Goal: Task Accomplishment & Management: Manage account settings

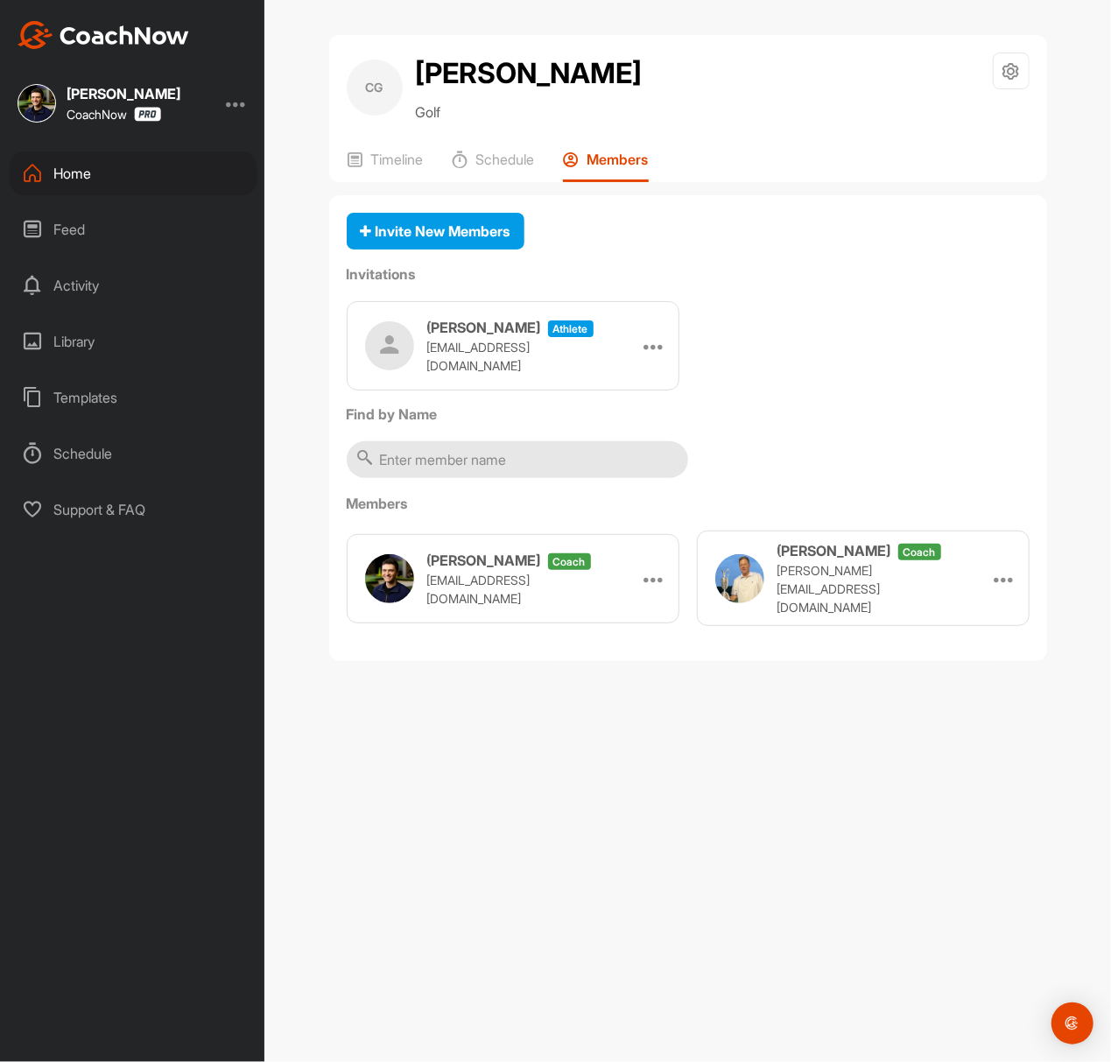
click at [399, 147] on div "CG Chris Gaynor Golf Space Settings Your Notifications Timeline Schedule Members" at bounding box center [688, 108] width 718 height 147
click at [396, 151] on p "Timeline" at bounding box center [397, 160] width 53 height 18
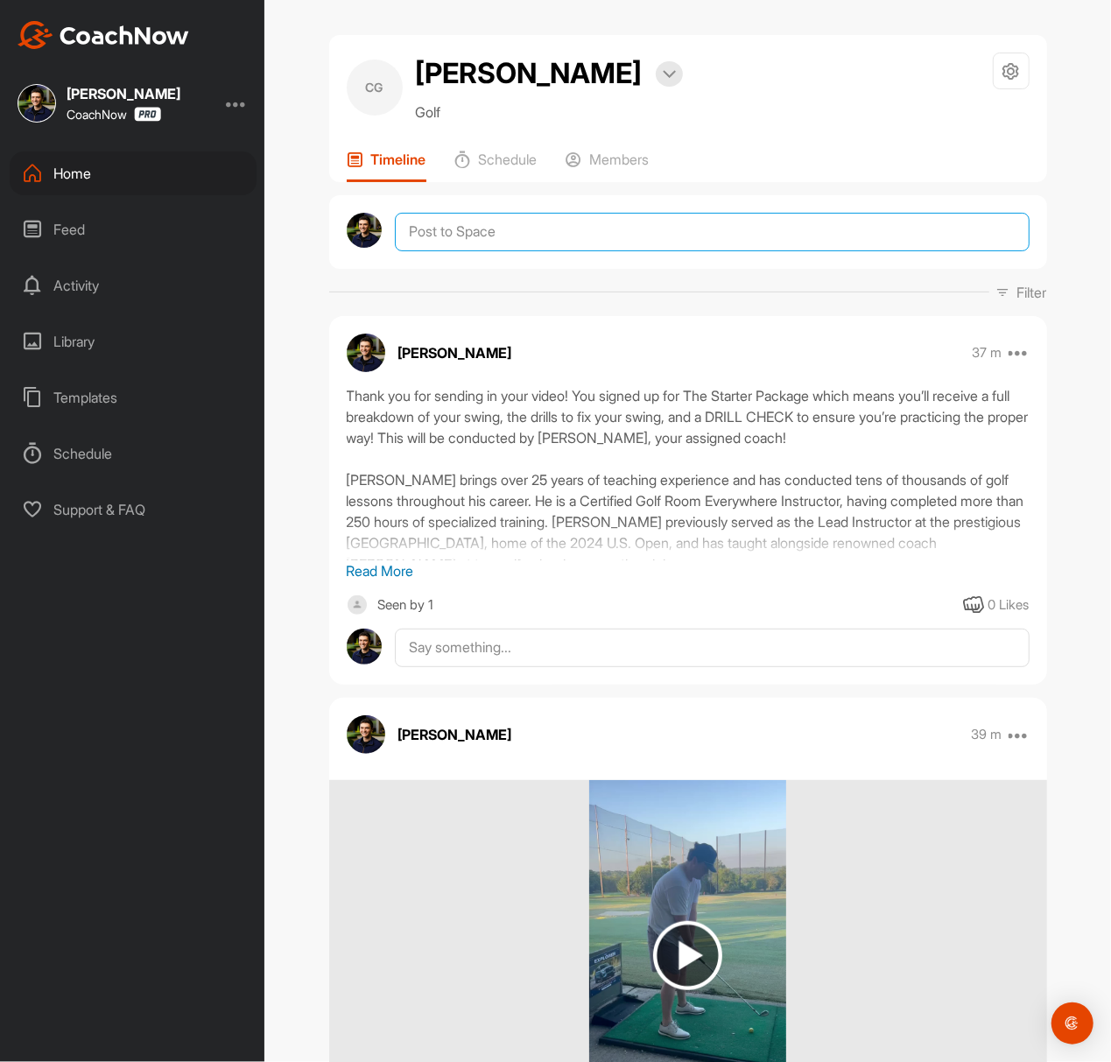
click at [559, 243] on textarea at bounding box center [712, 232] width 634 height 39
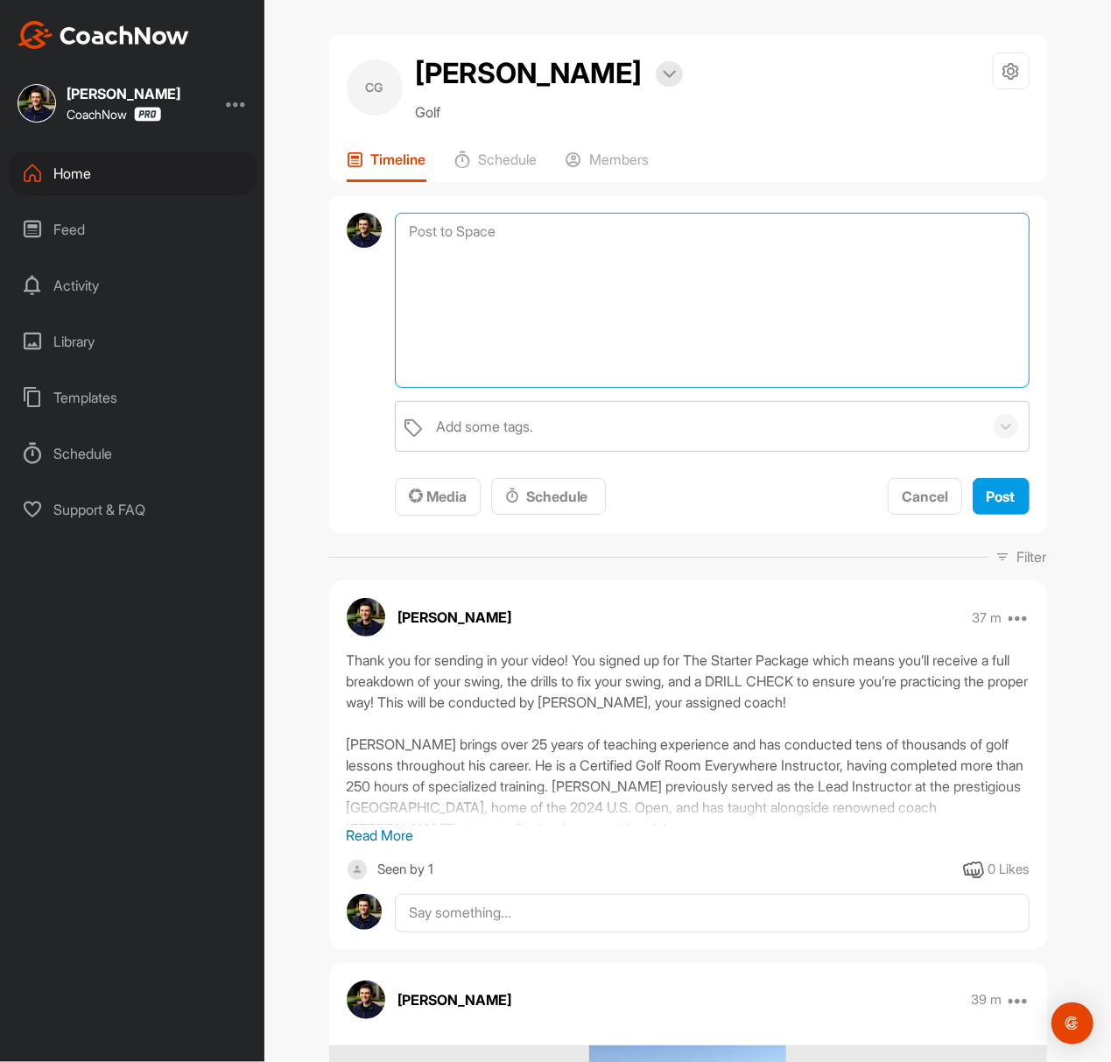
paste textarea "I am pinning a post here at the top of your CoachNow Space with some important …"
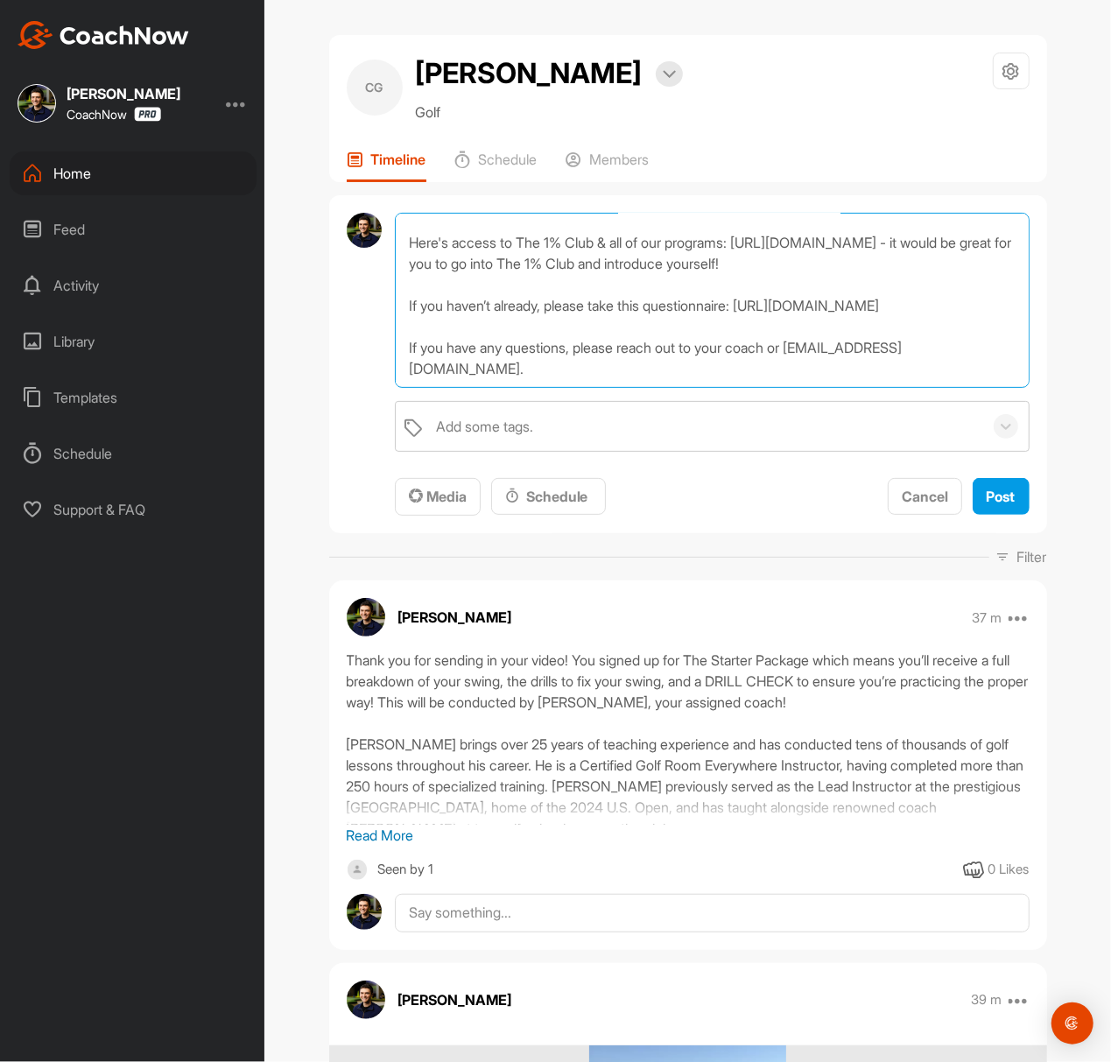
scroll to position [95, 0]
type textarea "I am pinning a post here at the top of your CoachNow Space with some important …"
click at [446, 492] on span "Media" at bounding box center [438, 497] width 58 height 18
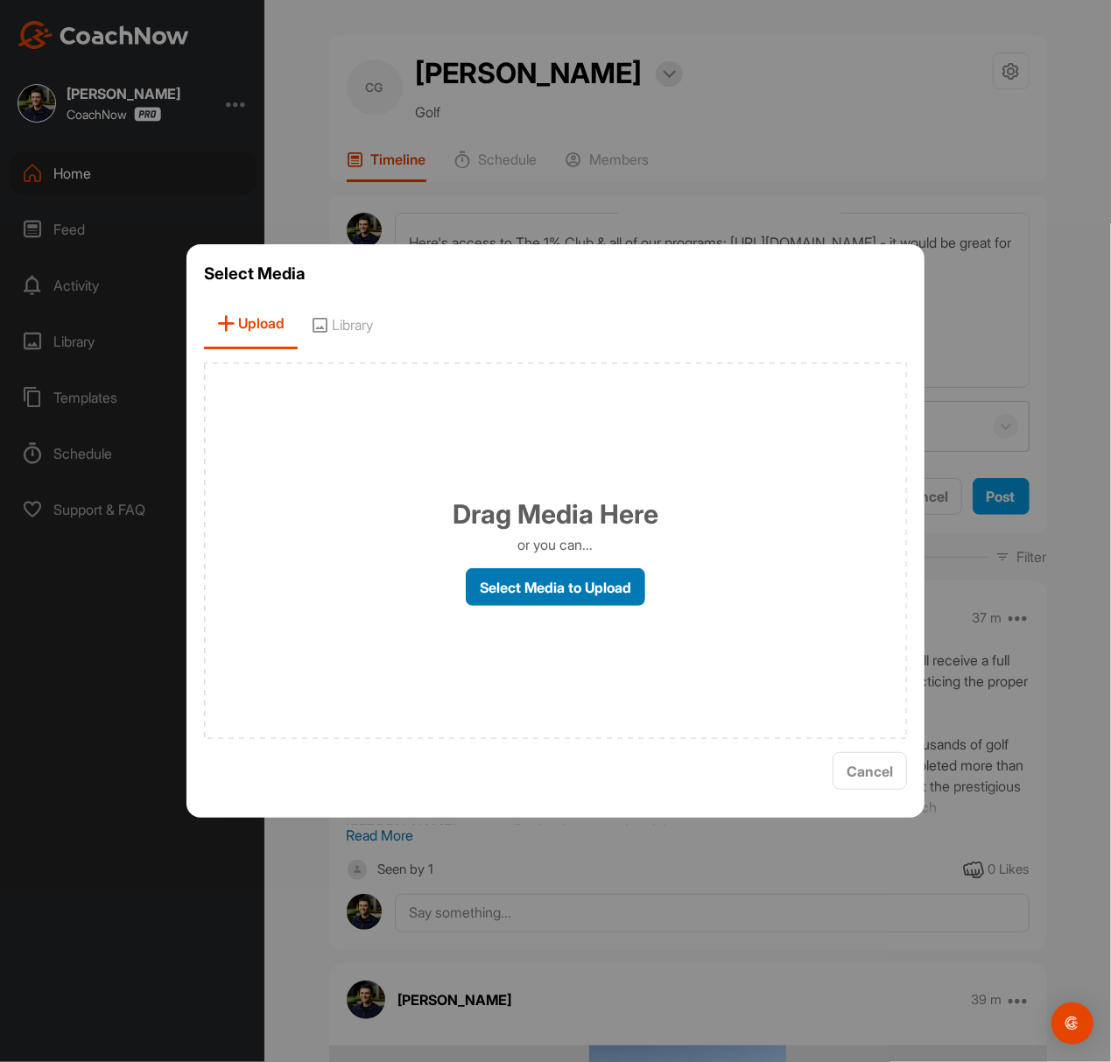
click at [499, 582] on label "Select Media to Upload" at bounding box center [555, 587] width 179 height 38
click at [0, 0] on input "Select Media to Upload" at bounding box center [0, 0] width 0 height 0
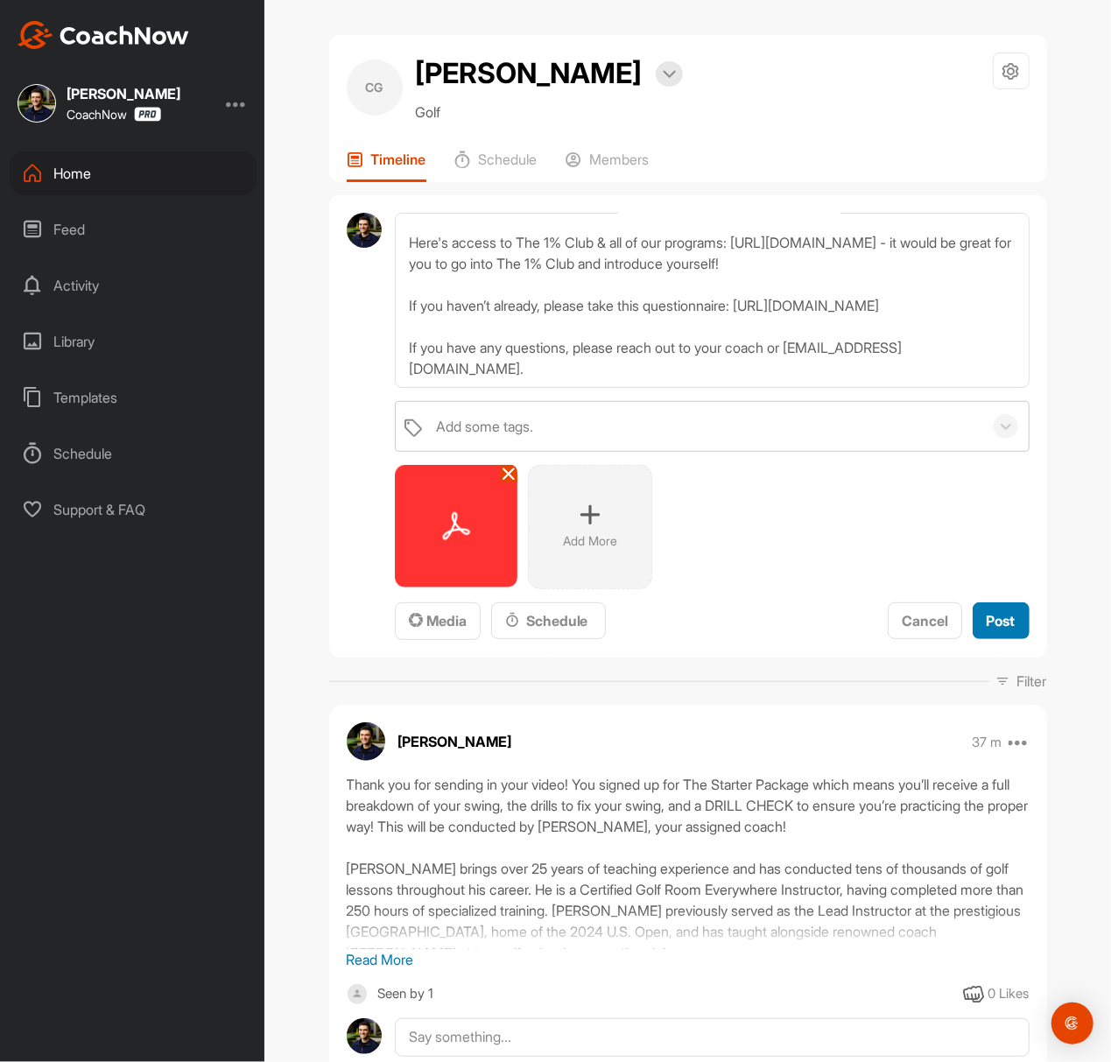
click at [993, 613] on span "Post" at bounding box center [1001, 621] width 29 height 18
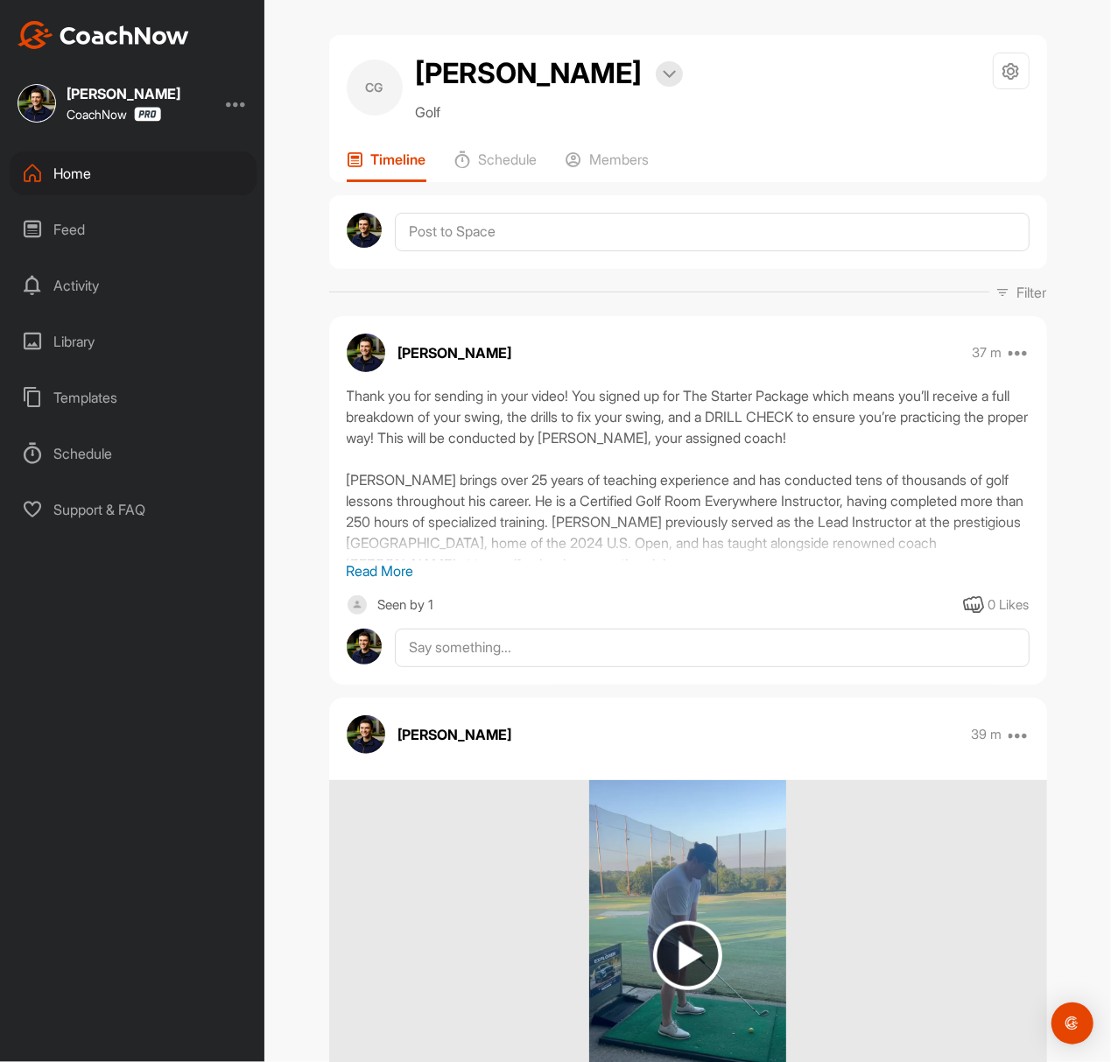
scroll to position [0, 0]
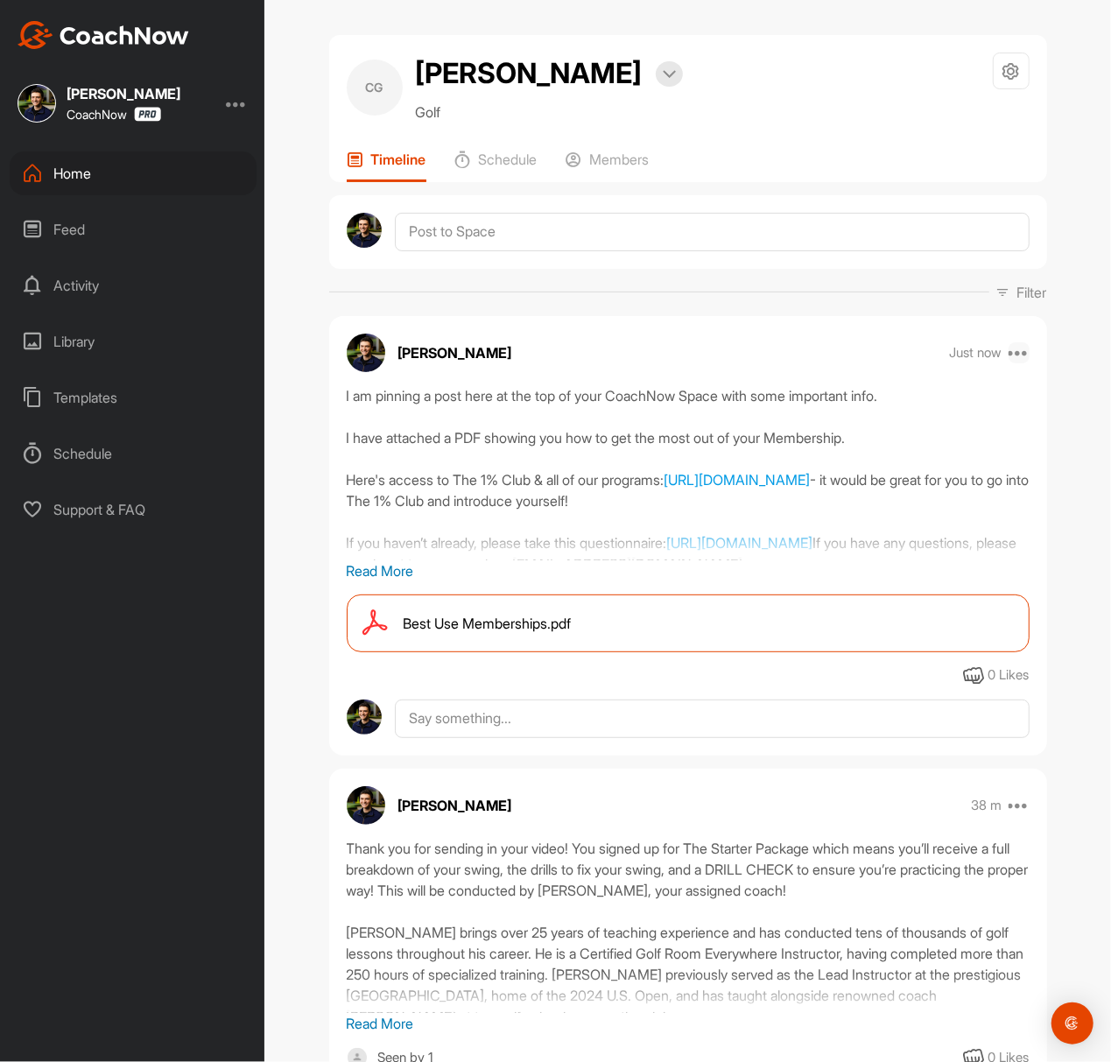
click at [1017, 355] on icon at bounding box center [1019, 352] width 21 height 21
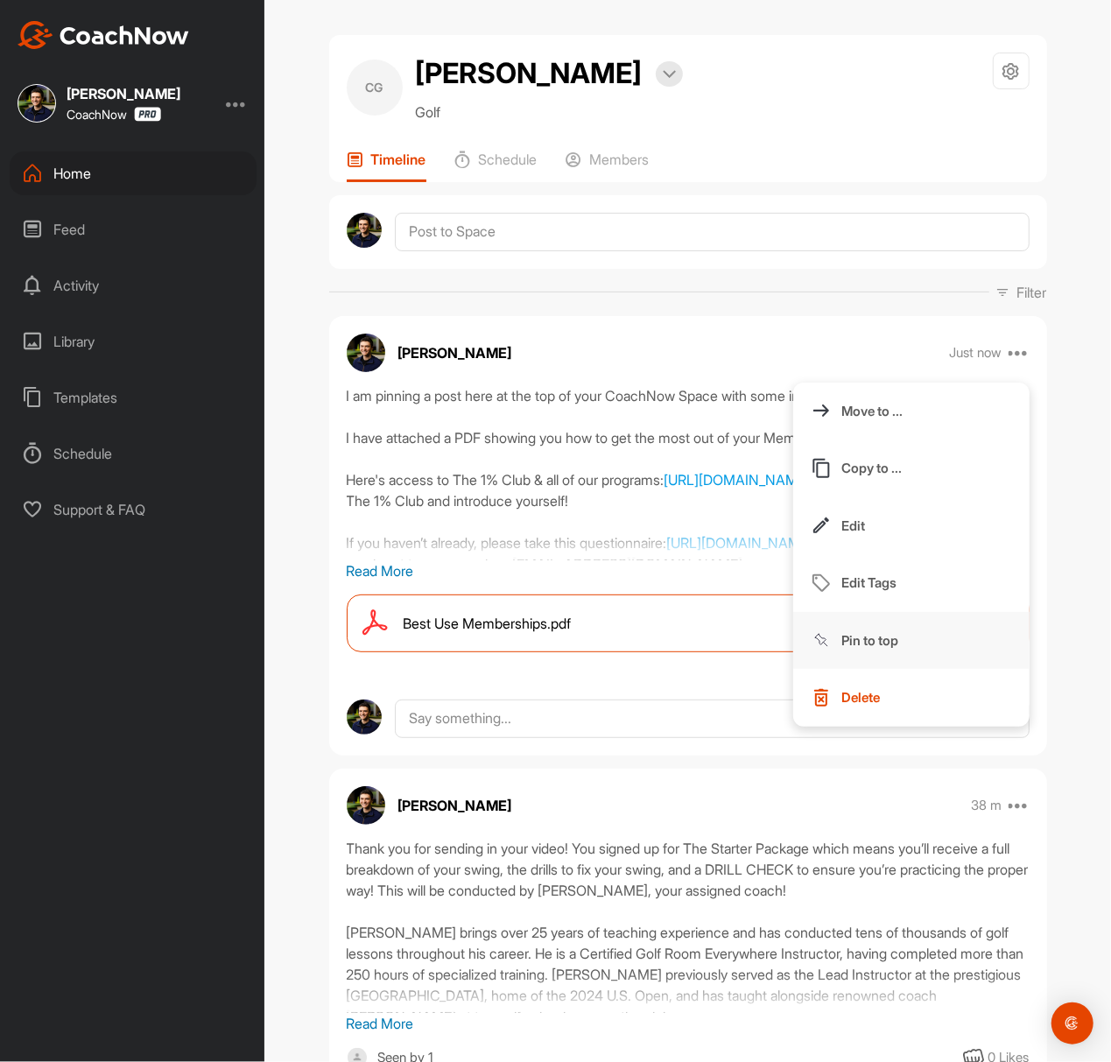
click at [915, 630] on button "Pin to top" at bounding box center [911, 641] width 236 height 58
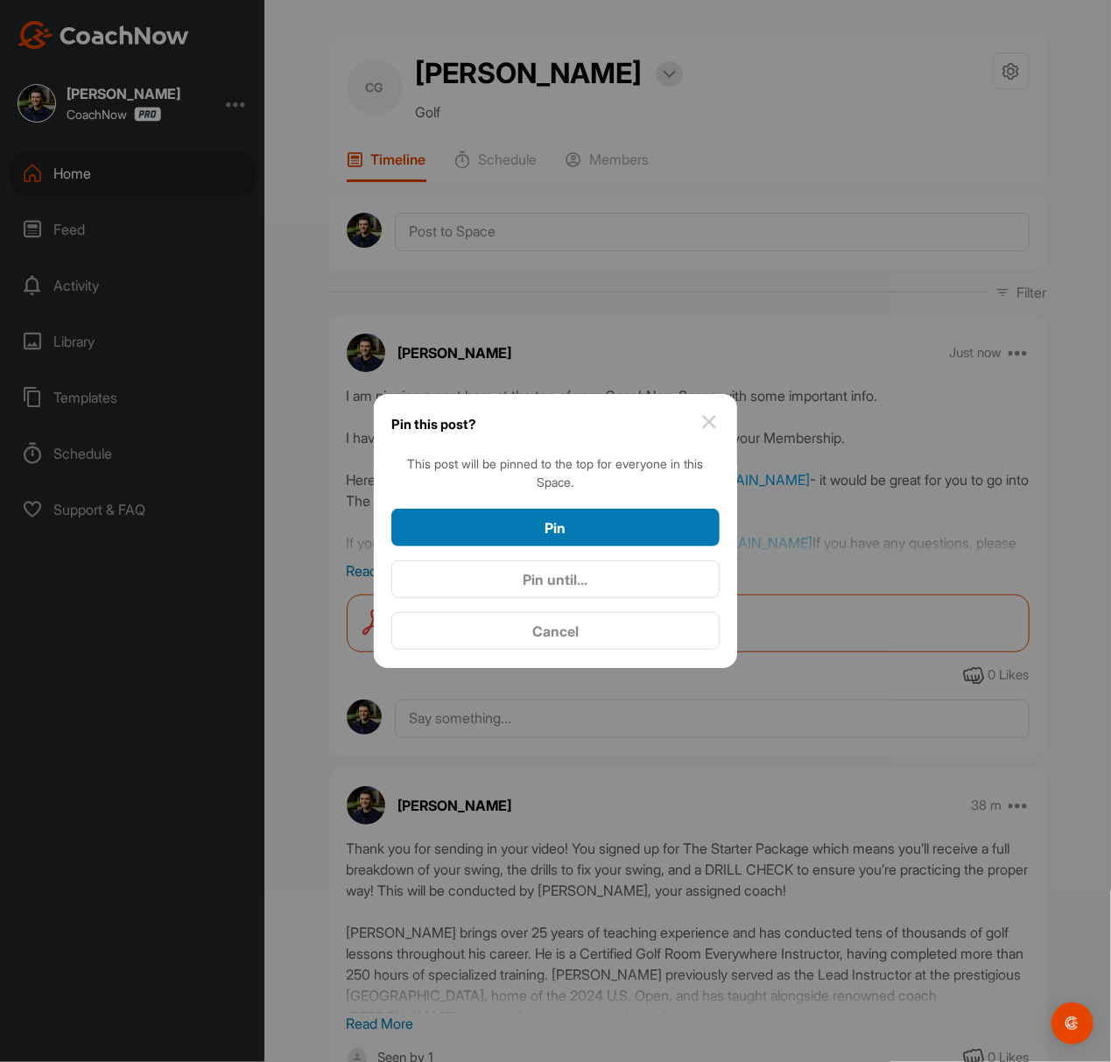
click at [611, 519] on div "Pin" at bounding box center [555, 527] width 300 height 21
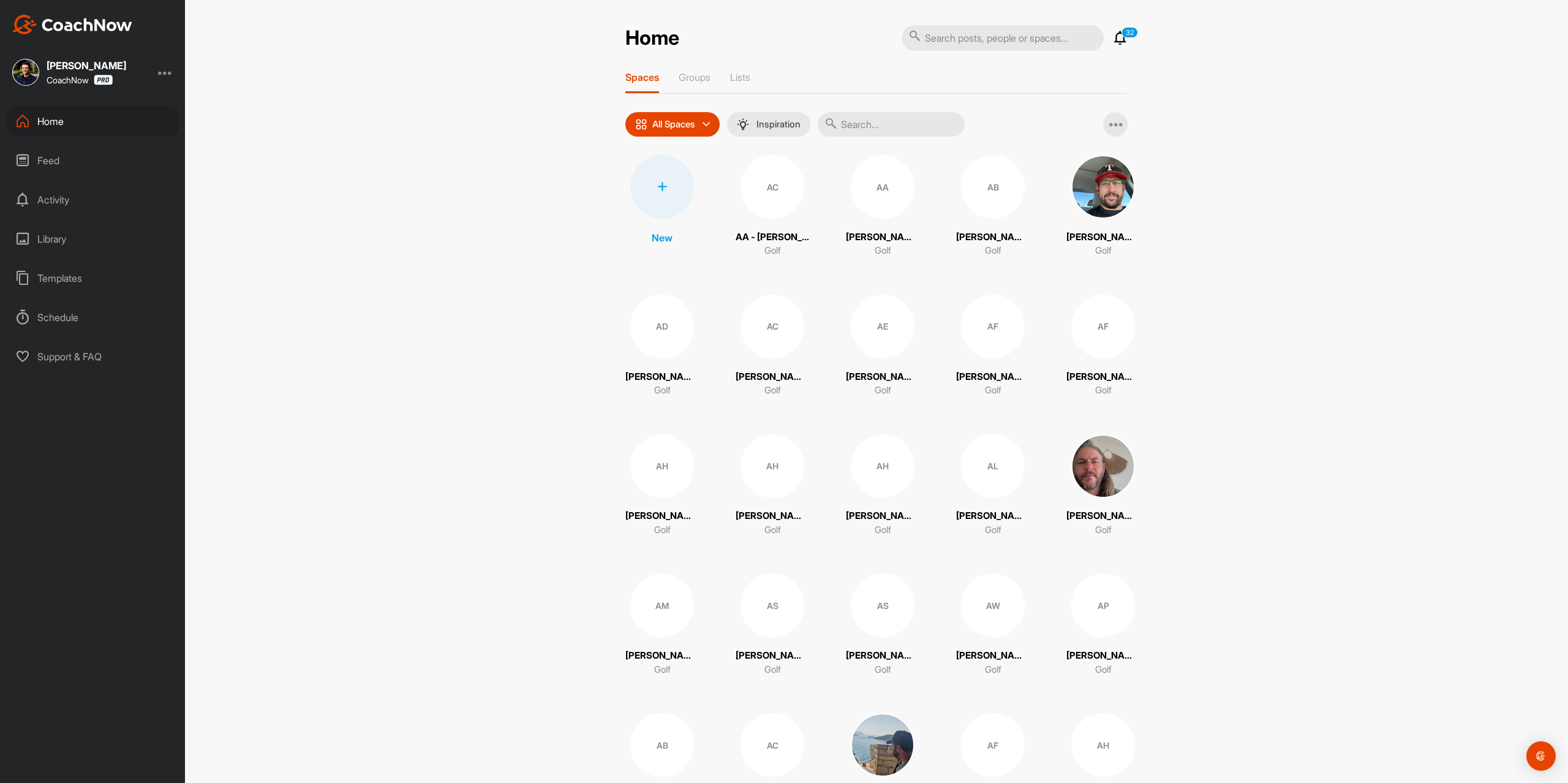
drag, startPoint x: 892, startPoint y: 128, endPoint x: 885, endPoint y: 126, distance: 7.3
click at [892, 128] on input "text" at bounding box center [891, 124] width 147 height 24
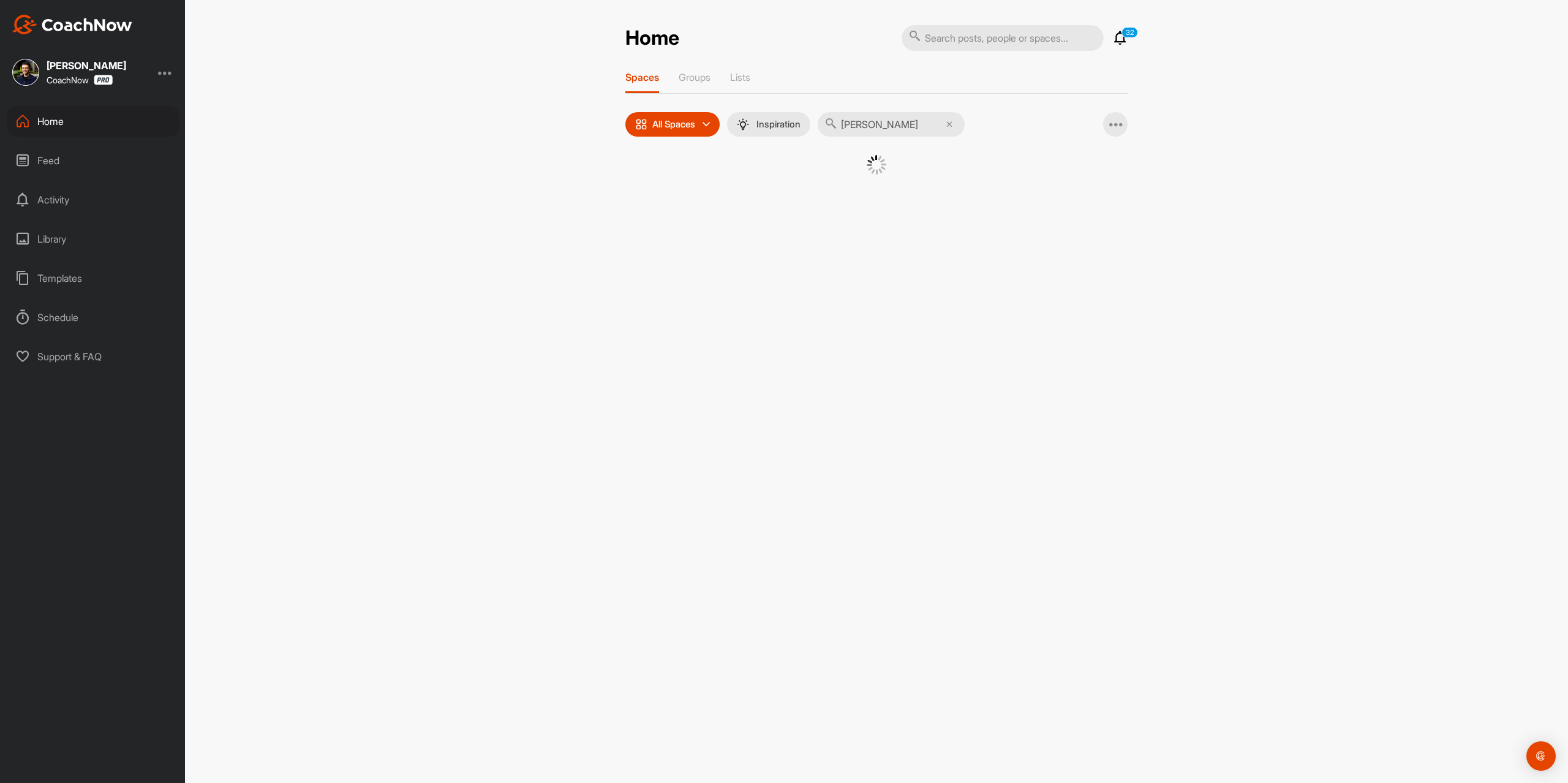
type input "Shane Platt"
click at [781, 186] on div "SP" at bounding box center [762, 187] width 64 height 64
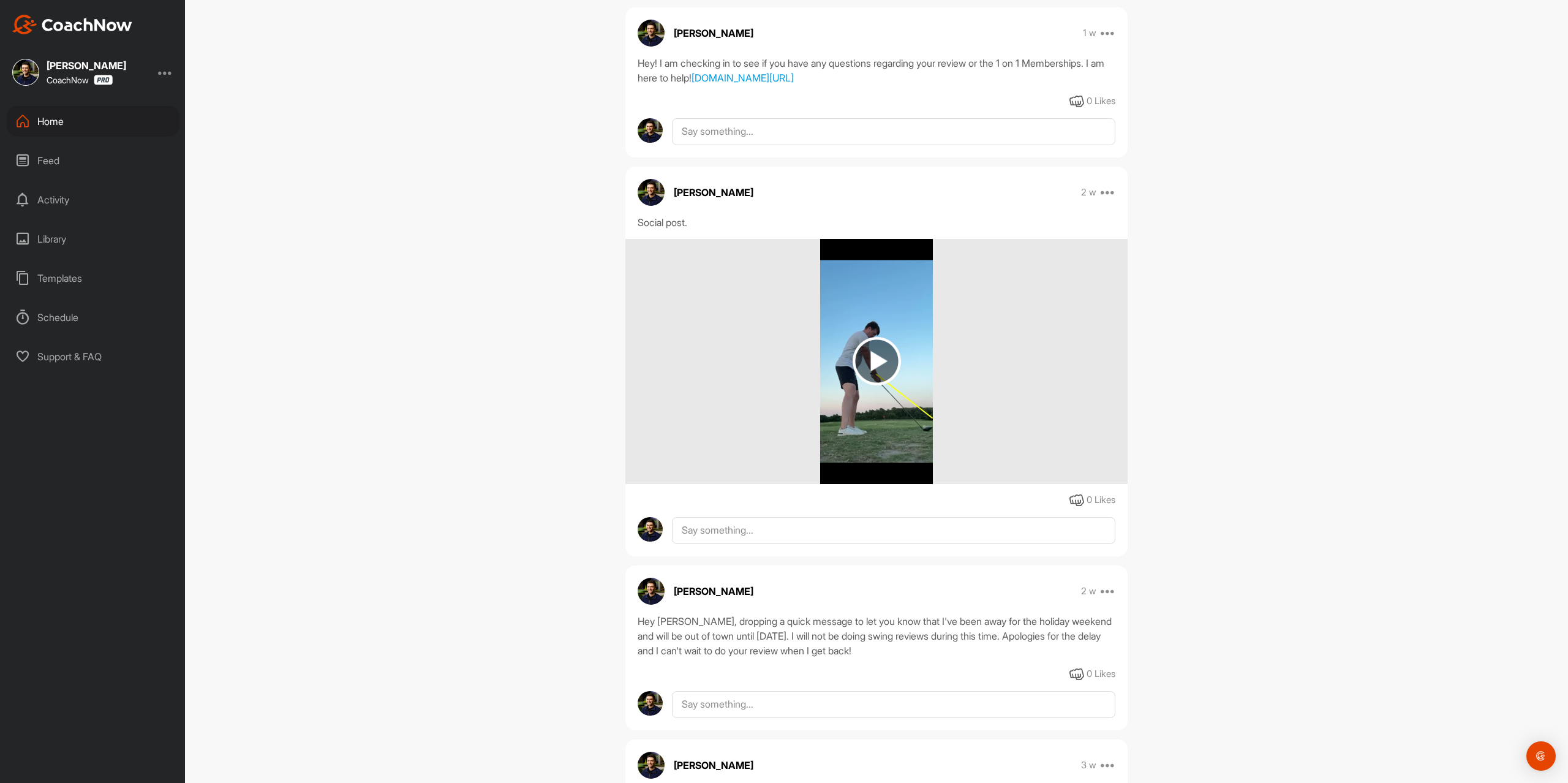
scroll to position [245, 0]
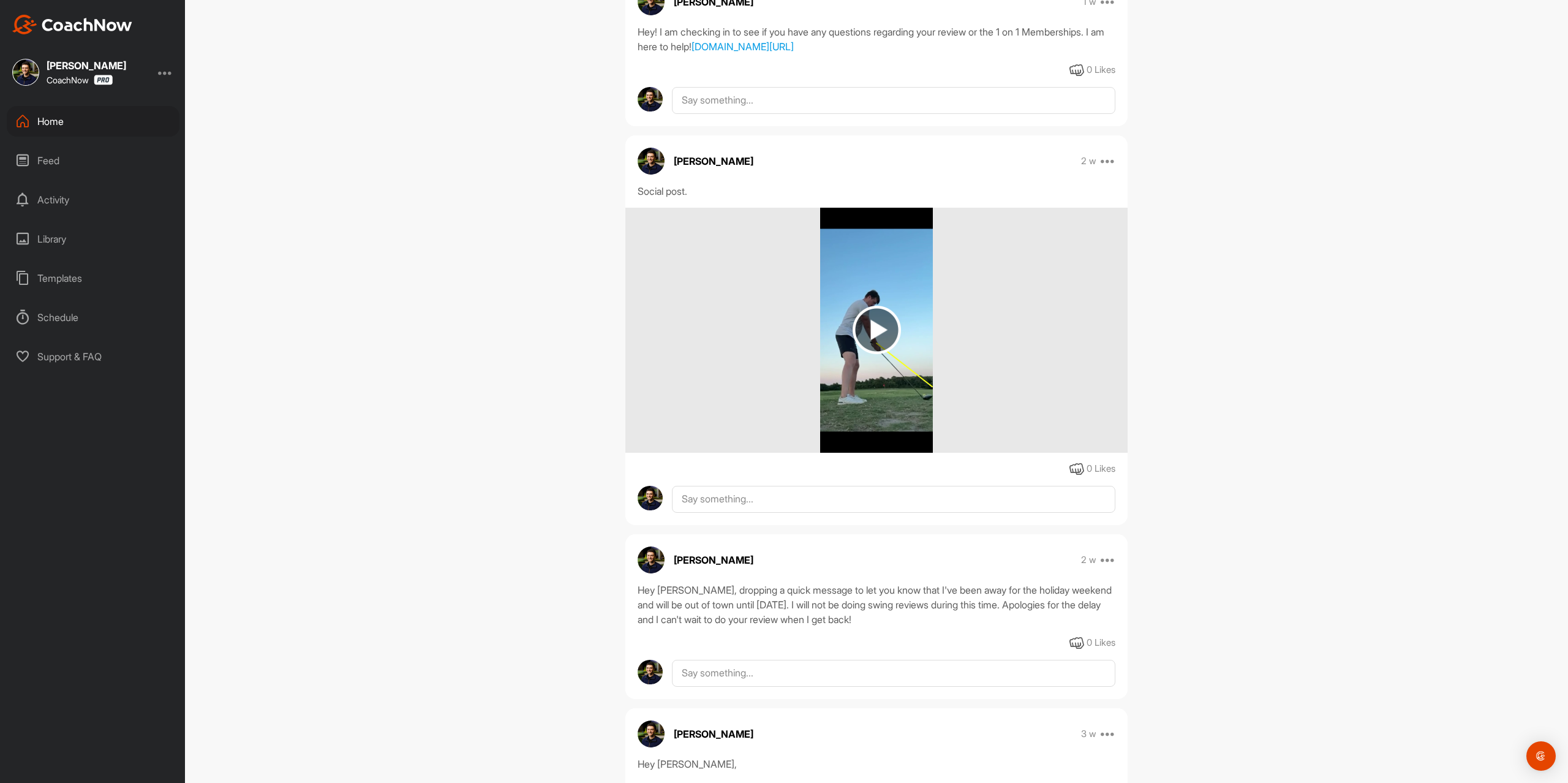
click at [874, 354] on img at bounding box center [876, 330] width 48 height 48
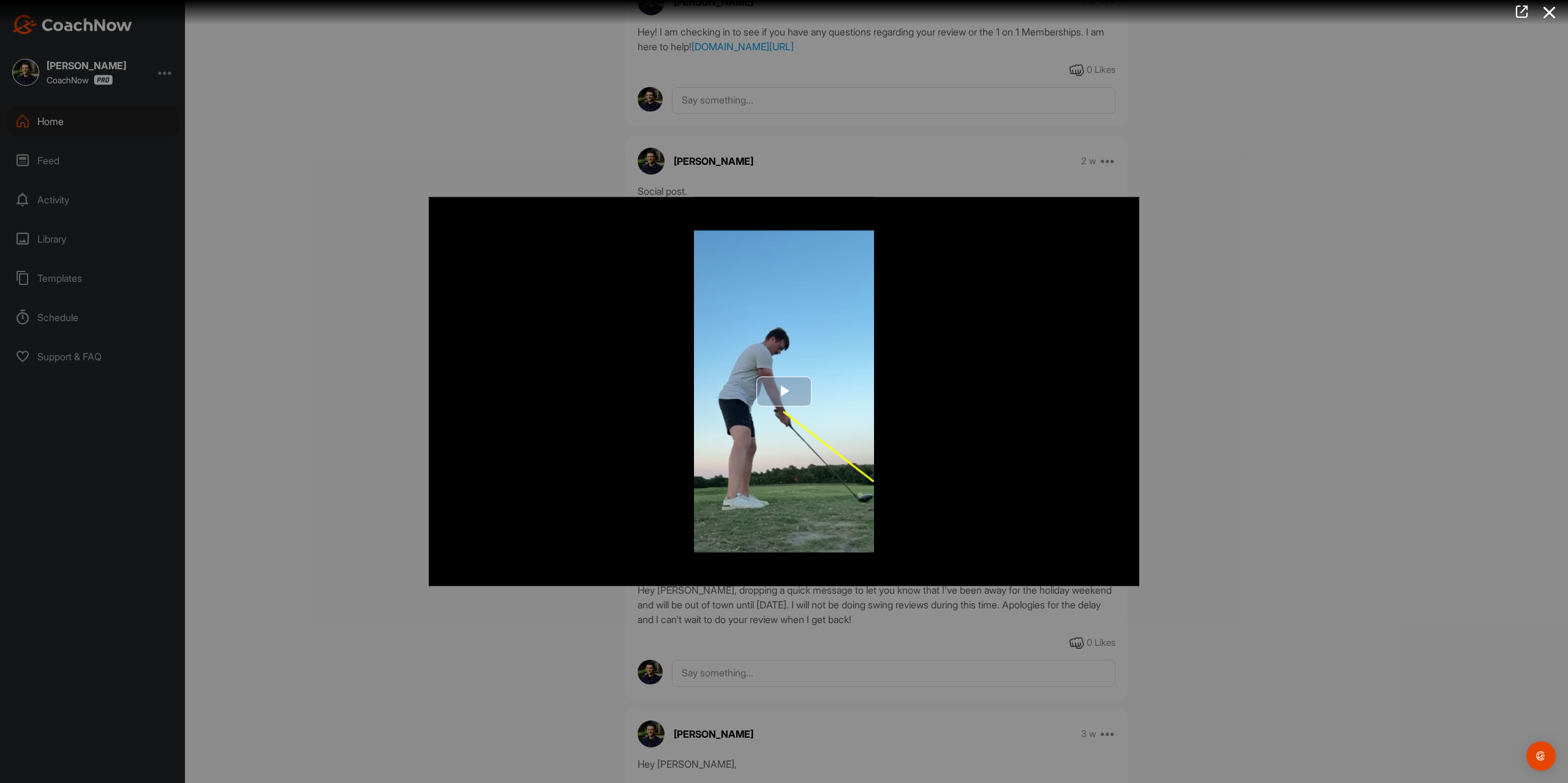
click at [790, 406] on button "Play Video" at bounding box center [783, 391] width 55 height 30
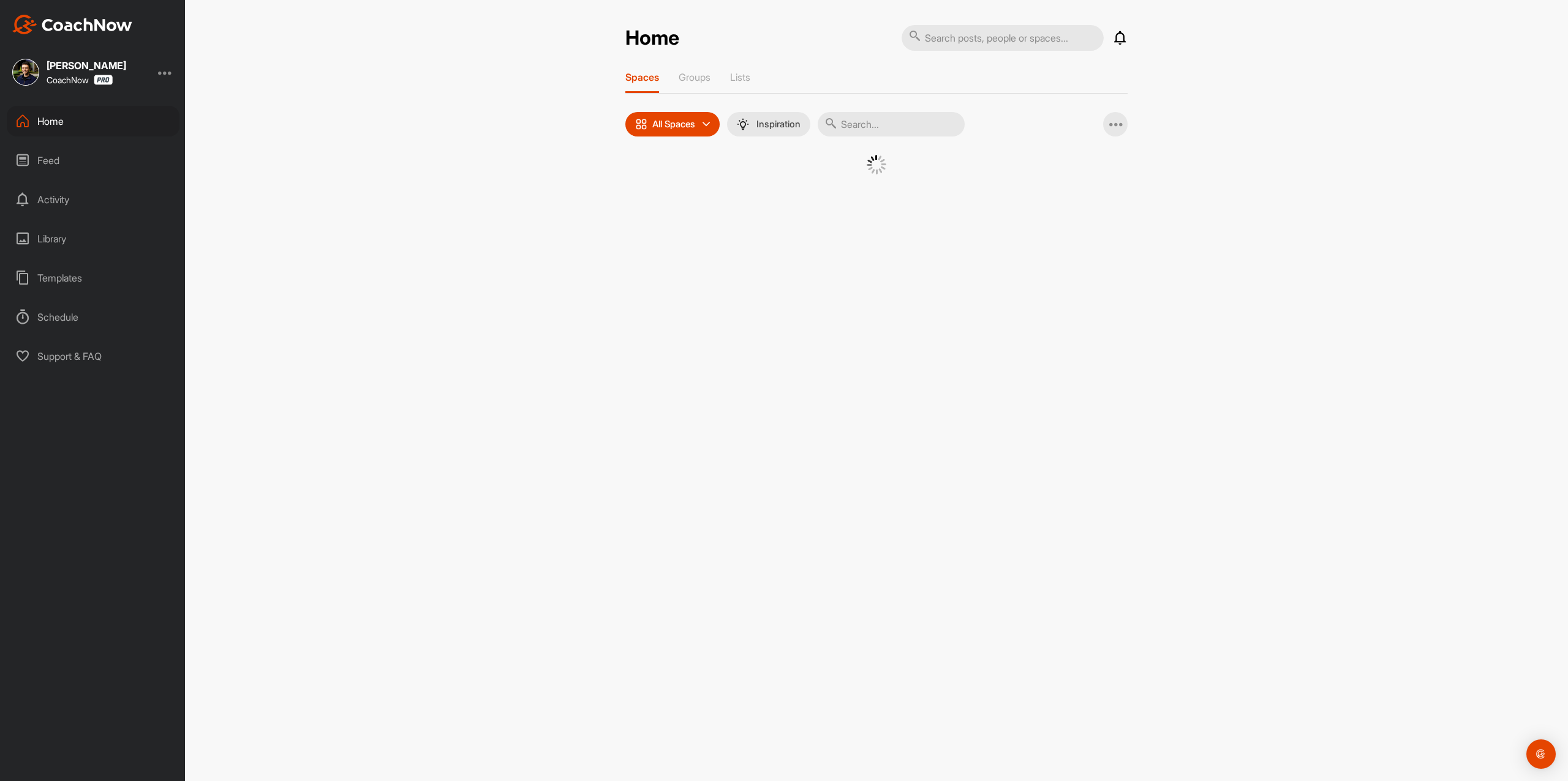
click at [643, 187] on div at bounding box center [876, 180] width 502 height 50
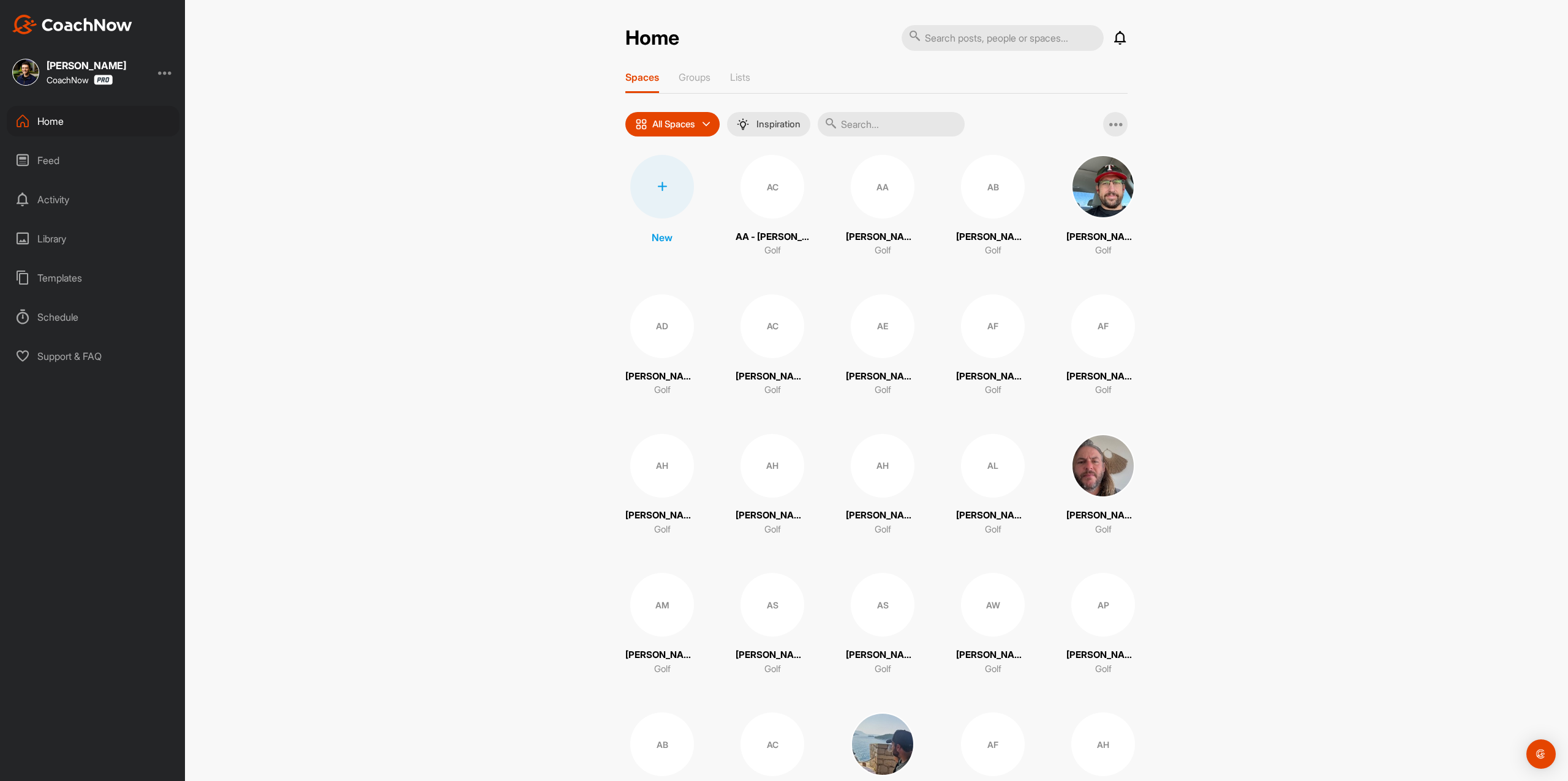
click at [667, 192] on div at bounding box center [662, 187] width 64 height 64
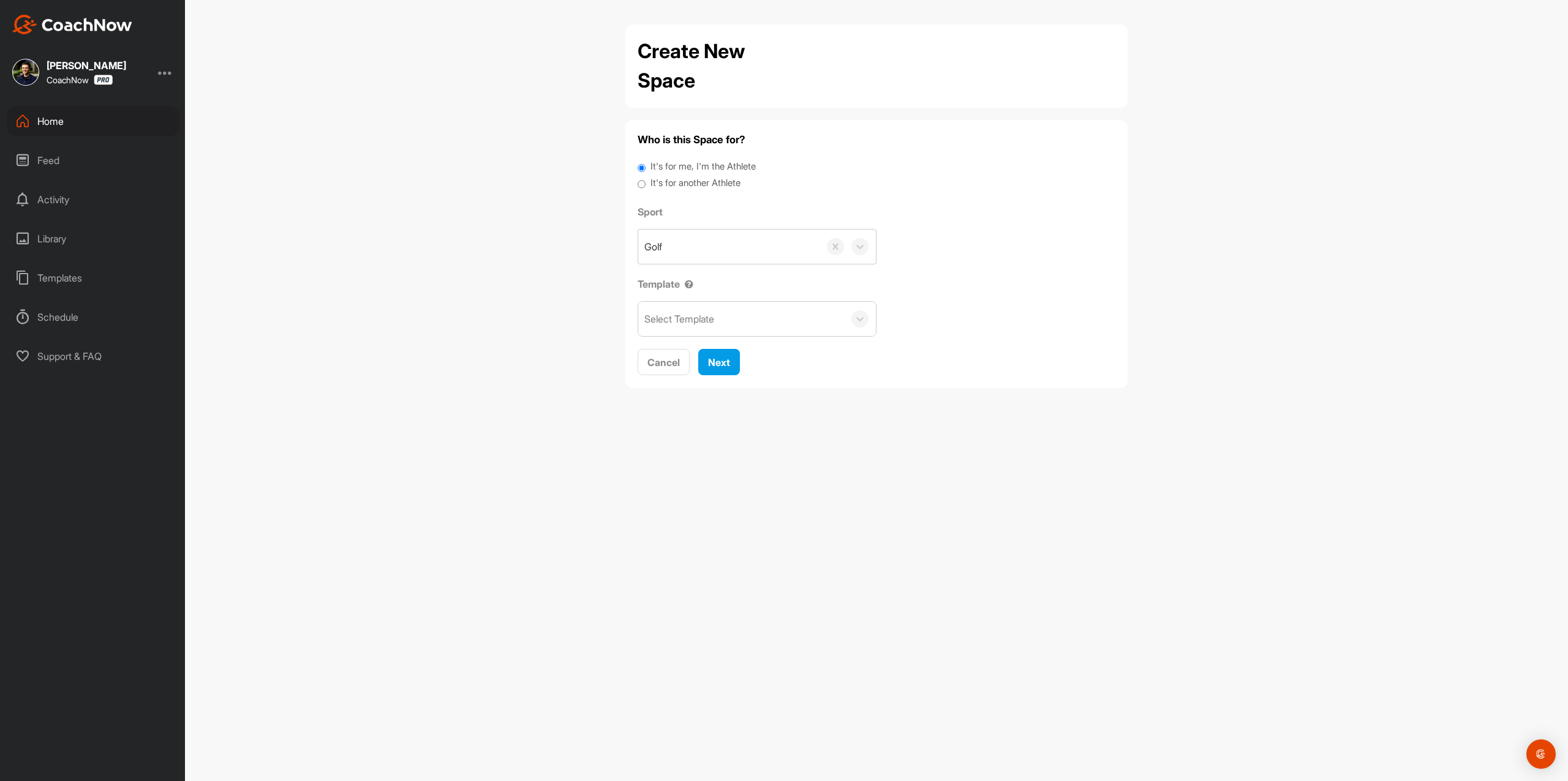
click at [669, 187] on label "It's for another Athlete" at bounding box center [695, 183] width 90 height 14
click at [646, 187] on input "It's for another Athlete" at bounding box center [641, 185] width 8 height 17
radio input "true"
click at [667, 182] on label "It's for another Athlete" at bounding box center [695, 183] width 90 height 14
click at [646, 182] on input "It's for another Athlete" at bounding box center [641, 185] width 8 height 17
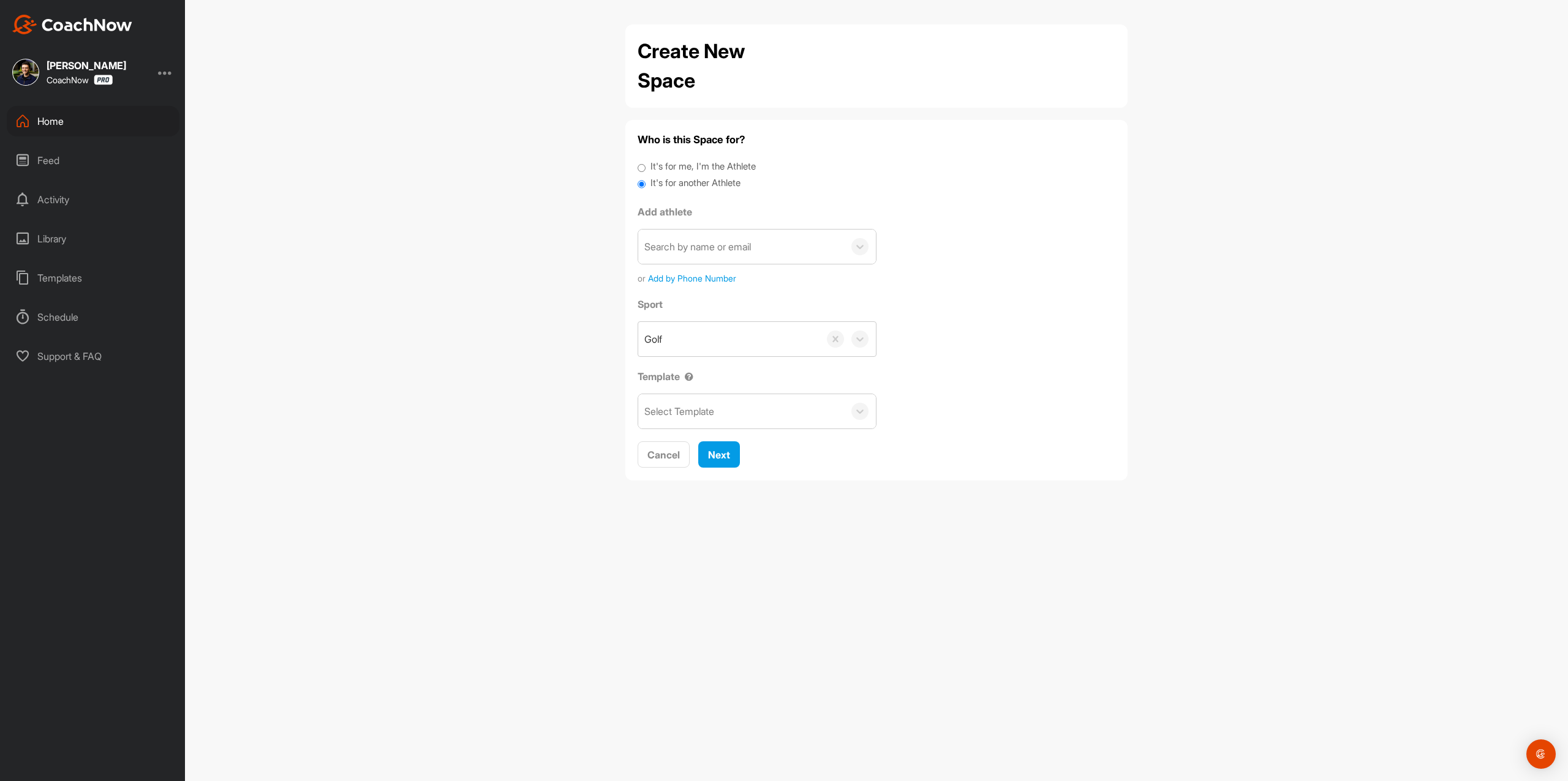
click at [682, 241] on div "Search by name or email" at bounding box center [697, 246] width 106 height 15
paste input "gavin.shamblen@outlook.com"
type input "gavin.shamblen@outlook.com"
click at [689, 328] on button "Add a New Athlete" at bounding box center [757, 320] width 223 height 27
click at [729, 322] on input "text" at bounding box center [757, 315] width 223 height 27
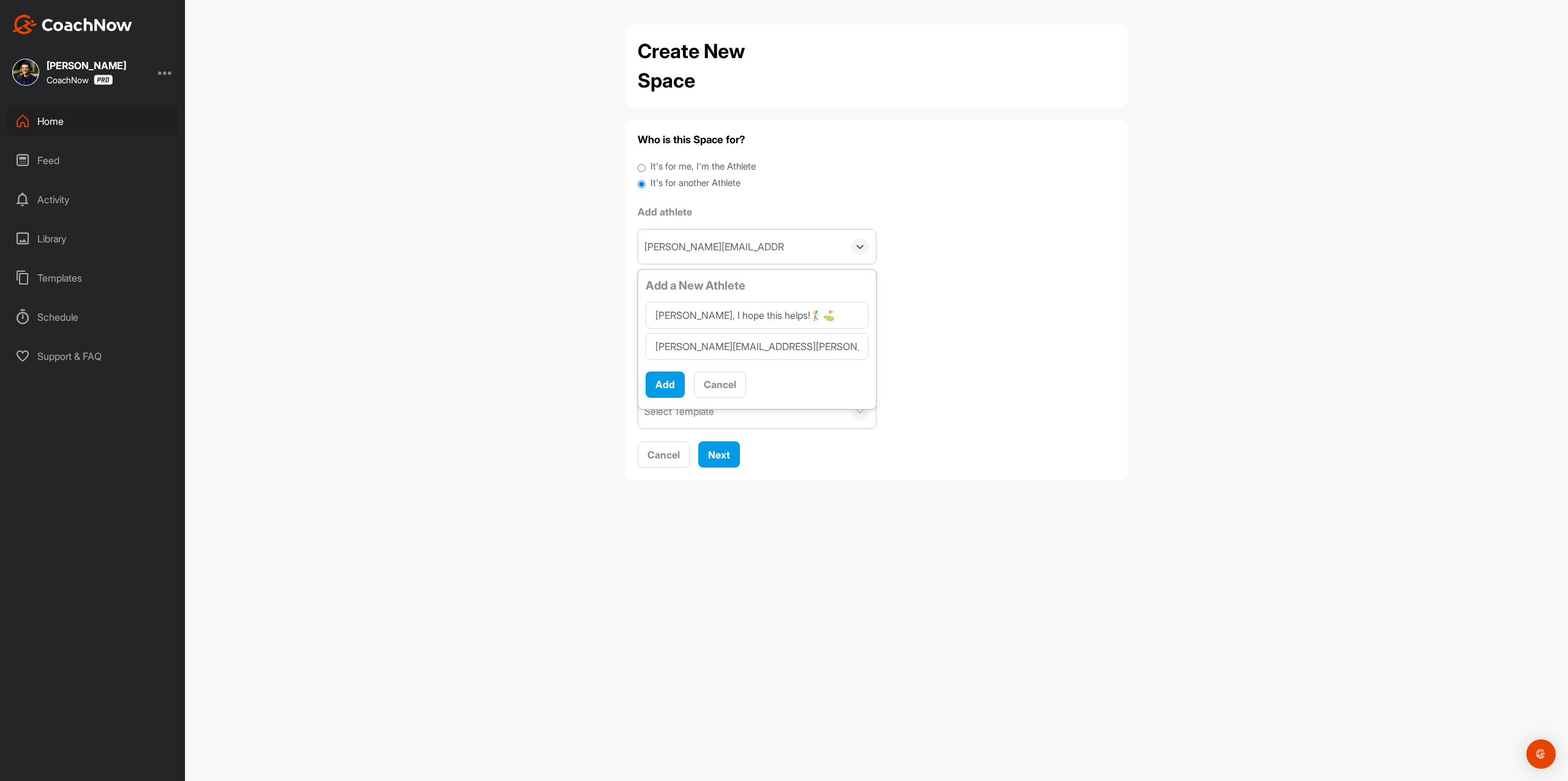
drag, startPoint x: 810, startPoint y: 317, endPoint x: 588, endPoint y: 310, distance: 222.1
click at [588, 310] on div "Create New Space Who is this Space for? It's for me, I'm the Athlete It's for a…" at bounding box center [876, 390] width 1383 height 781
click at [762, 312] on input "Euan, I hope this helps!🏌️⛳️" at bounding box center [757, 315] width 223 height 27
paste input "Gavin Shamblen"
type input "Gavin Shamblen"
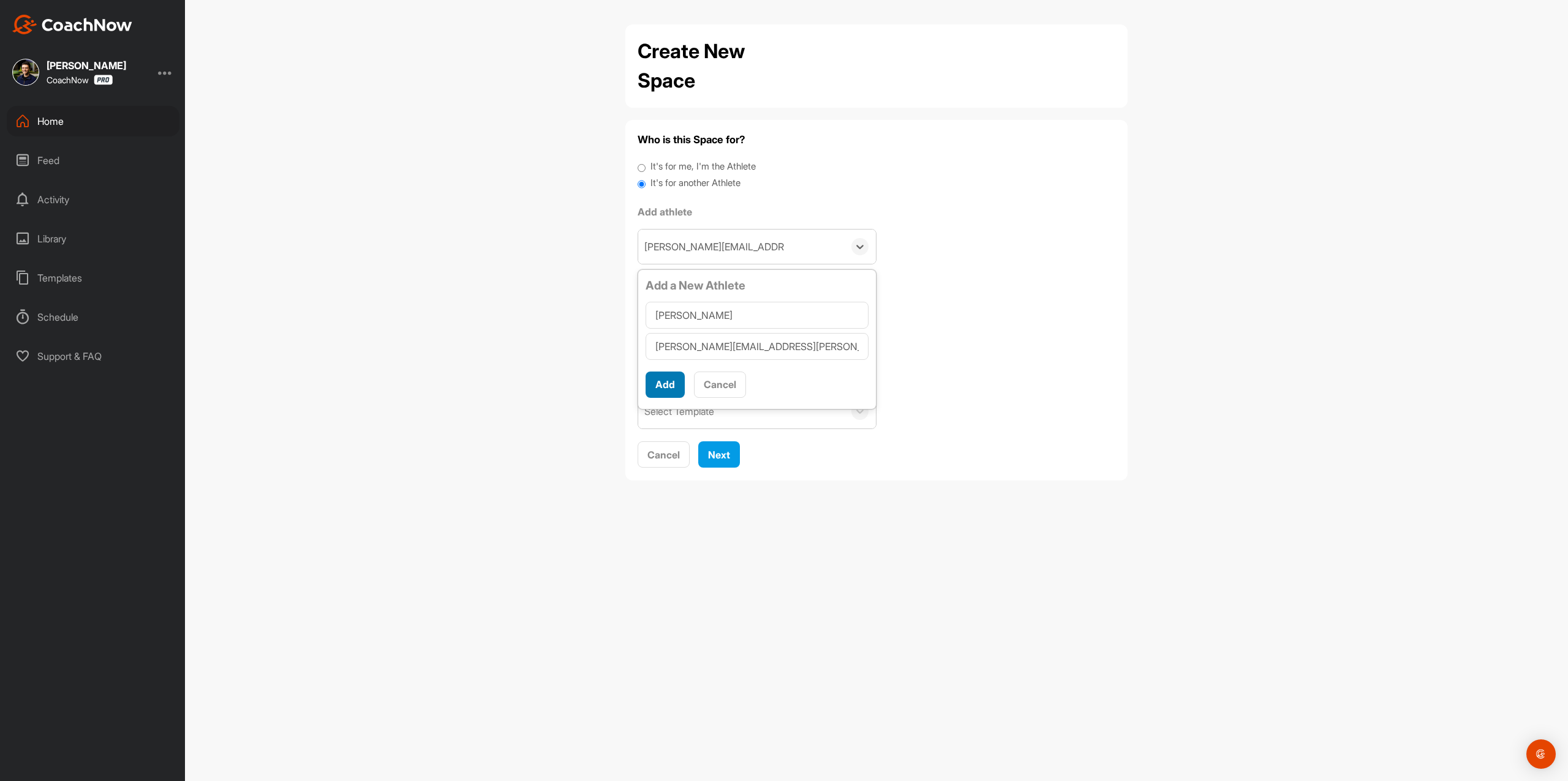
click at [662, 385] on button "Add" at bounding box center [665, 385] width 39 height 27
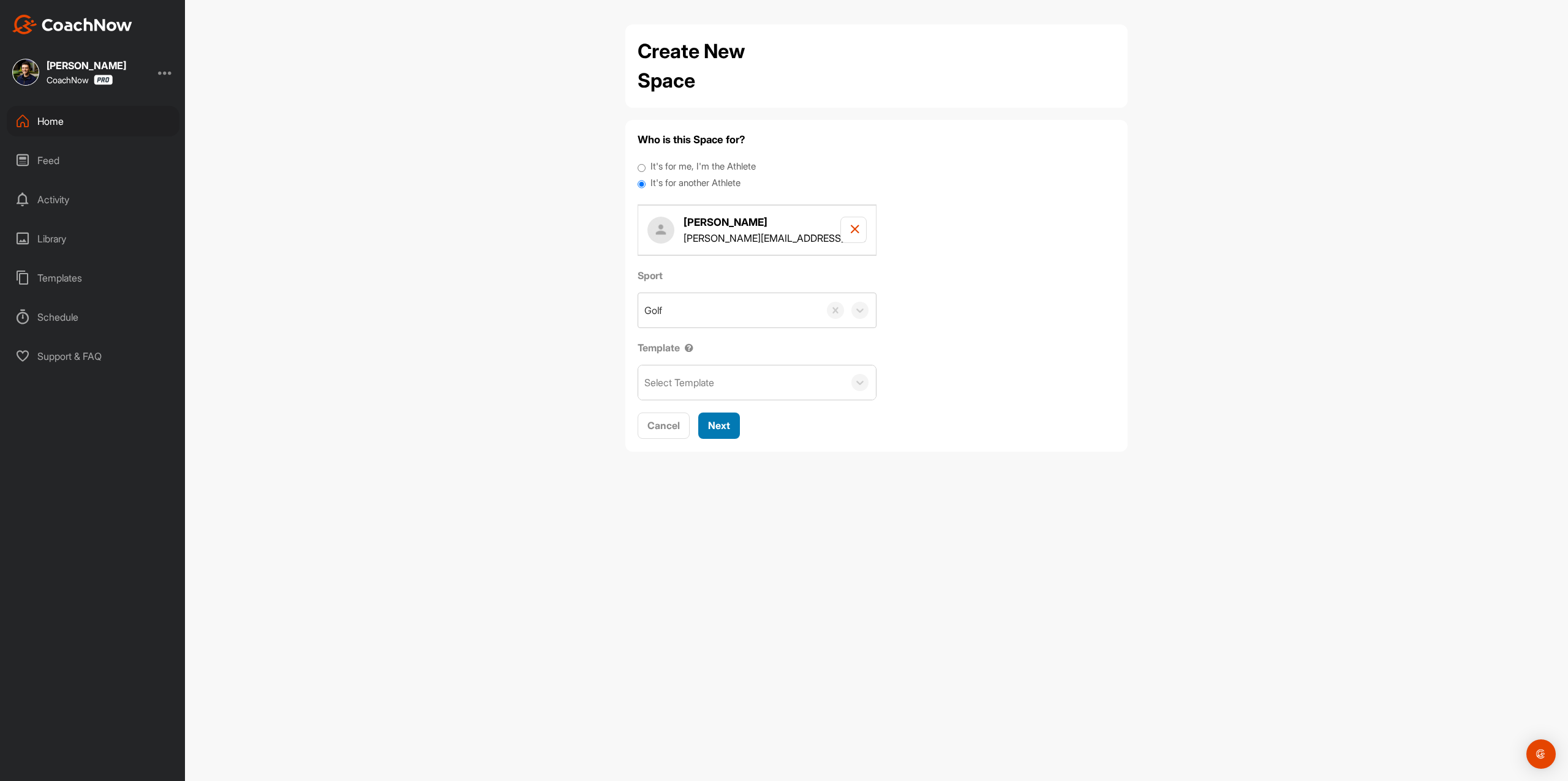
click at [718, 429] on span "Next" at bounding box center [719, 426] width 22 height 13
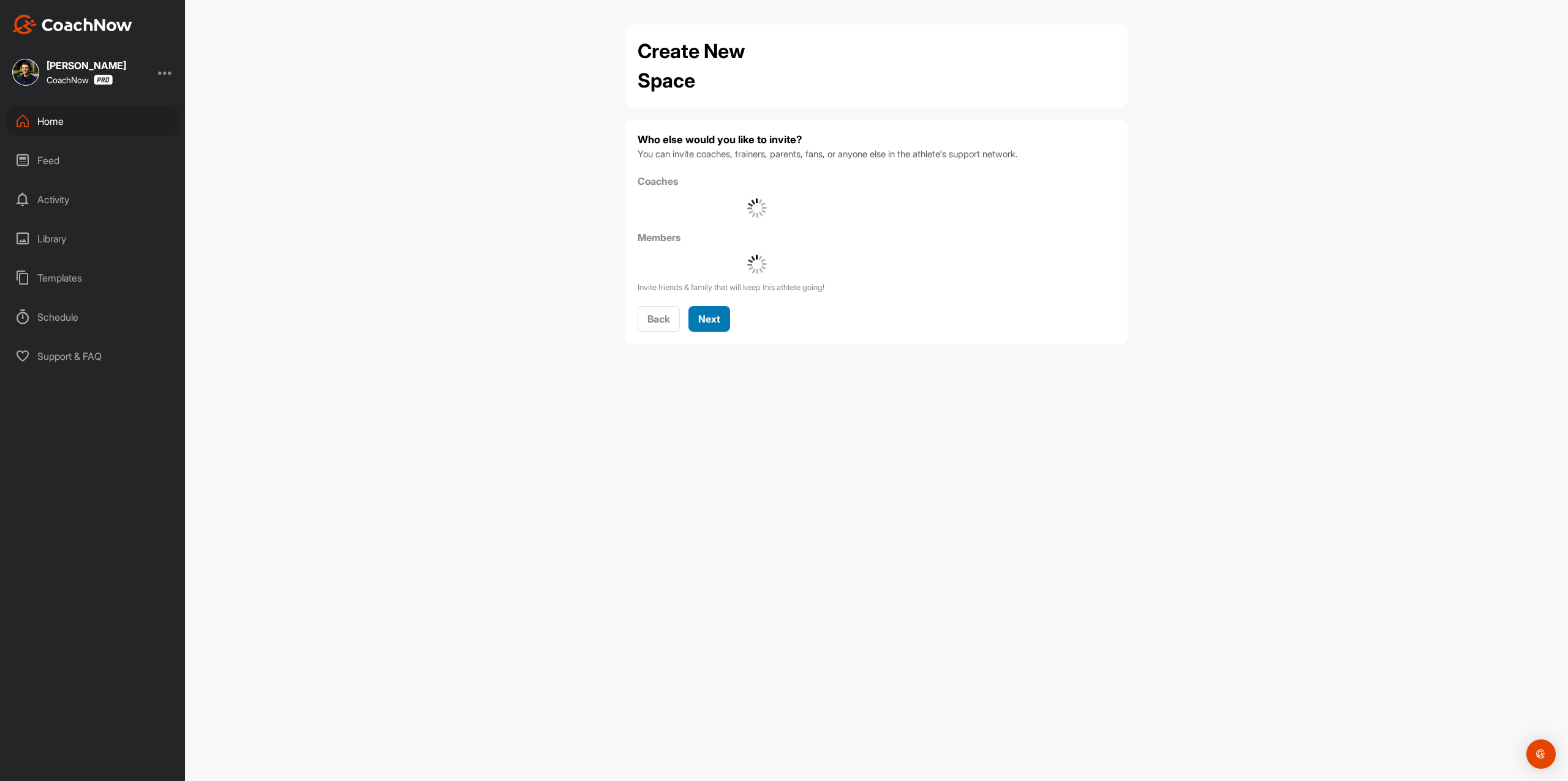
click at [727, 318] on button "Next" at bounding box center [709, 320] width 42 height 27
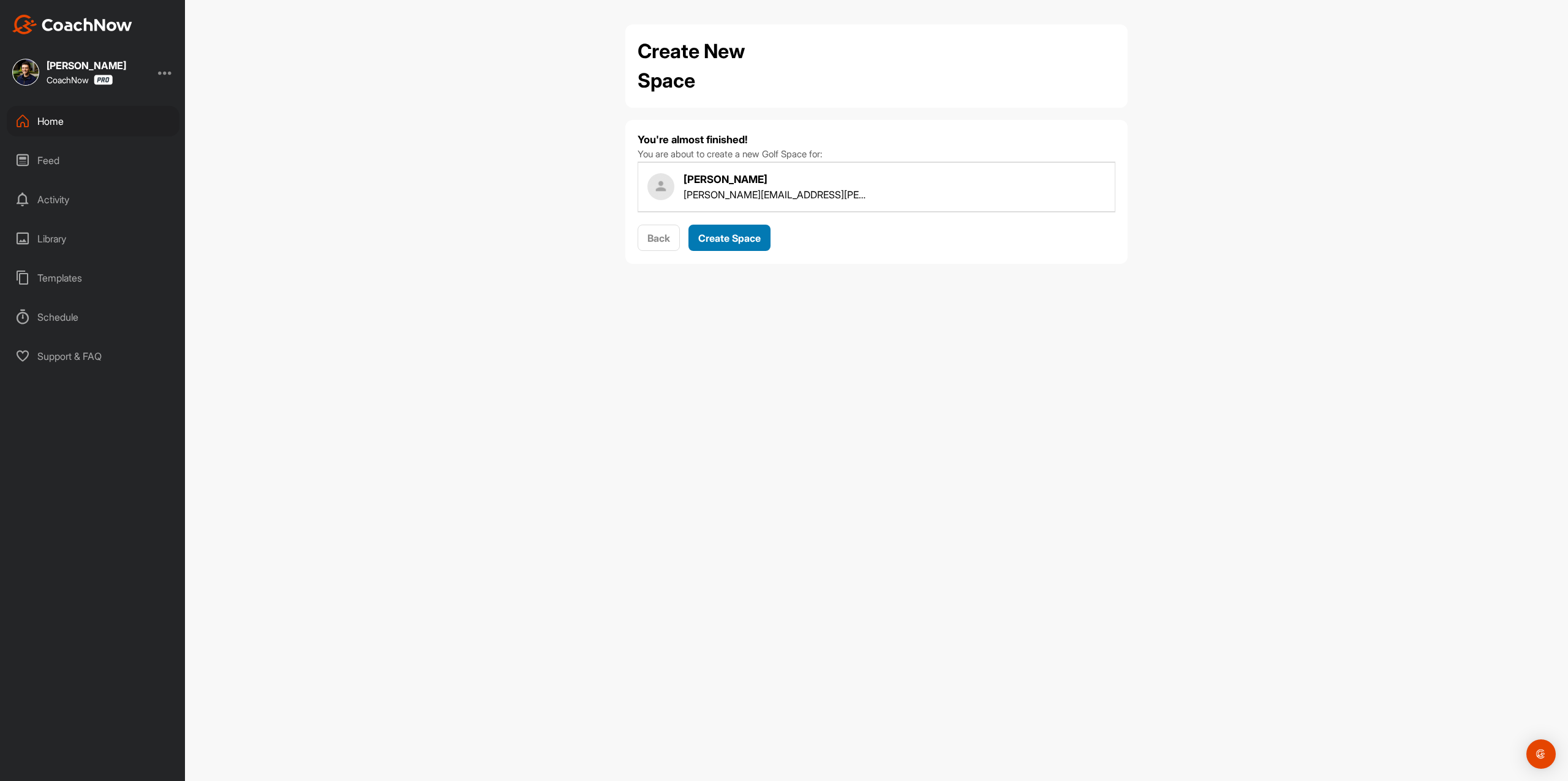
click at [721, 236] on span "Create Space" at bounding box center [729, 238] width 62 height 13
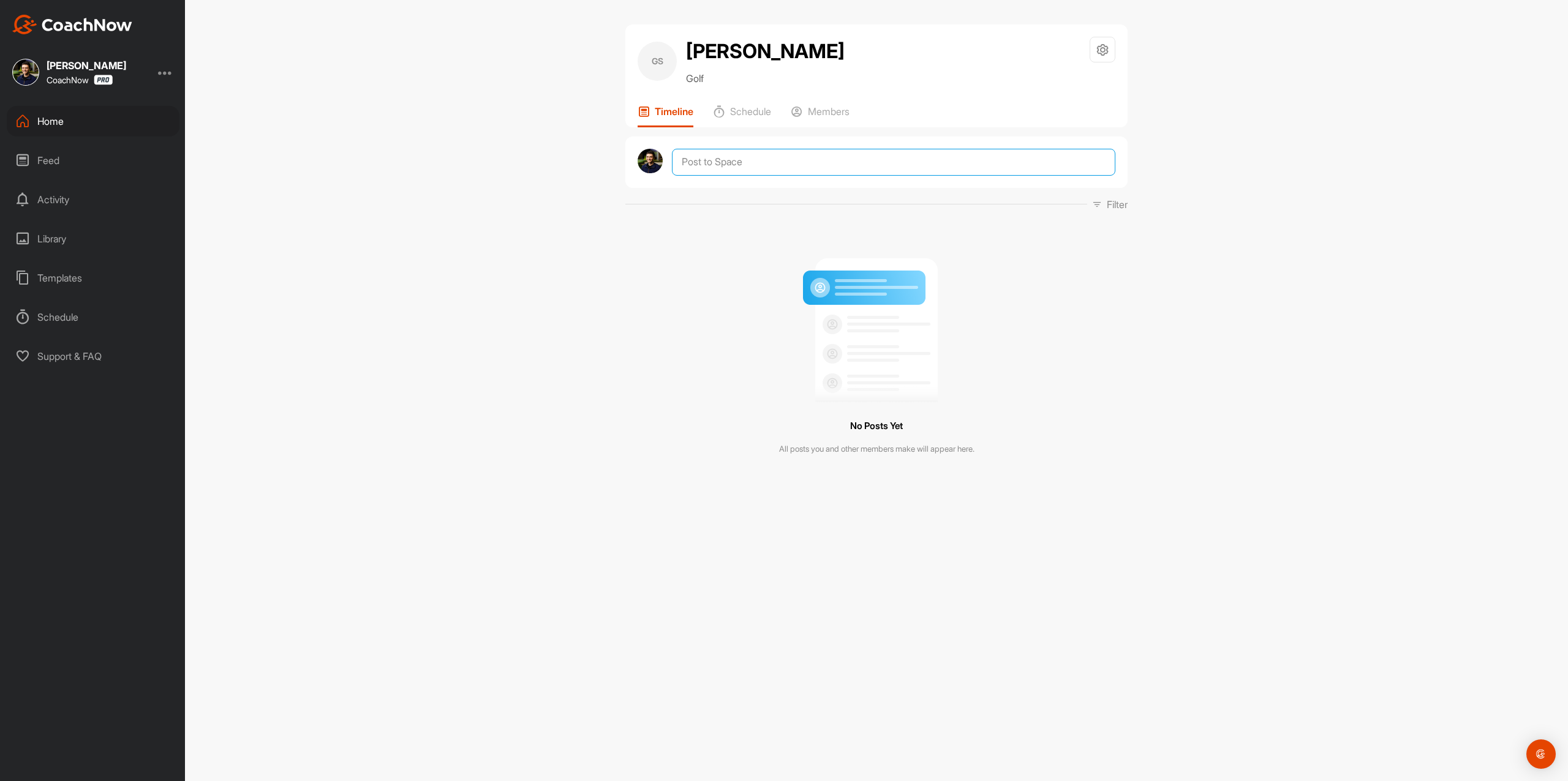
click at [764, 173] on textarea at bounding box center [894, 162] width 443 height 27
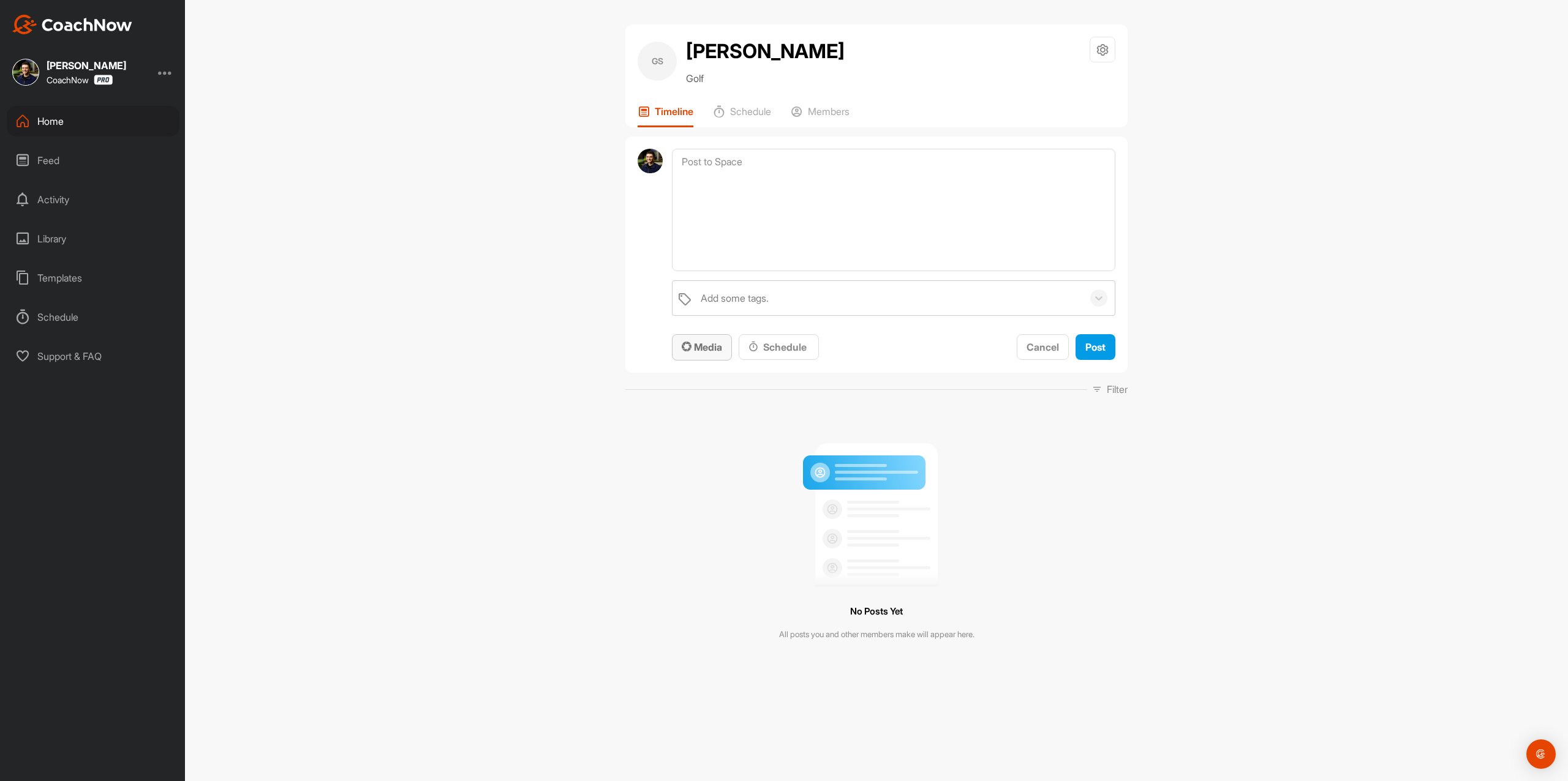
click at [711, 345] on span "Media" at bounding box center [702, 347] width 41 height 13
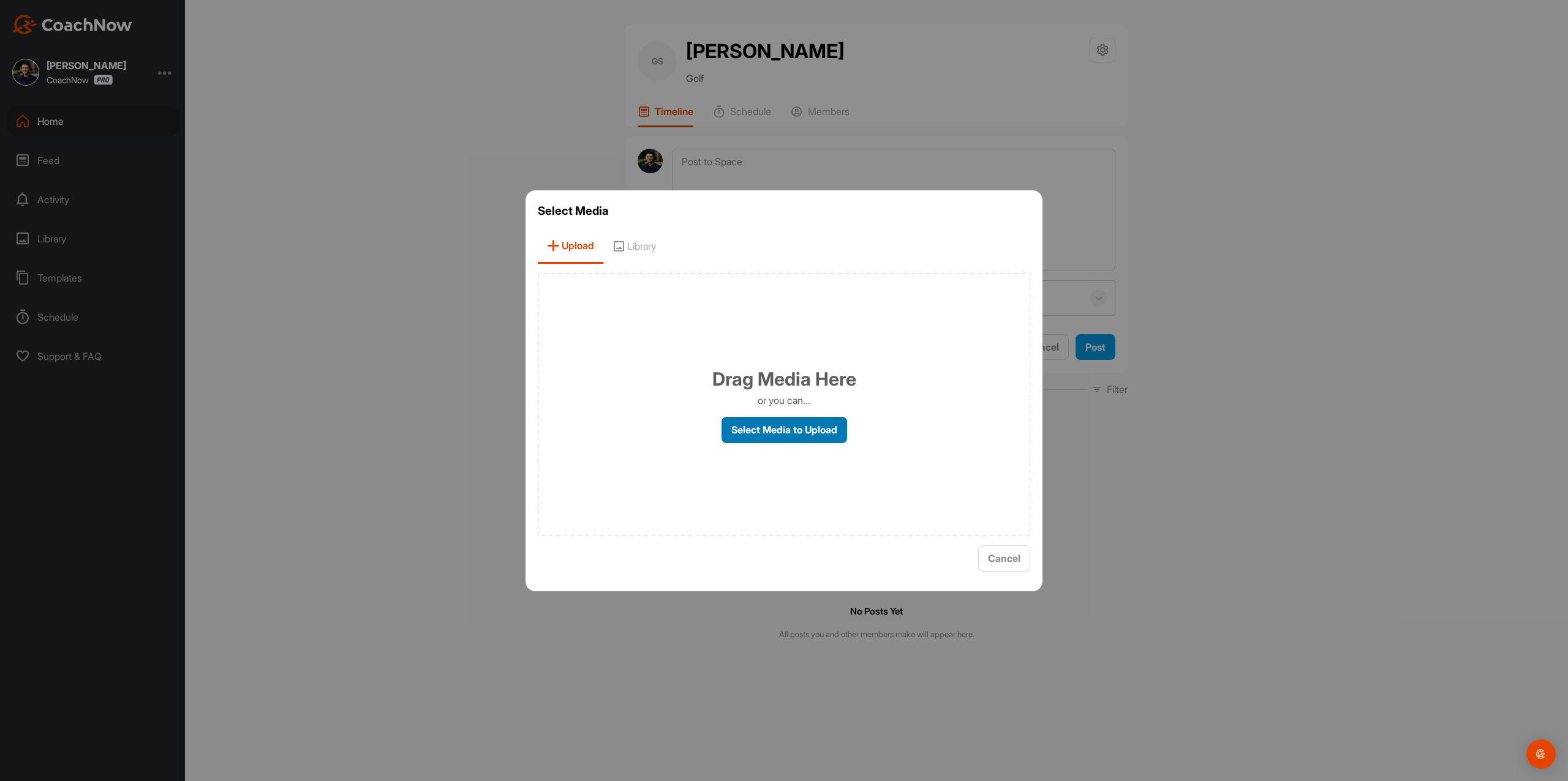
click at [792, 427] on label "Select Media to Upload" at bounding box center [783, 430] width 125 height 27
click at [0, 0] on input "Select Media to Upload" at bounding box center [0, 0] width 0 height 0
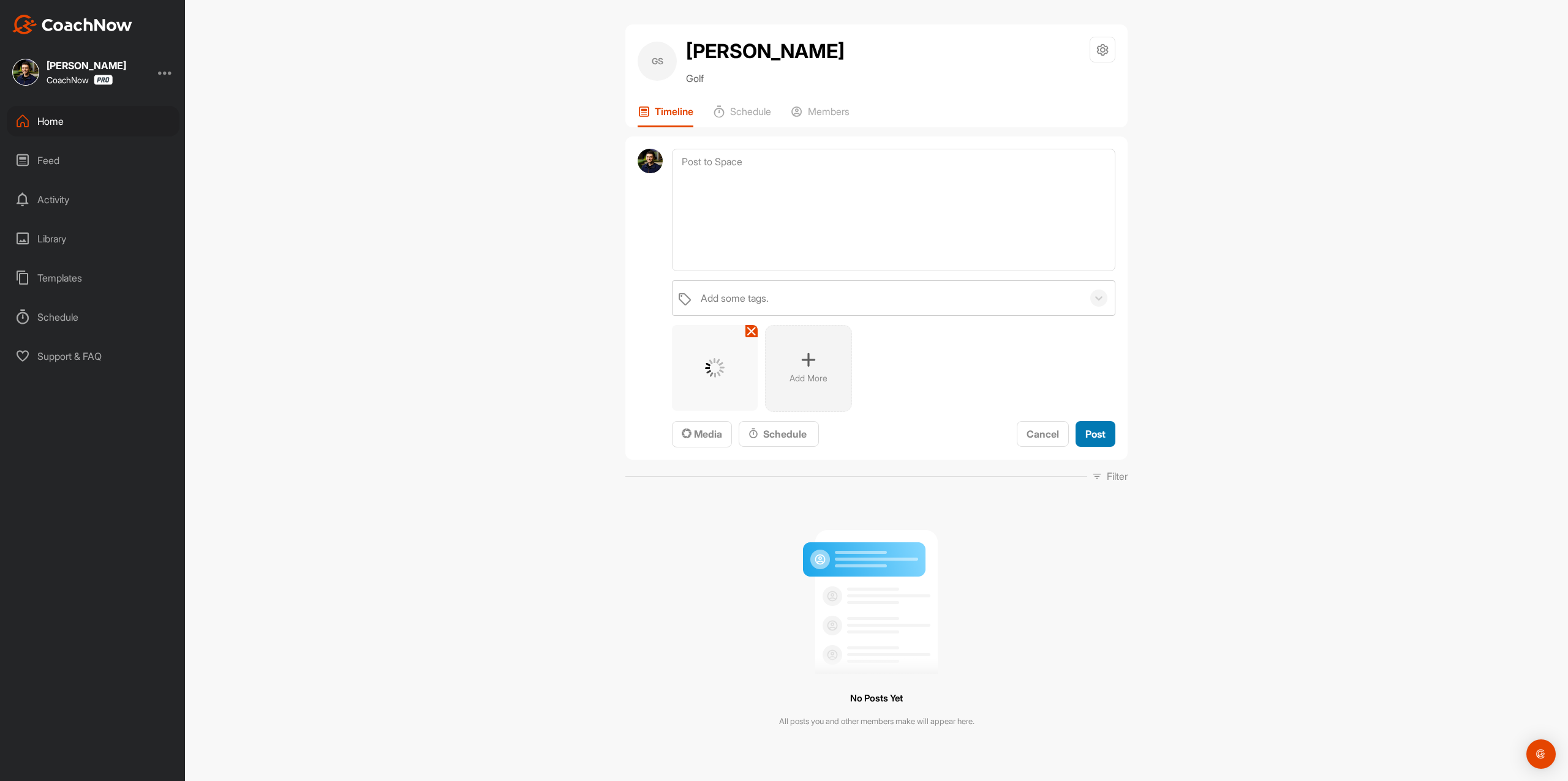
click at [1105, 424] on button "Post" at bounding box center [1095, 434] width 40 height 27
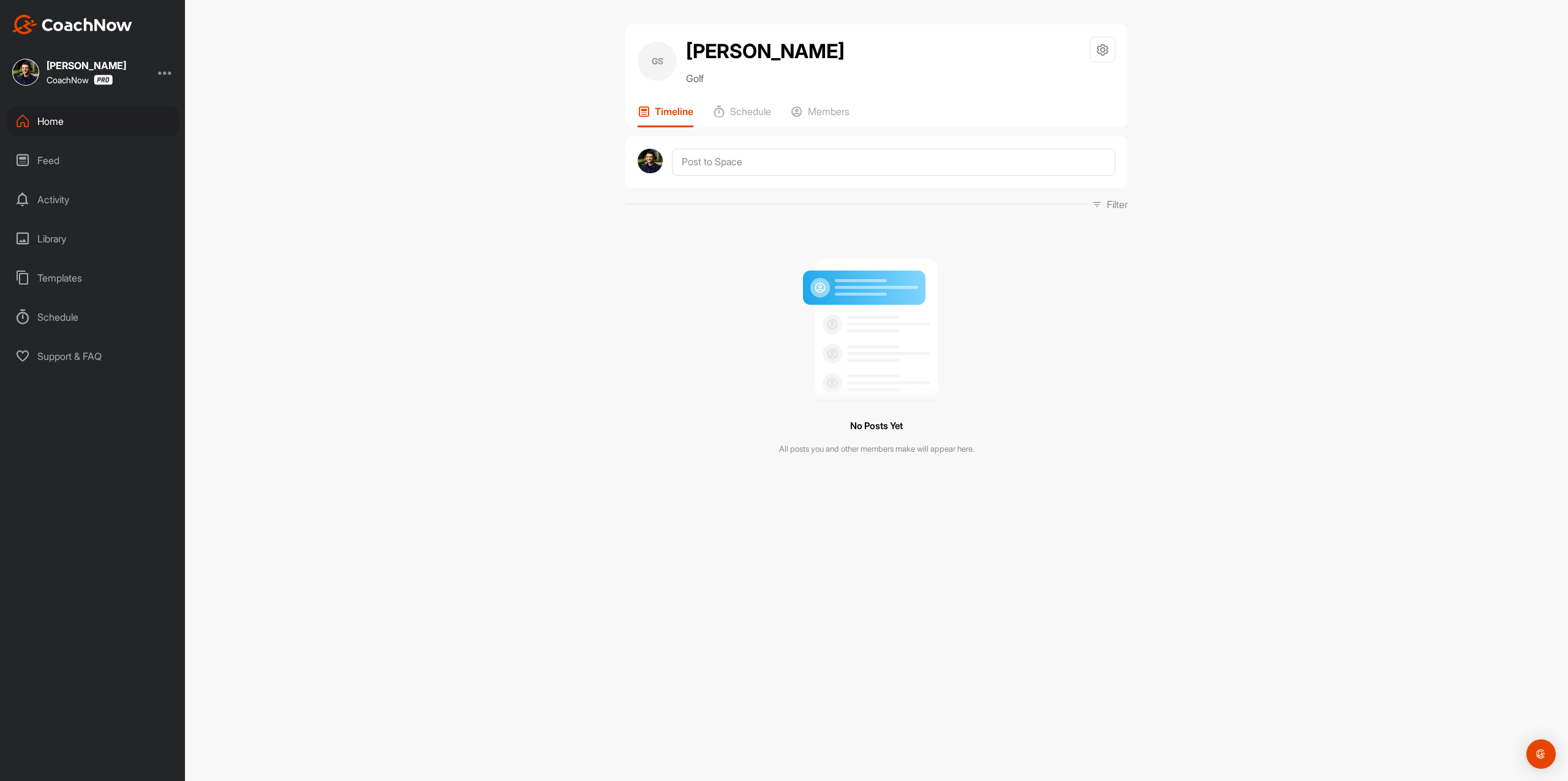
click at [801, 145] on div at bounding box center [876, 162] width 502 height 52
click at [797, 162] on textarea at bounding box center [894, 162] width 443 height 27
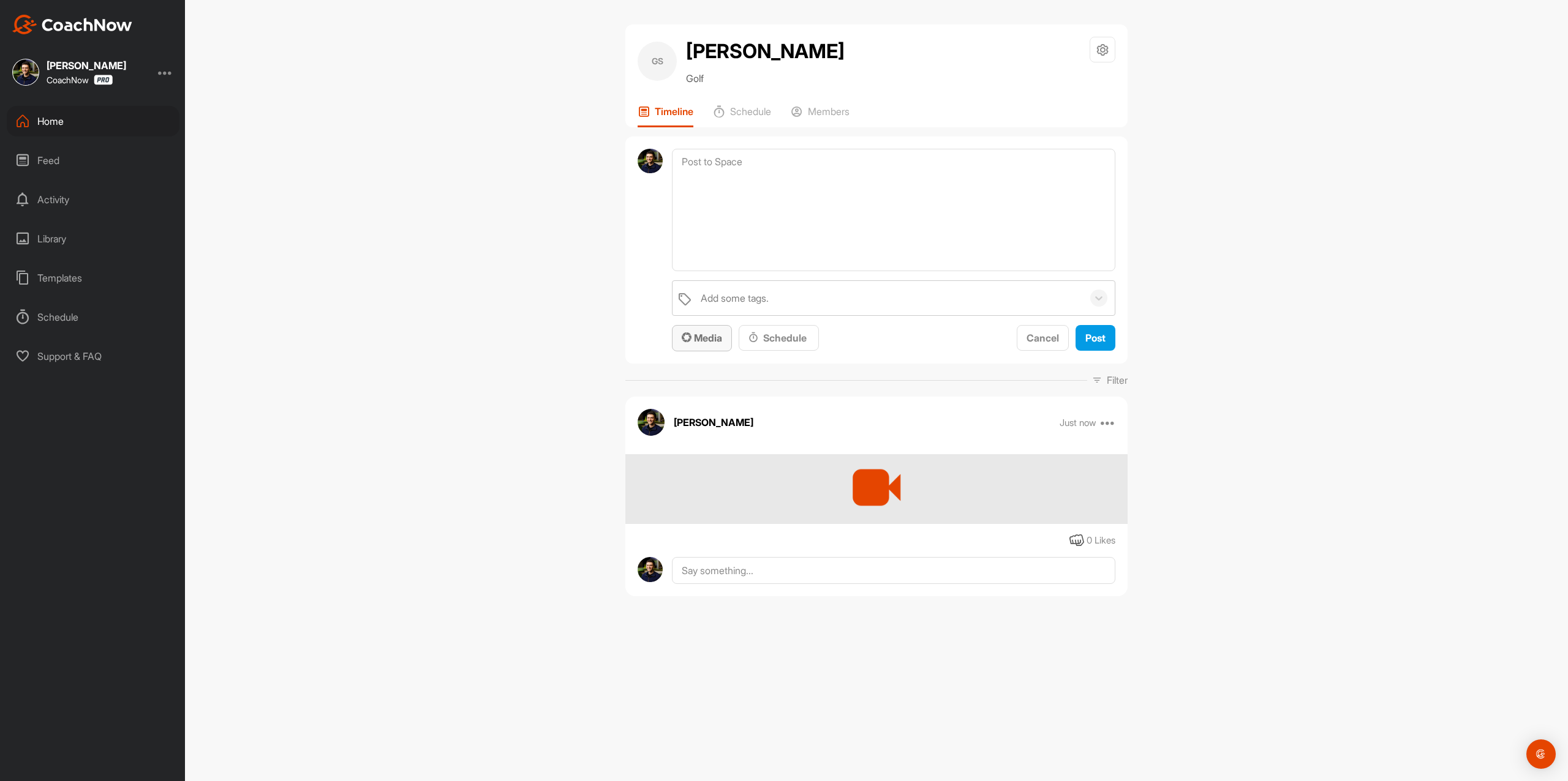
click at [706, 338] on span "Media" at bounding box center [702, 338] width 41 height 13
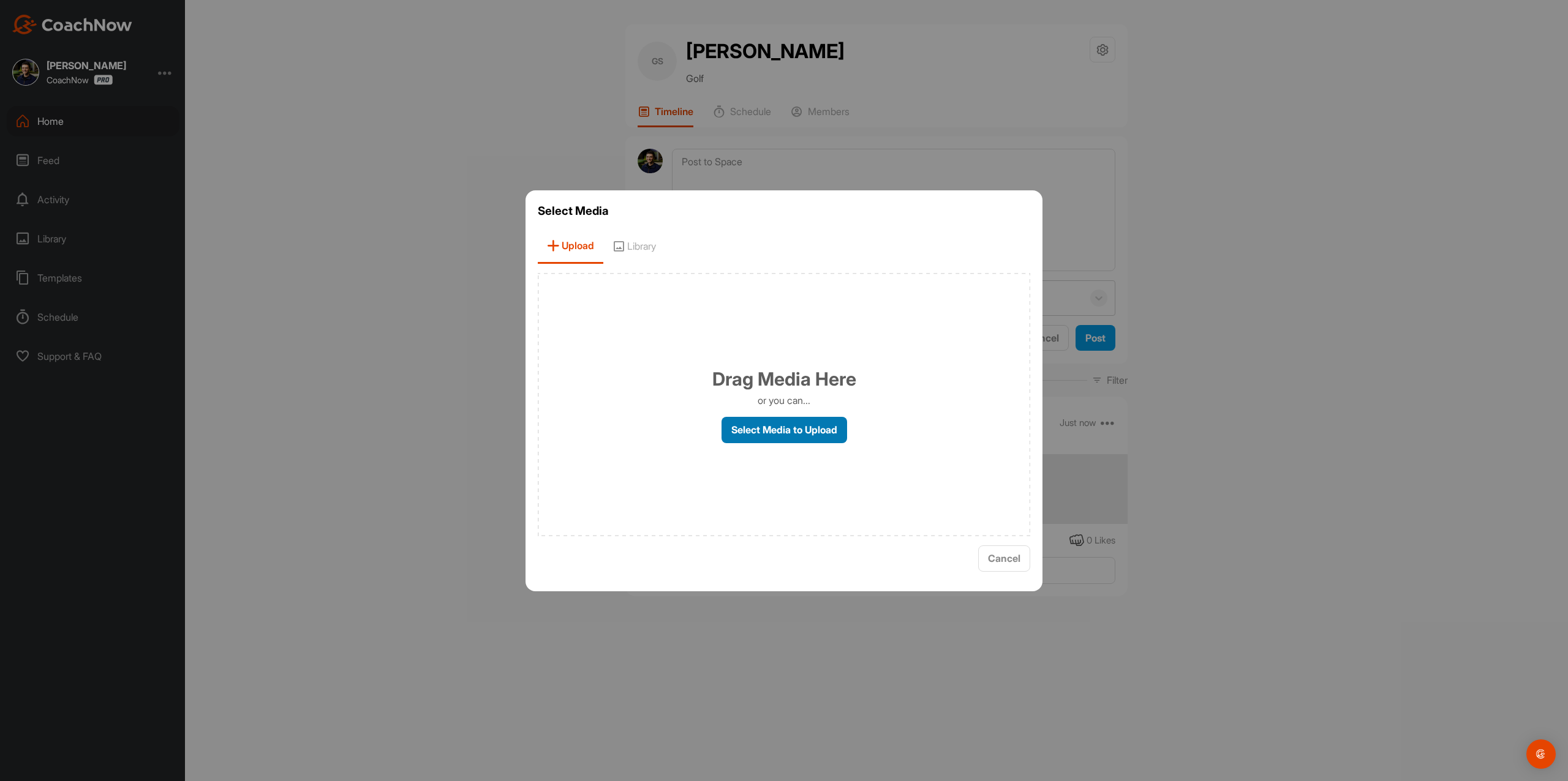
click at [767, 422] on label "Select Media to Upload" at bounding box center [783, 430] width 125 height 27
click at [0, 0] on input "Select Media to Upload" at bounding box center [0, 0] width 0 height 0
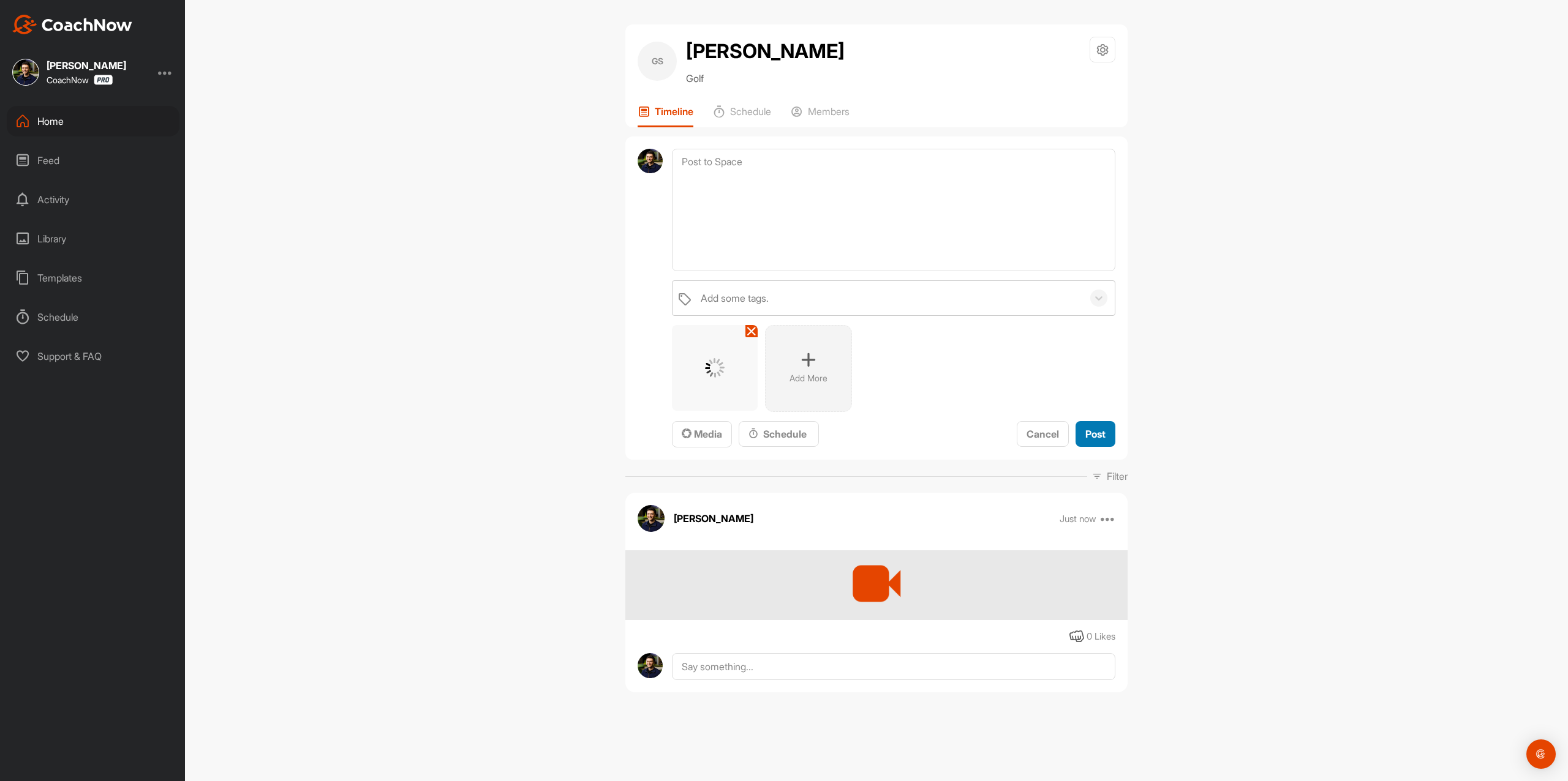
click at [1097, 439] on span "Post" at bounding box center [1095, 434] width 20 height 13
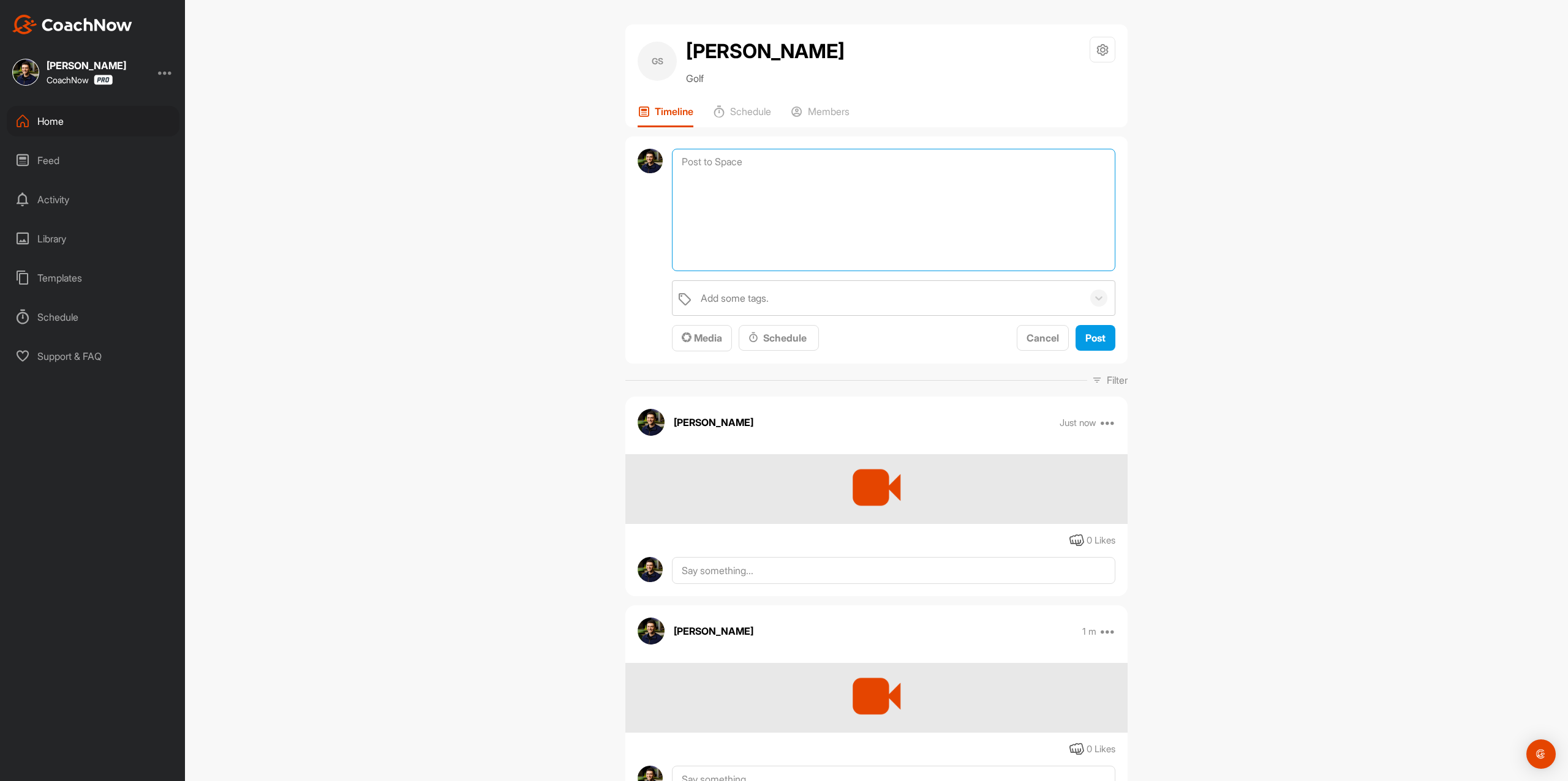
click at [760, 157] on textarea at bounding box center [894, 210] width 443 height 122
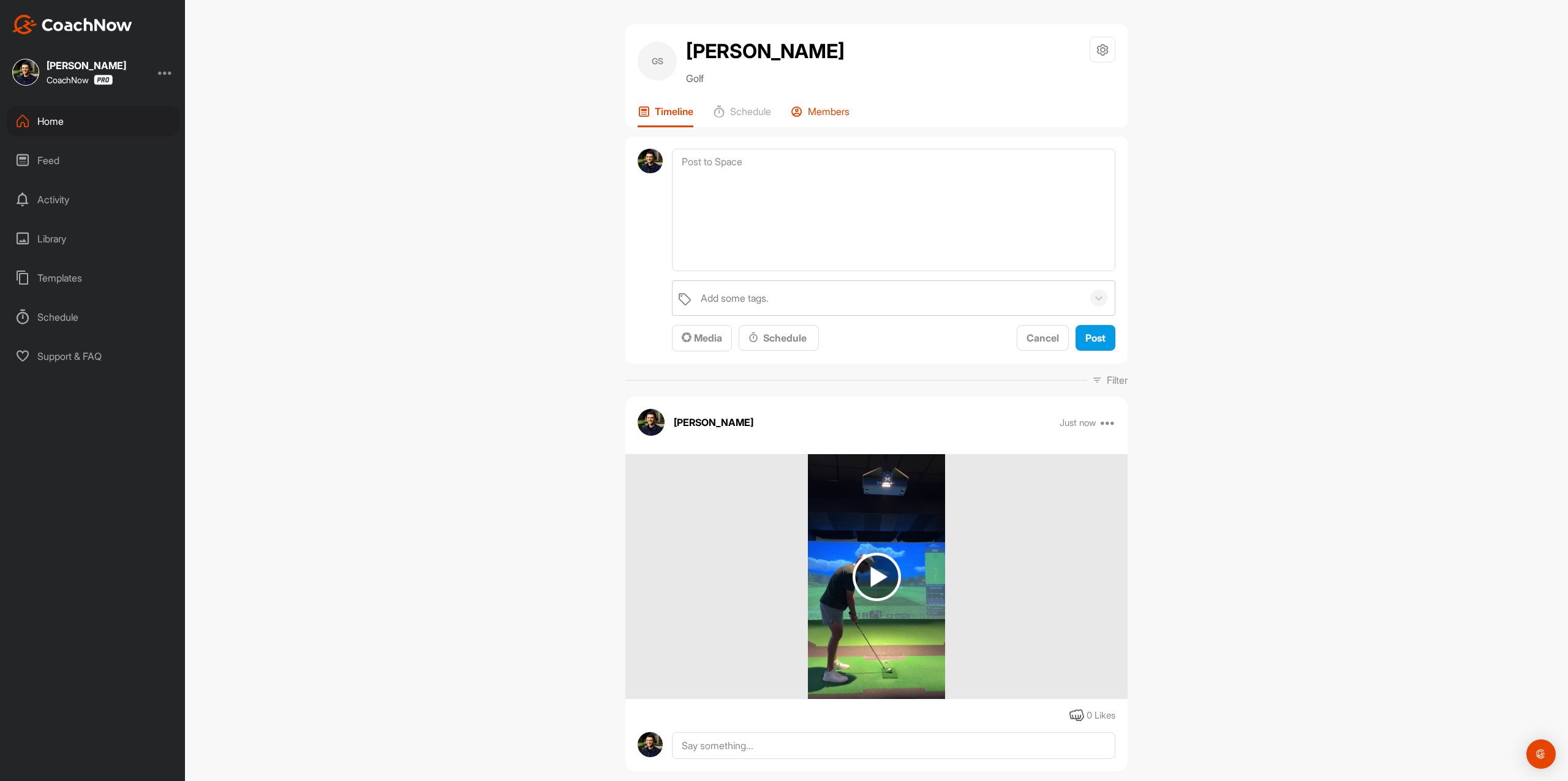
click at [840, 113] on p "Members" at bounding box center [829, 112] width 42 height 13
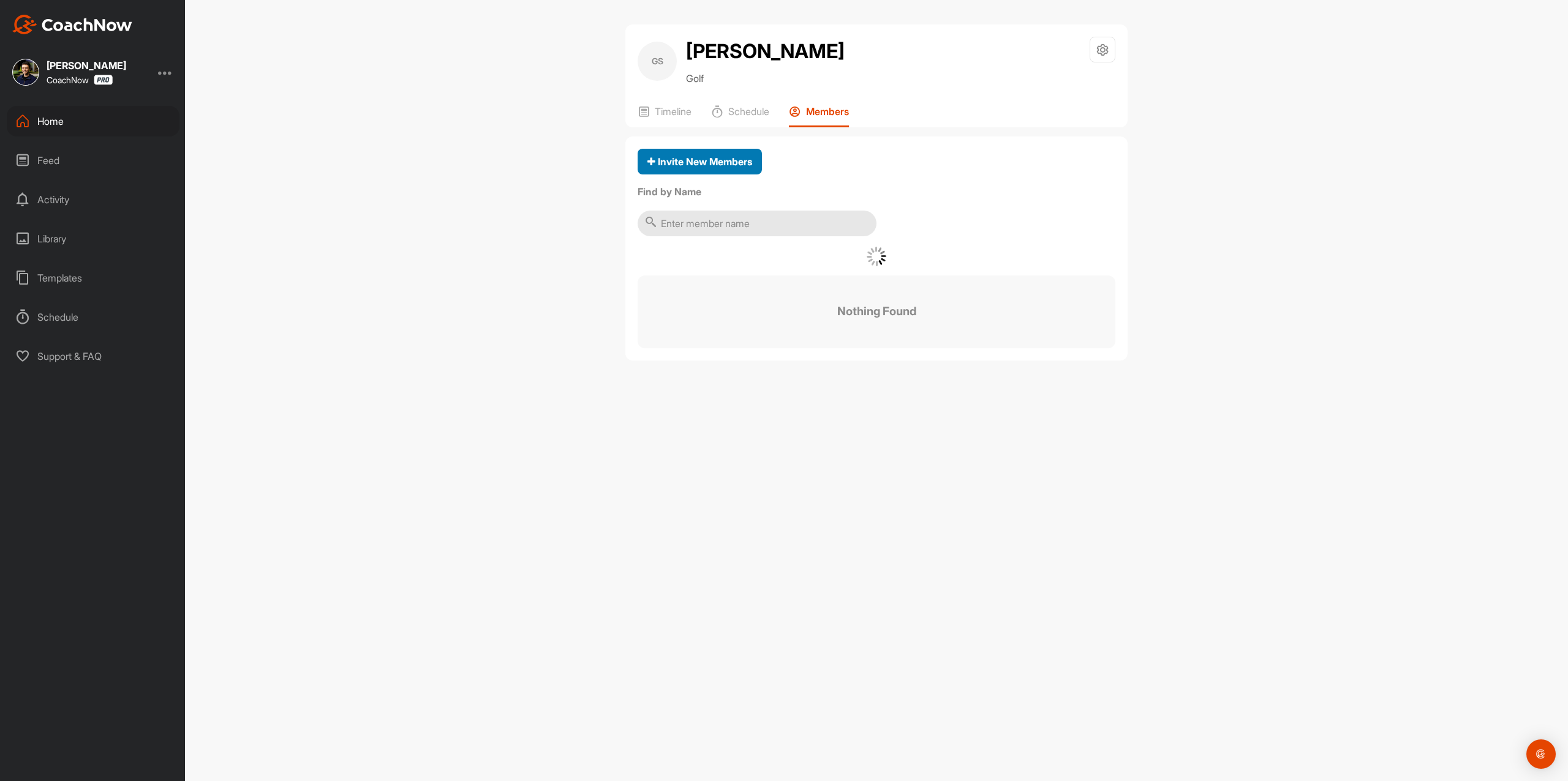
click at [739, 159] on span "Invite New Members" at bounding box center [700, 162] width 105 height 13
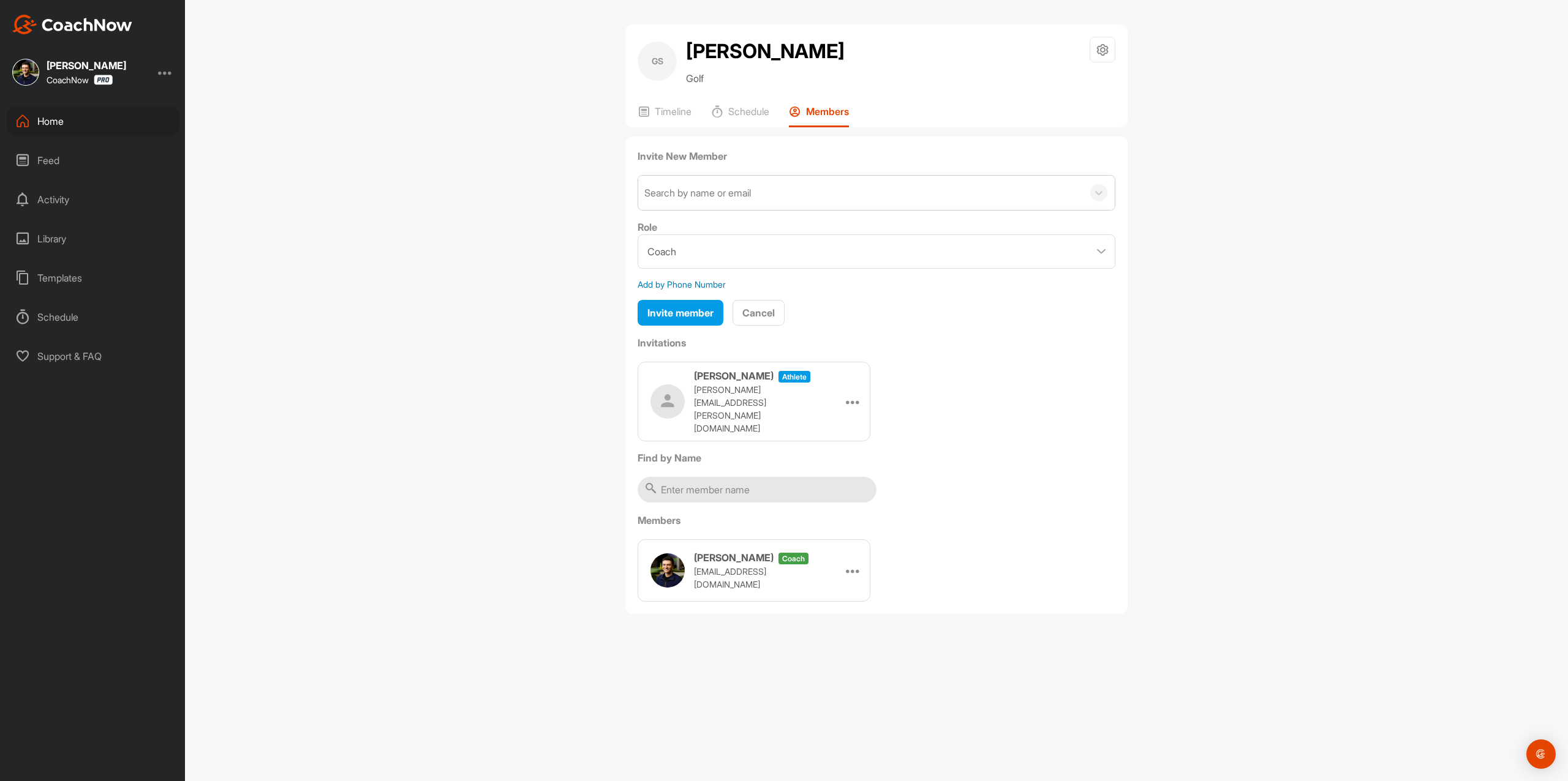
click at [747, 204] on div "Search by name or email" at bounding box center [860, 192] width 445 height 34
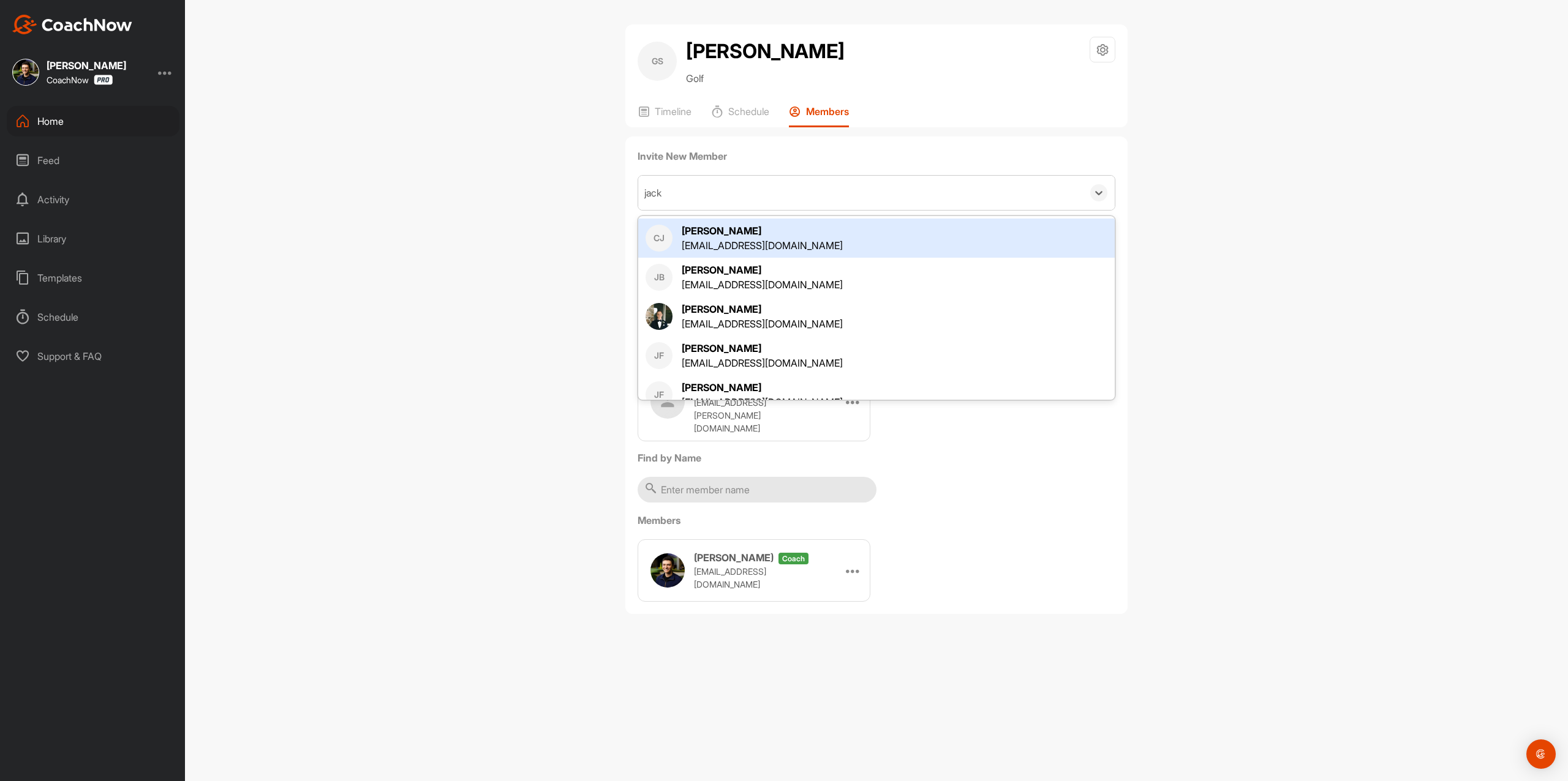
type input "jack"
click at [729, 185] on div "jack" at bounding box center [860, 192] width 445 height 34
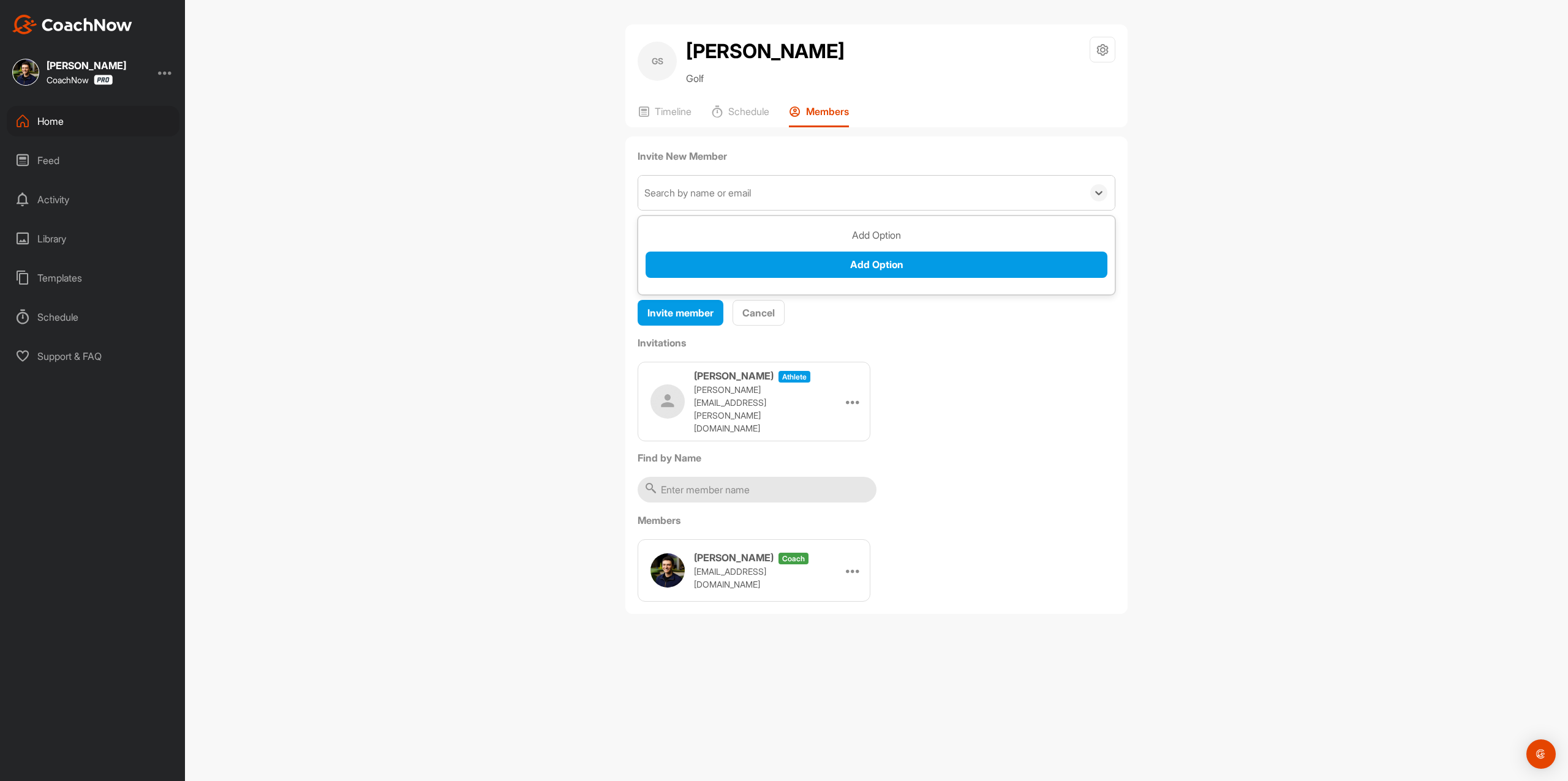
click at [734, 196] on div "Search by name or email" at bounding box center [697, 192] width 106 height 15
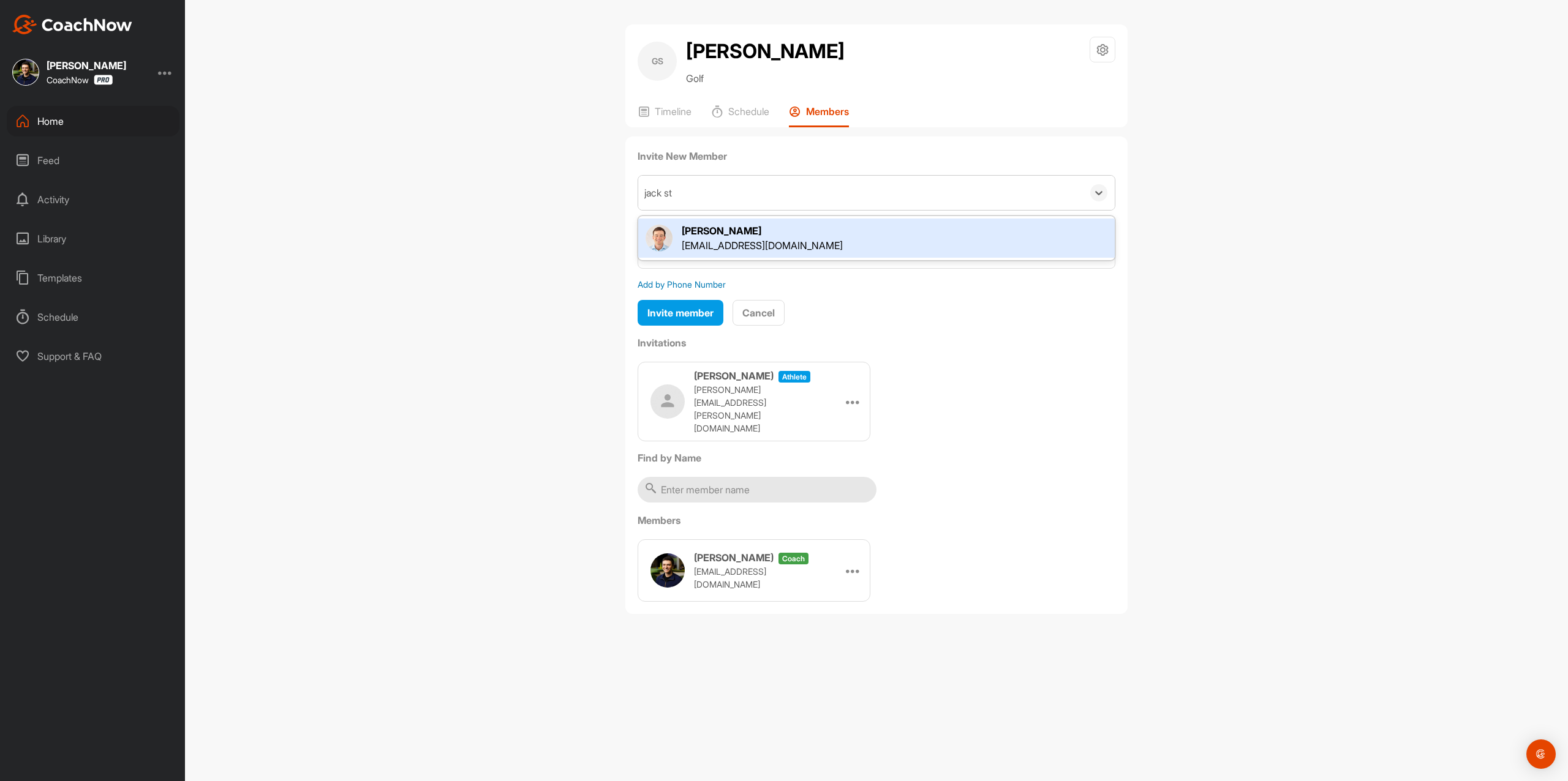
type input "jack stu"
click at [825, 240] on div "jack@thegolfroomeverywhere.com" at bounding box center [762, 245] width 161 height 15
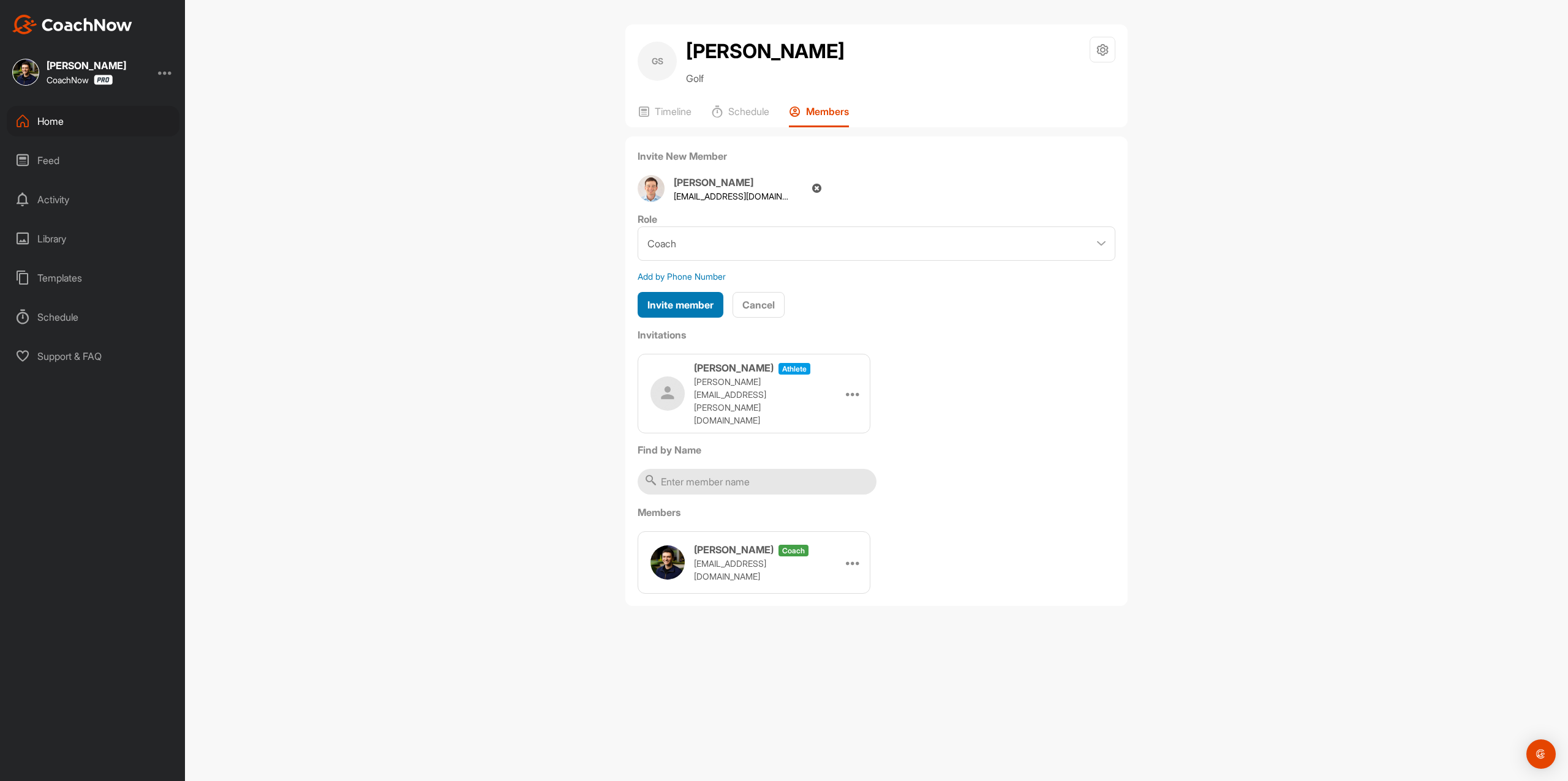
click at [701, 305] on span "Invite member" at bounding box center [680, 305] width 66 height 13
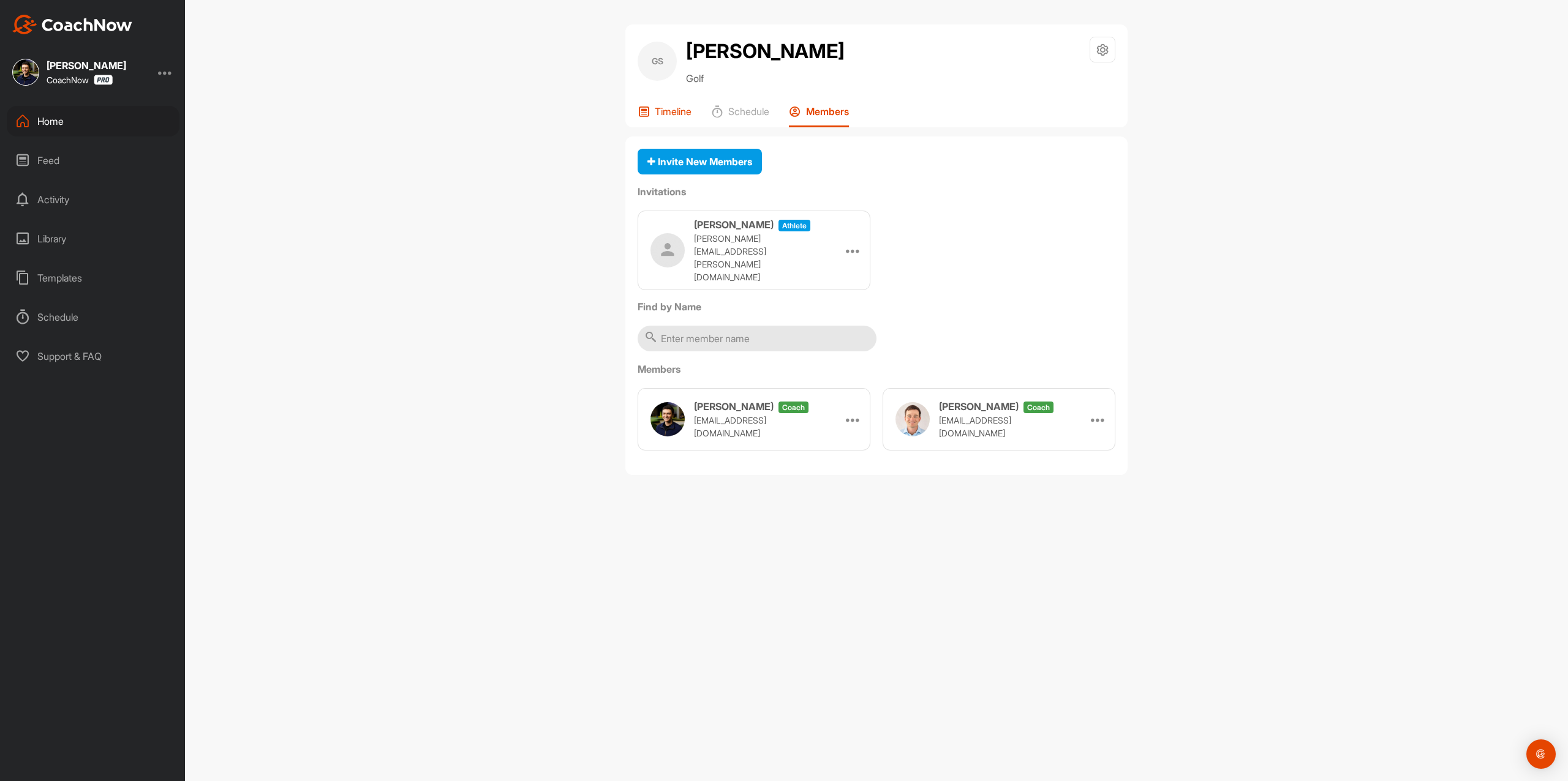
click at [671, 103] on div "GS Gavin Shamblen Golf Space Settings Your Notifications Timeline Schedule Memb…" at bounding box center [876, 76] width 502 height 103
click at [672, 108] on p "Timeline" at bounding box center [673, 112] width 37 height 13
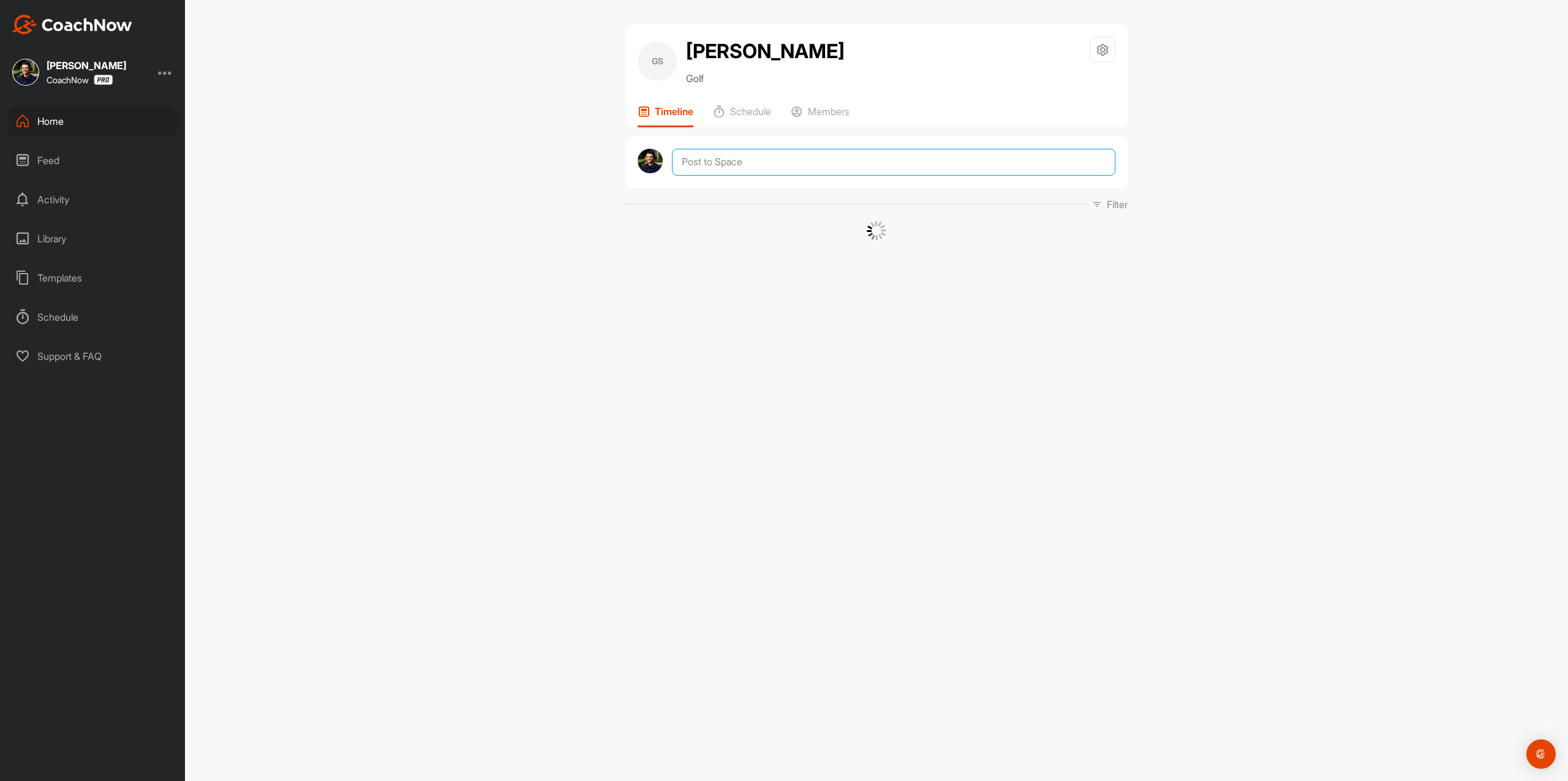
click at [733, 159] on textarea at bounding box center [894, 162] width 443 height 27
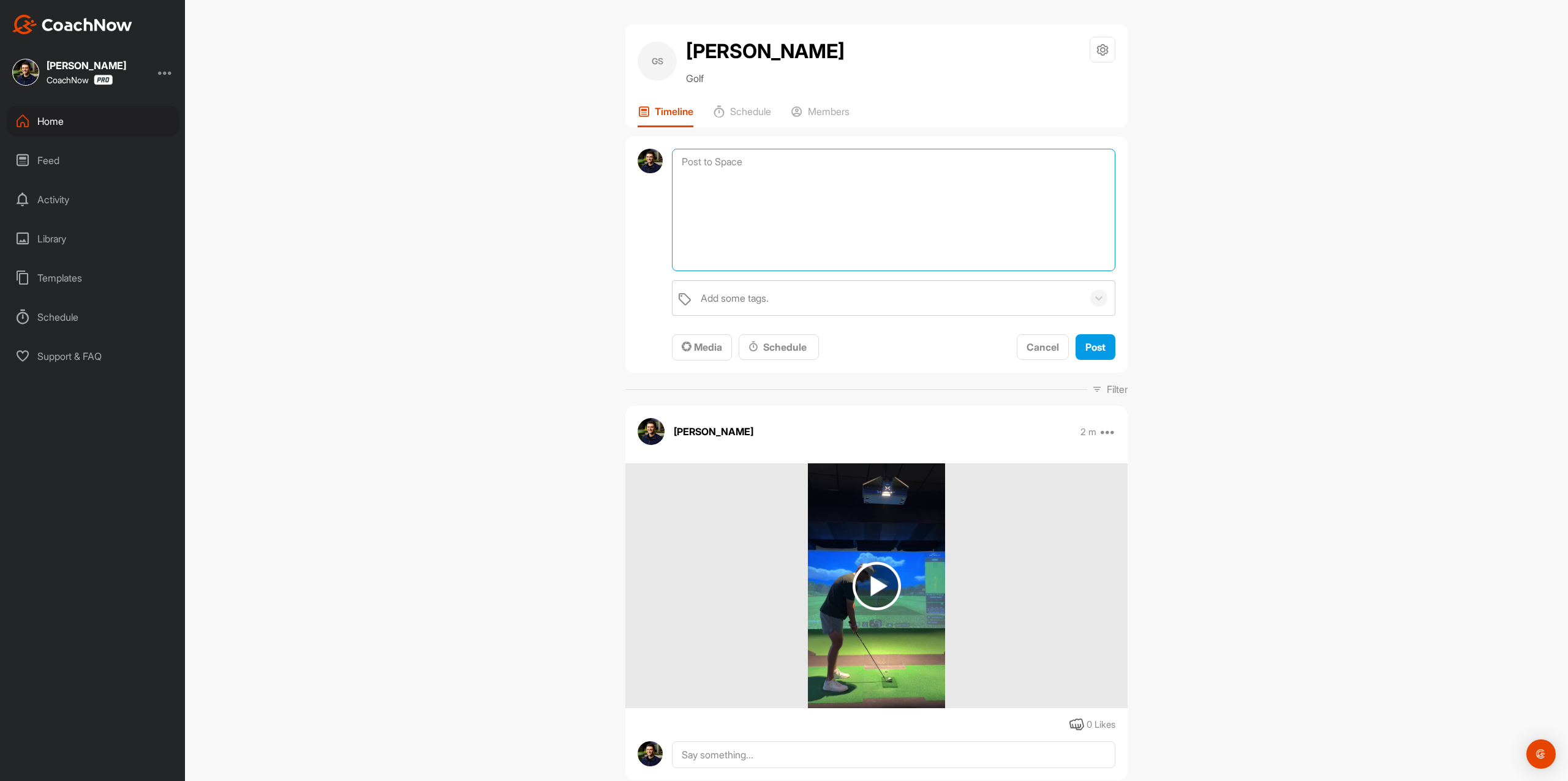
paste textarea "Thanks for signing up for an assessment of your golf swing! Your assigned coach…"
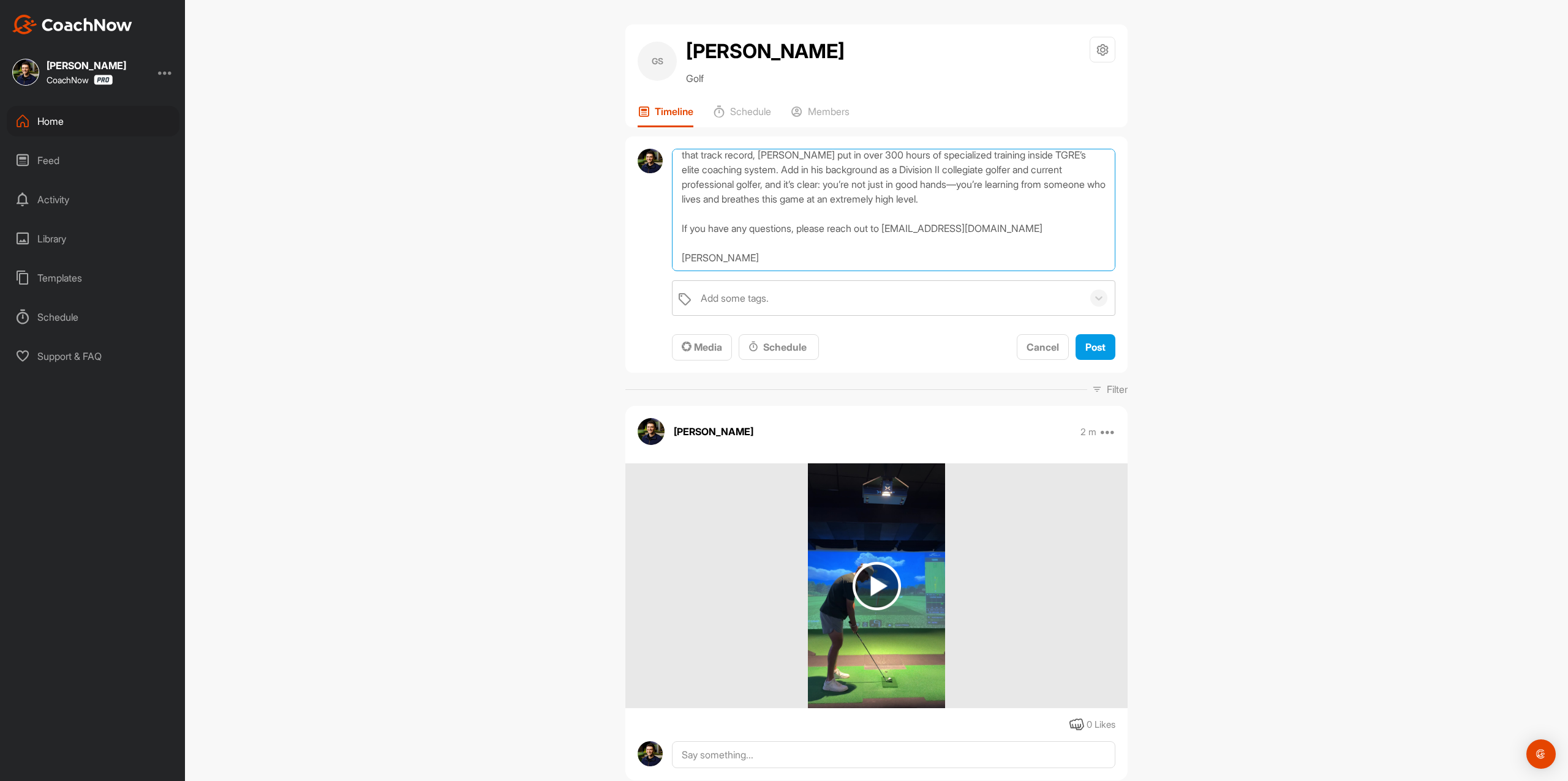
scroll to position [94, 0]
drag, startPoint x: 781, startPoint y: 258, endPoint x: 665, endPoint y: 252, distance: 116.2
click at [672, 252] on textarea "Thanks for signing up for an assessment of your golf swing! Your assigned coach…" at bounding box center [894, 210] width 443 height 122
click at [706, 246] on textarea "Thanks for signing up for an assessment of your golf swing! Your assigned coach…" at bounding box center [894, 210] width 443 height 122
drag, startPoint x: 728, startPoint y: 263, endPoint x: 649, endPoint y: 241, distance: 82.0
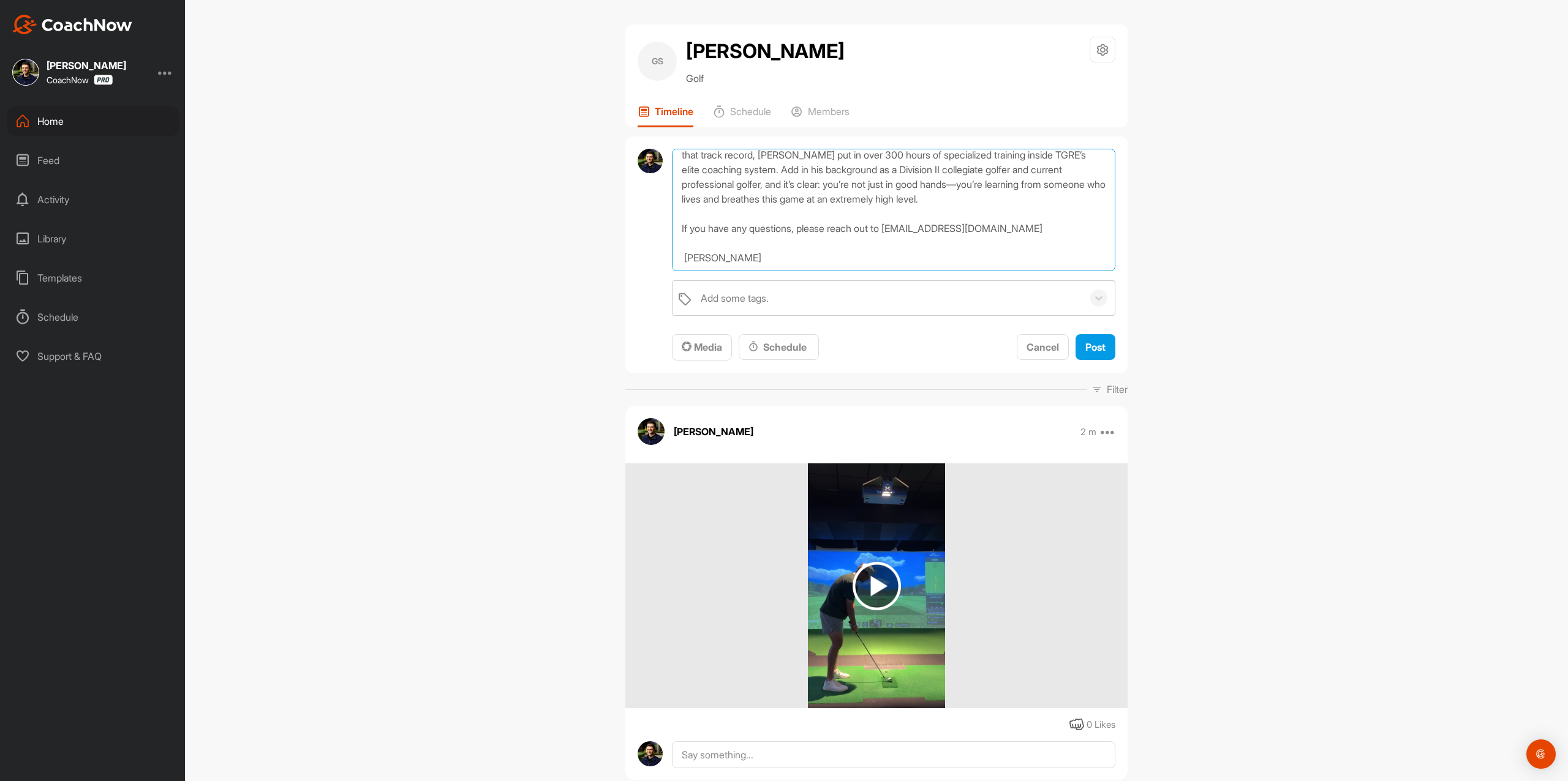
click at [649, 241] on div "Thanks for signing up for an assessment of your golf swing! Your assigned coach…" at bounding box center [876, 255] width 502 height 237
type textarea "Thanks for signing up for an assessment of your golf swing! Your assigned coach…"
click at [1093, 343] on span "Post" at bounding box center [1095, 347] width 20 height 13
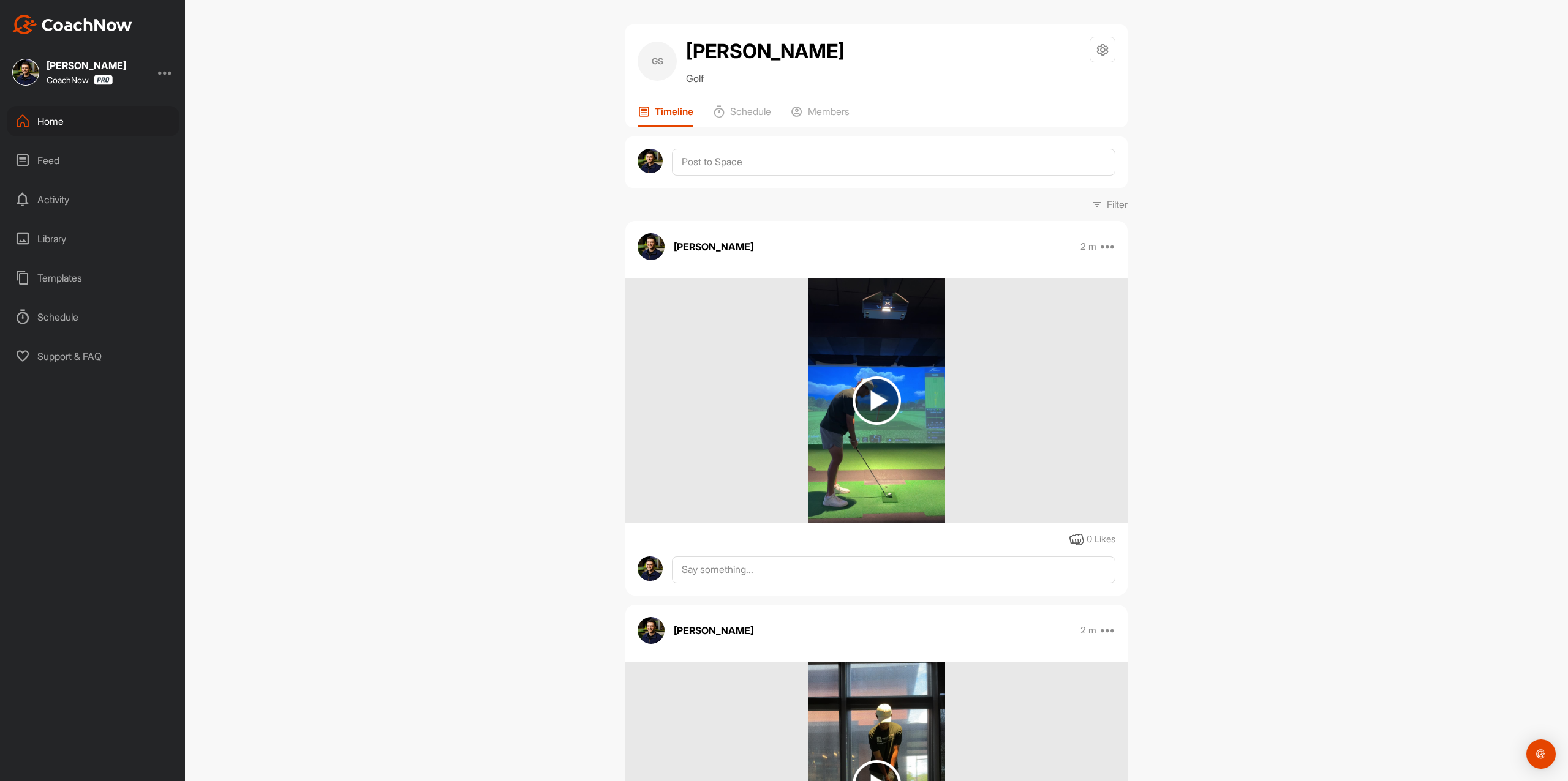
scroll to position [0, 0]
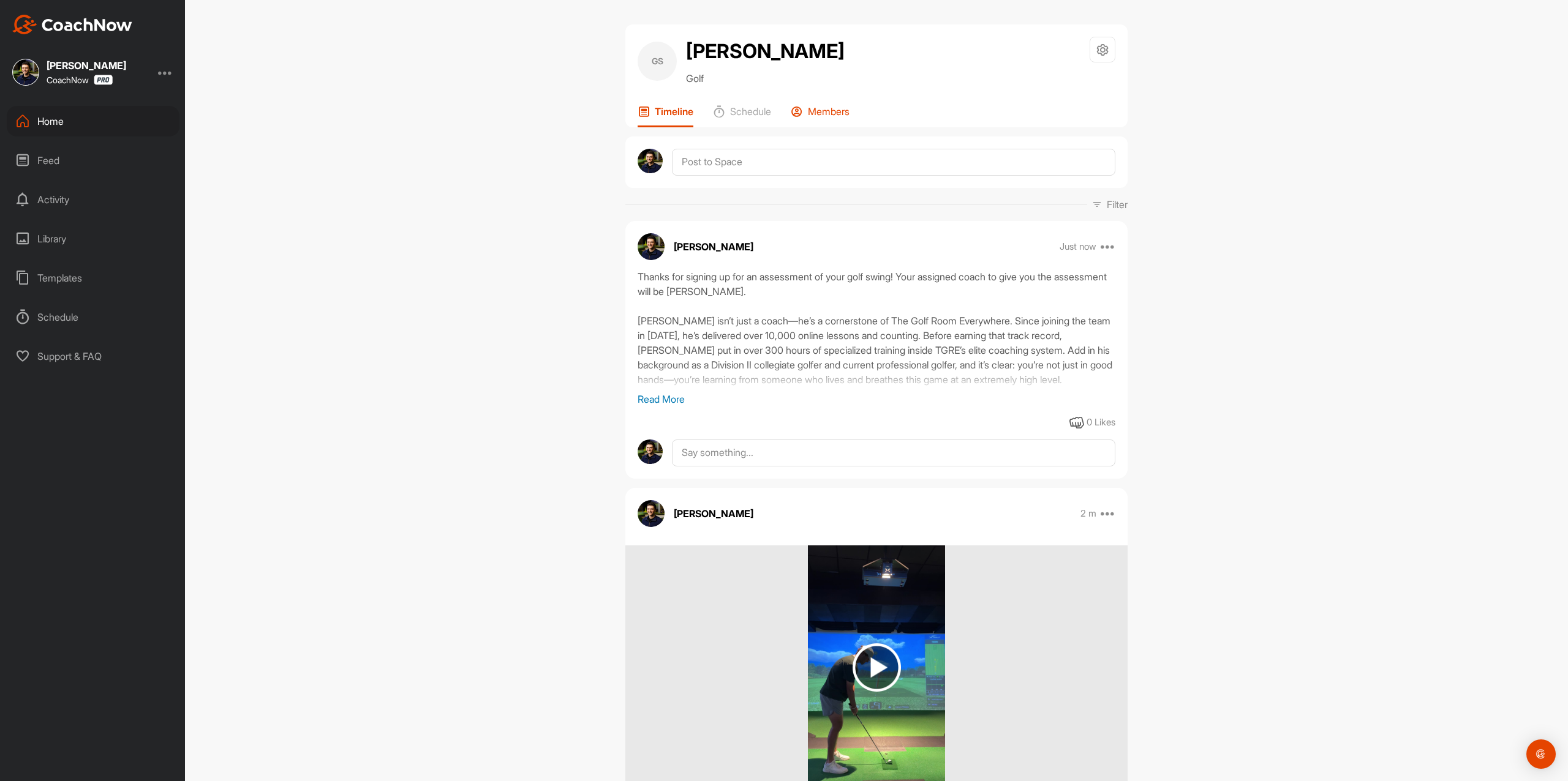
click at [834, 113] on p "Members" at bounding box center [829, 112] width 42 height 13
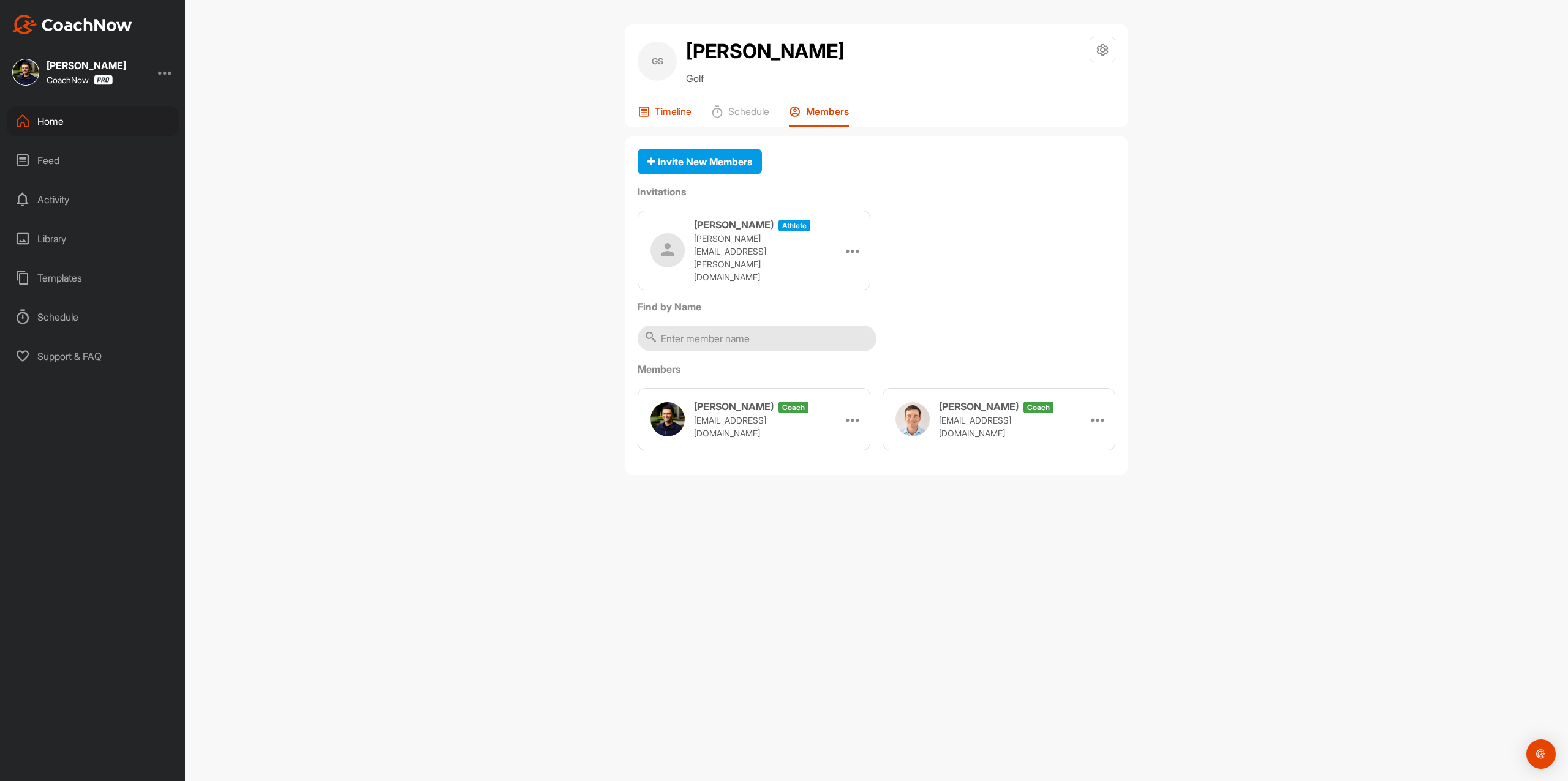
click at [664, 106] on p "Timeline" at bounding box center [673, 112] width 37 height 13
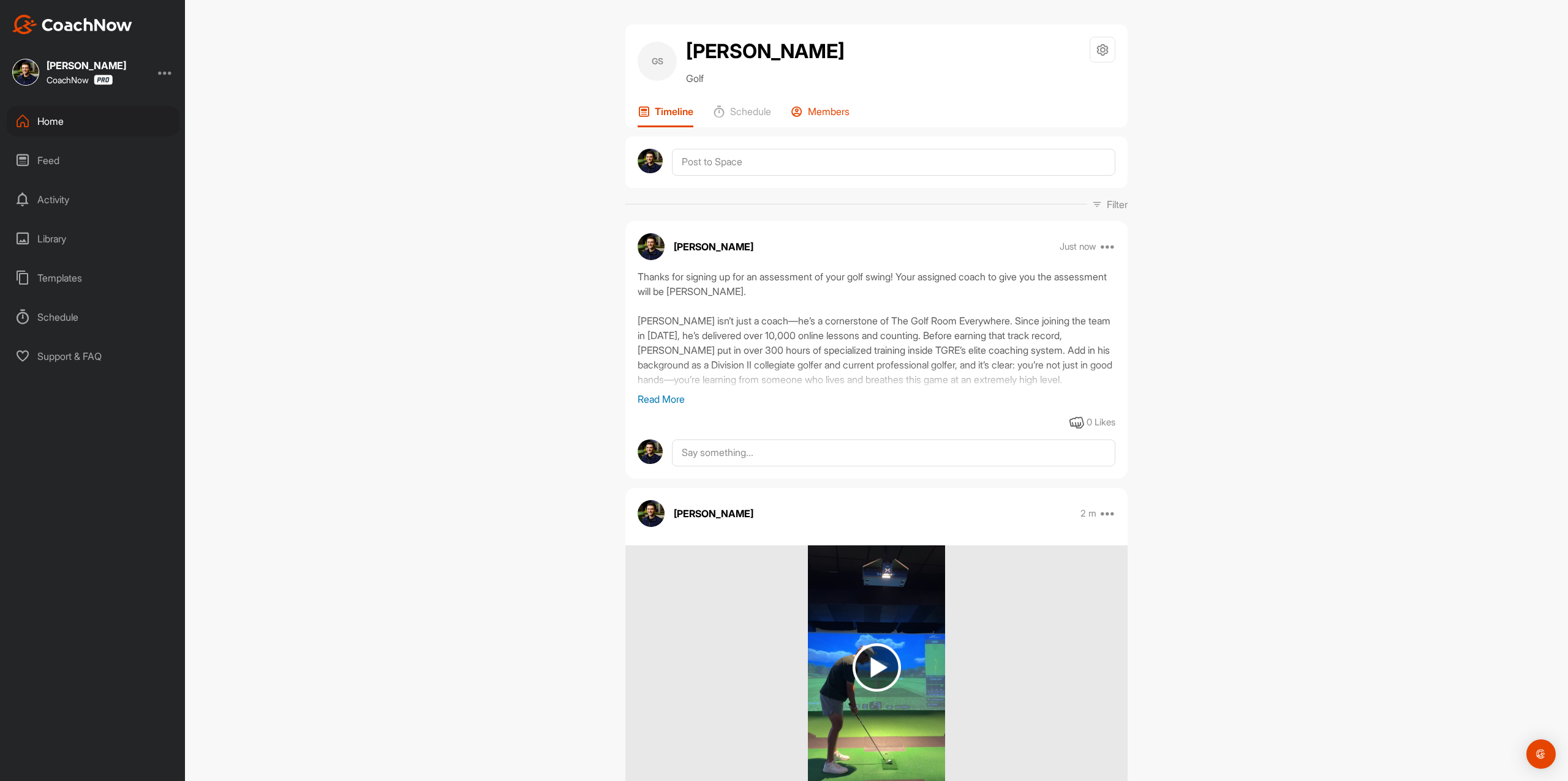
click at [815, 111] on p "Members" at bounding box center [829, 112] width 42 height 13
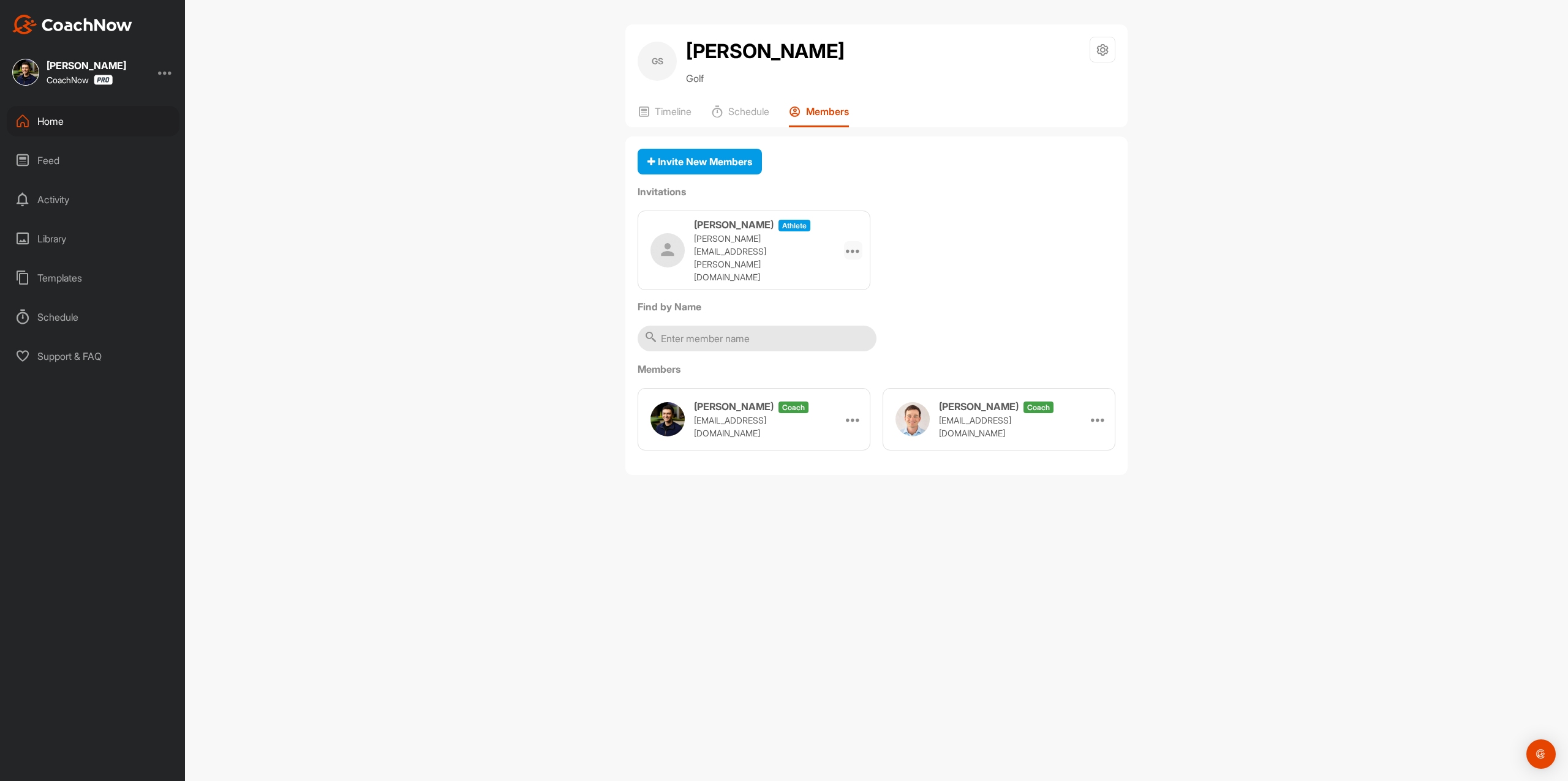
click at [853, 243] on icon at bounding box center [853, 250] width 15 height 15
click at [815, 361] on li "Copy Link" at bounding box center [829, 361] width 66 height 38
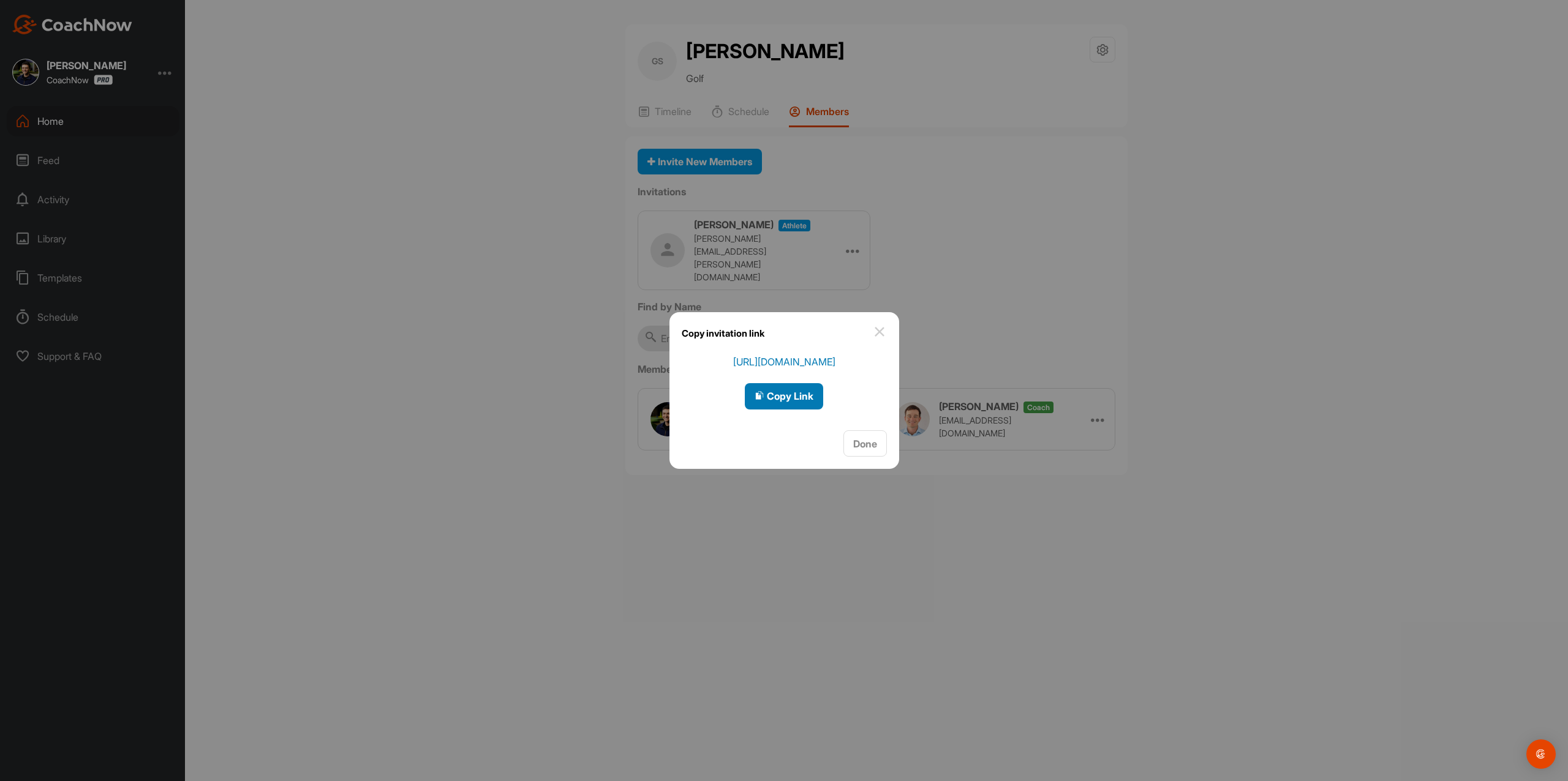
click at [757, 383] on button "Copy Link" at bounding box center [784, 396] width 78 height 27
click at [775, 393] on span "Copy Link" at bounding box center [784, 396] width 59 height 13
click at [883, 331] on img at bounding box center [879, 331] width 15 height 15
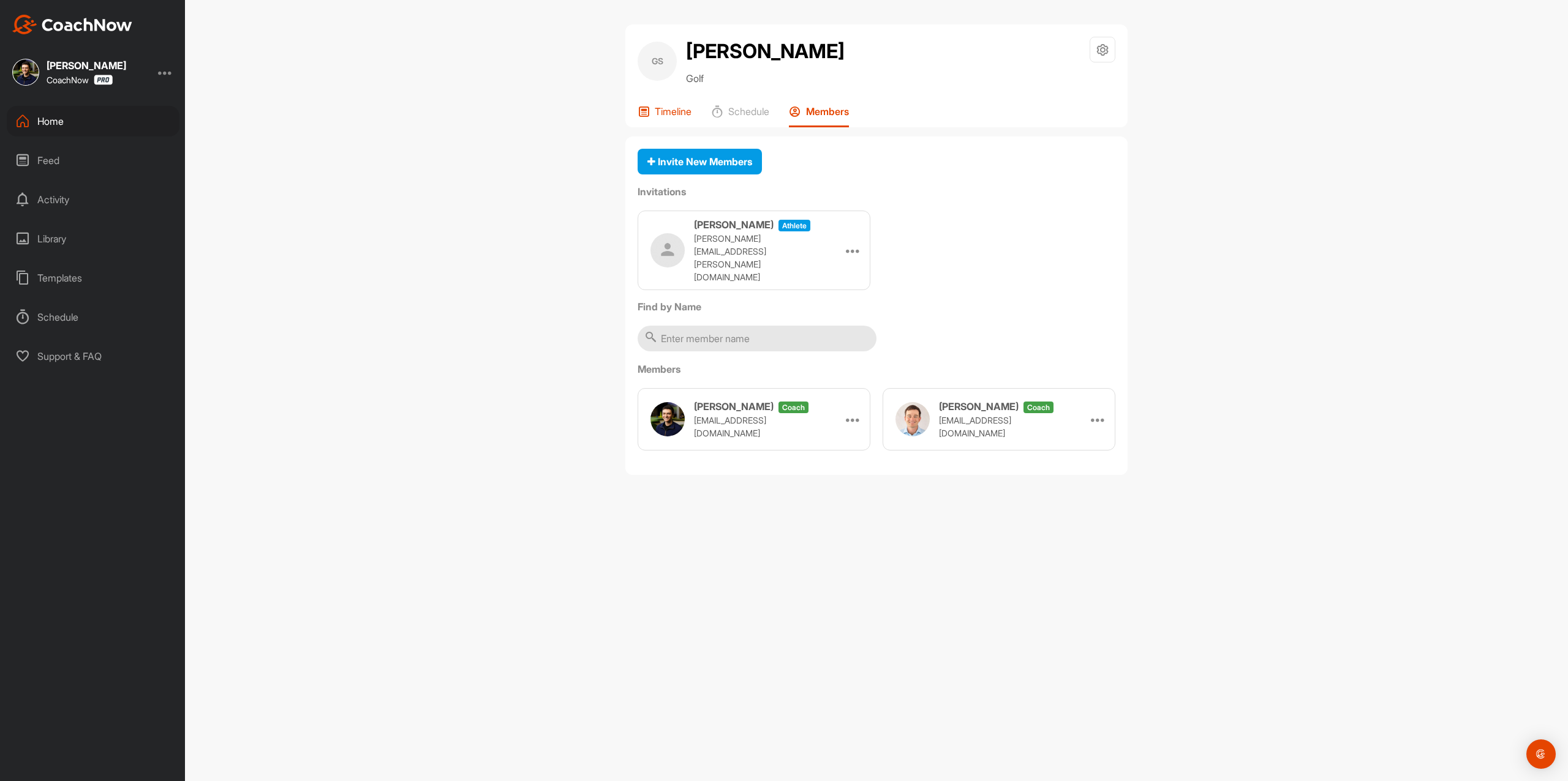
click at [684, 108] on p "Timeline" at bounding box center [673, 112] width 37 height 13
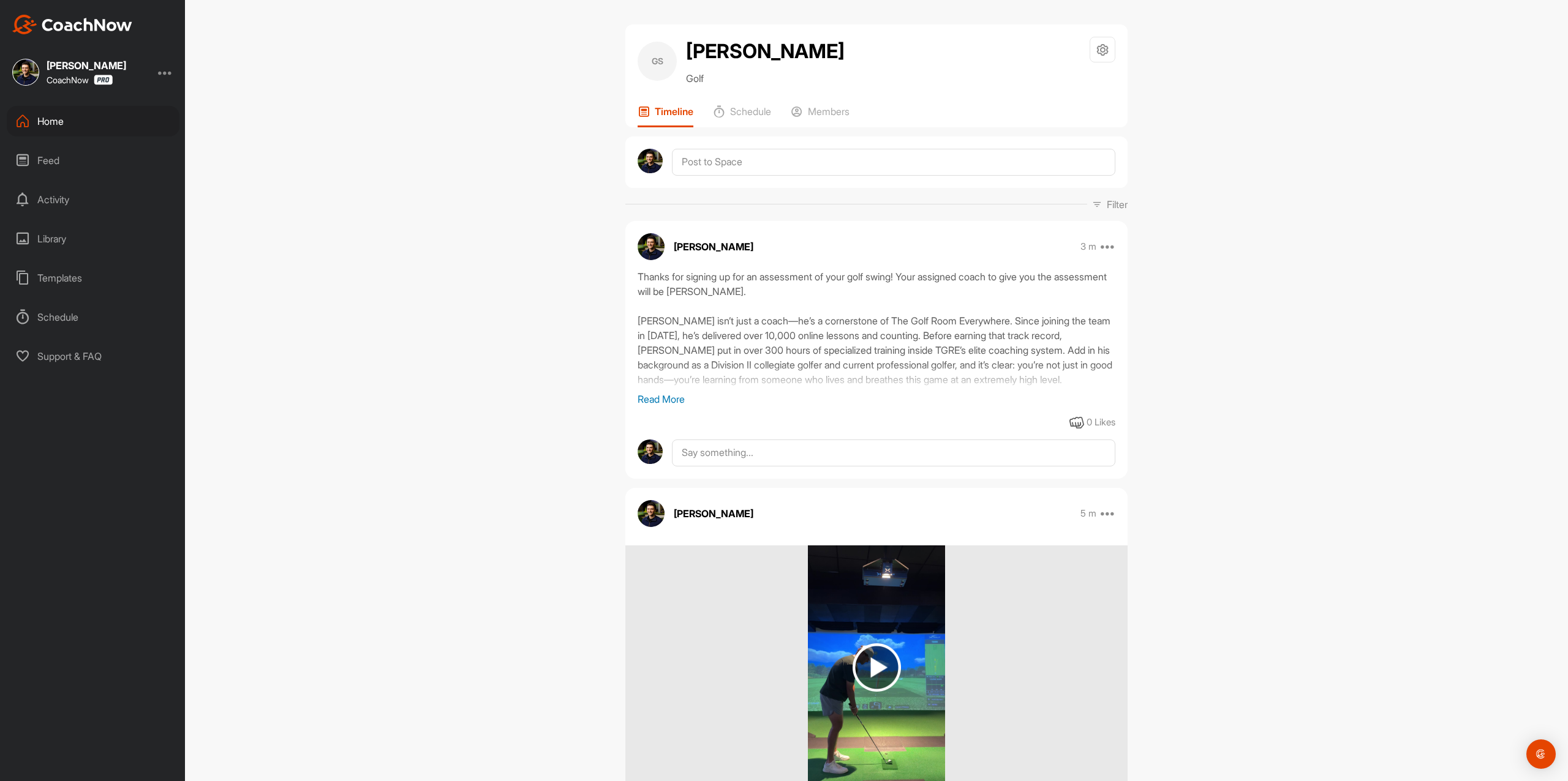
click at [646, 402] on p "Read More" at bounding box center [876, 399] width 478 height 15
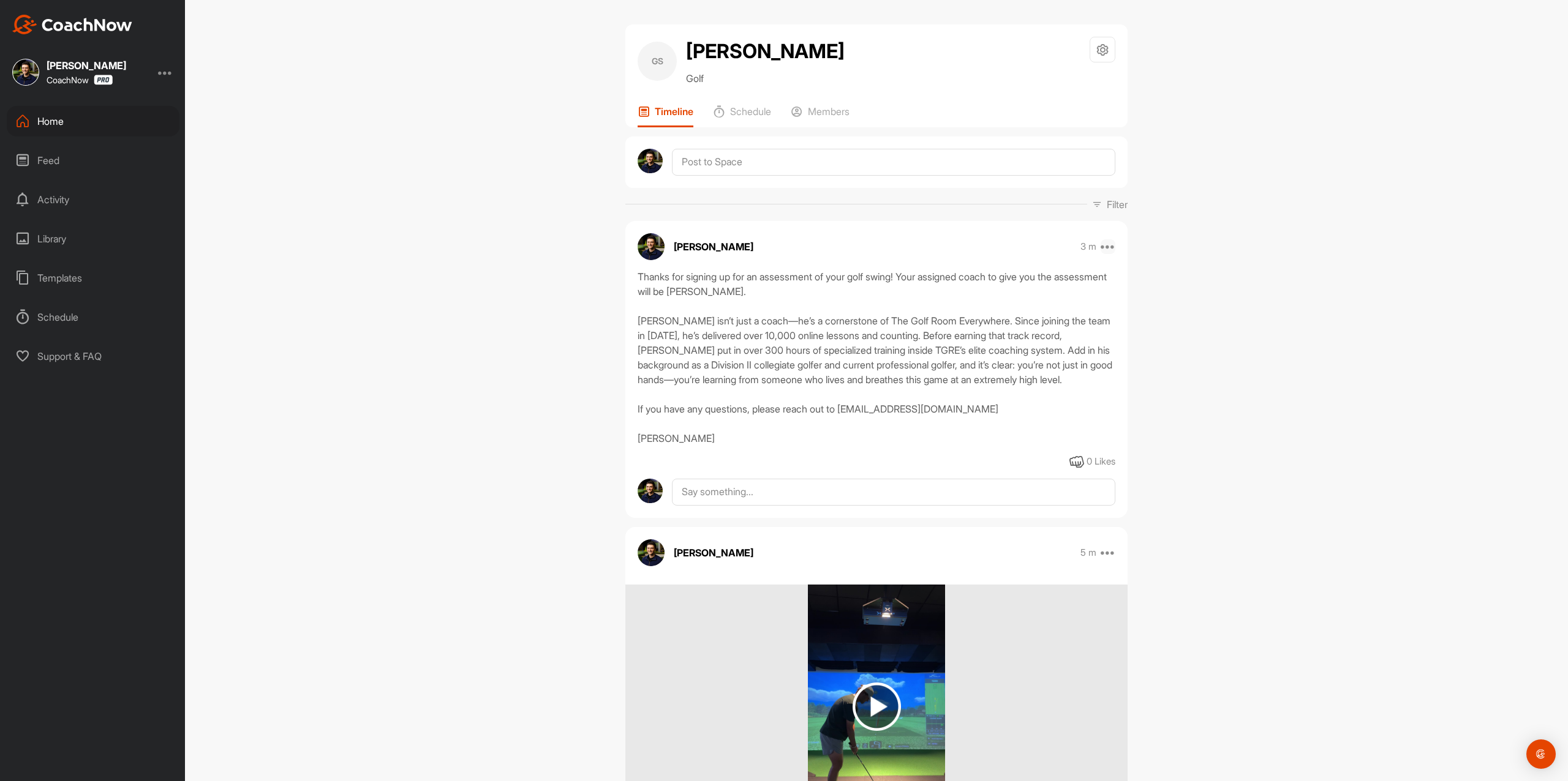
click at [1100, 243] on icon at bounding box center [1107, 246] width 15 height 15
click at [1022, 361] on button "Edit" at bounding box center [1032, 368] width 165 height 41
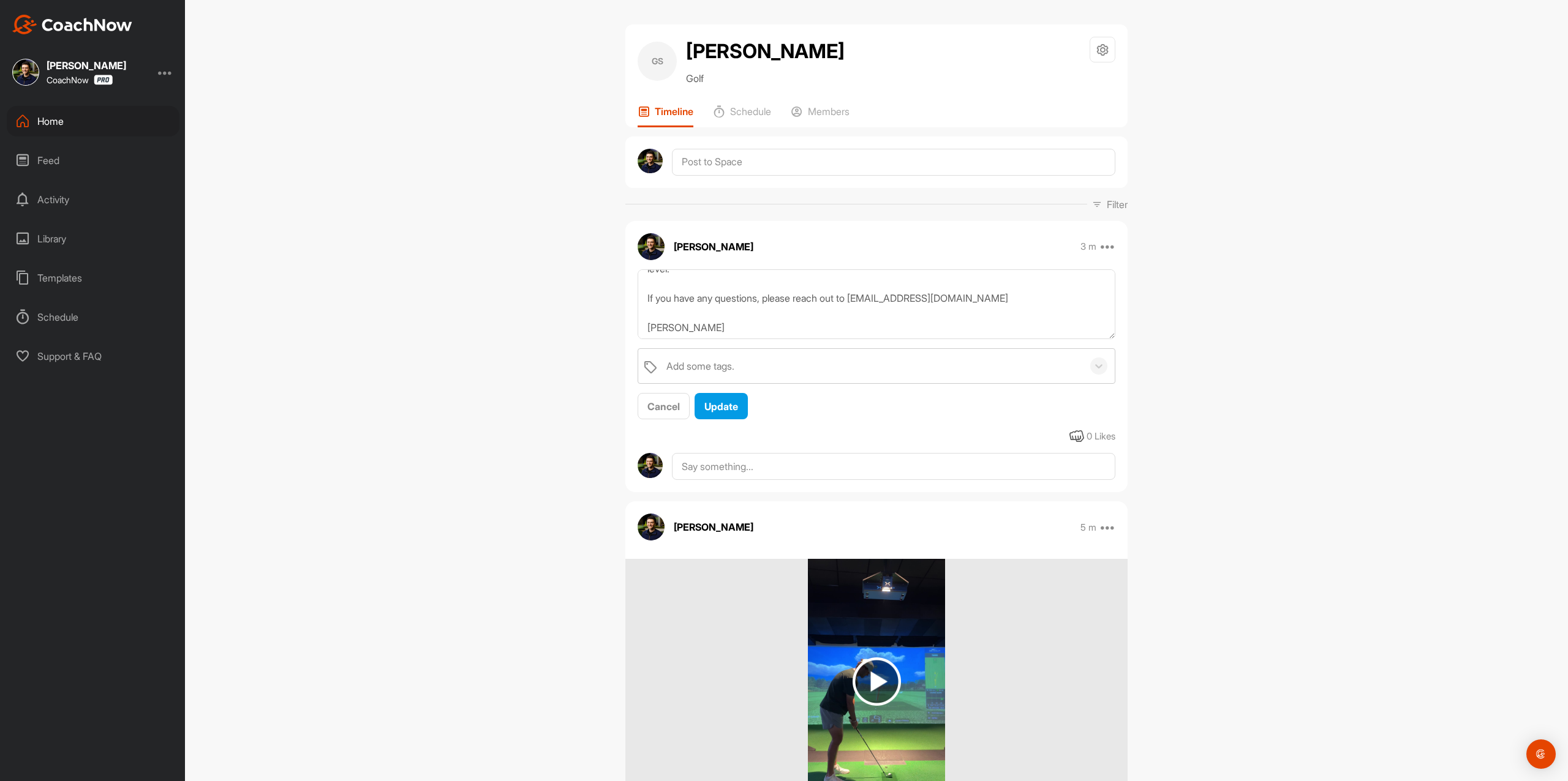
scroll to position [132, 0]
drag, startPoint x: 706, startPoint y: 327, endPoint x: 553, endPoint y: 334, distance: 153.2
click at [553, 334] on div "GS Gavin Shamblen Golf Space Settings Your Notifications Timeline Schedule Memb…" at bounding box center [876, 390] width 1383 height 781
type textarea "Thanks for signing up for an assessment of your golf swing! Your assigned coach…"
click at [733, 413] on div "Update" at bounding box center [721, 406] width 34 height 15
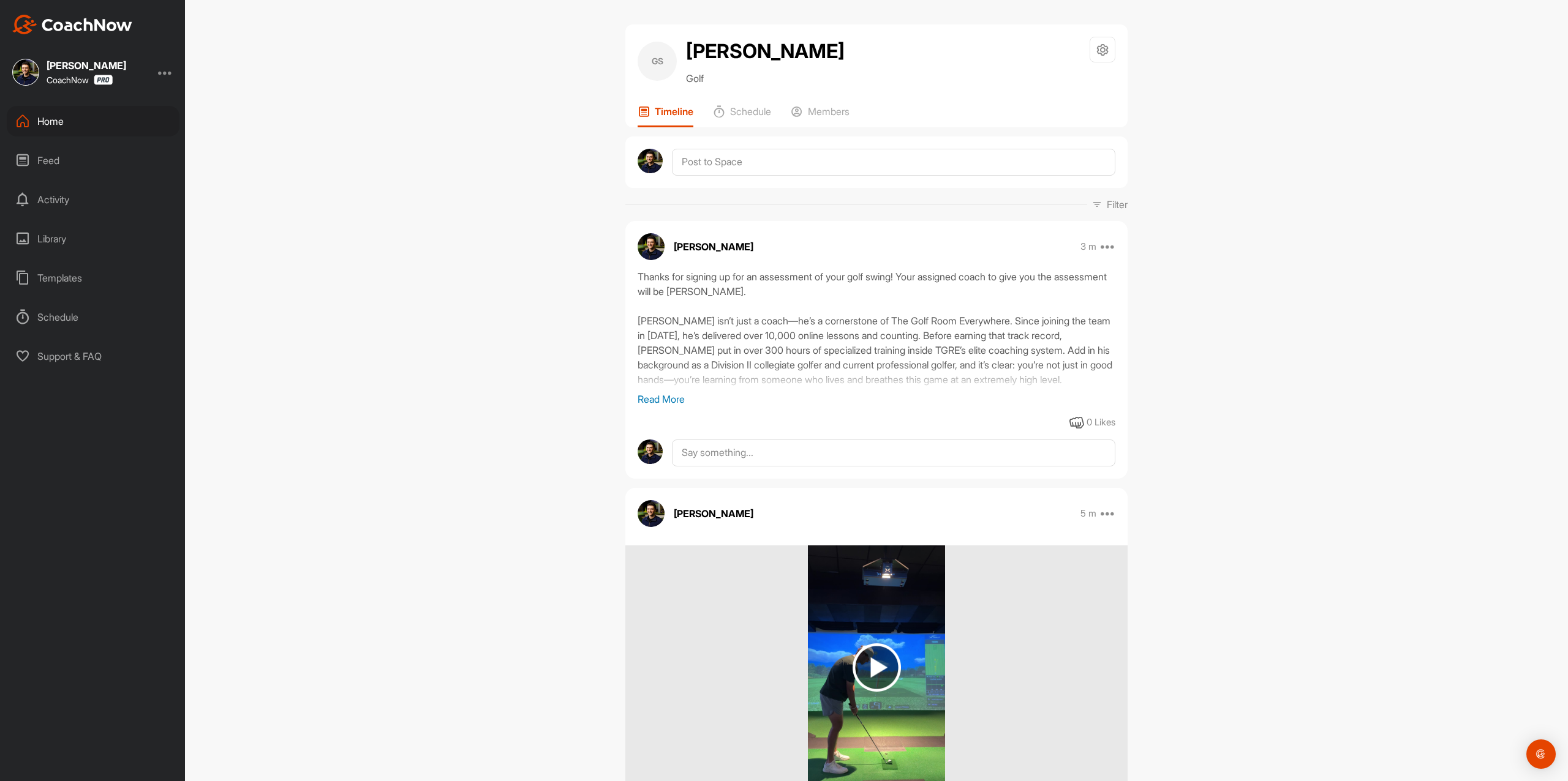
click at [660, 395] on p "Read More" at bounding box center [876, 399] width 478 height 15
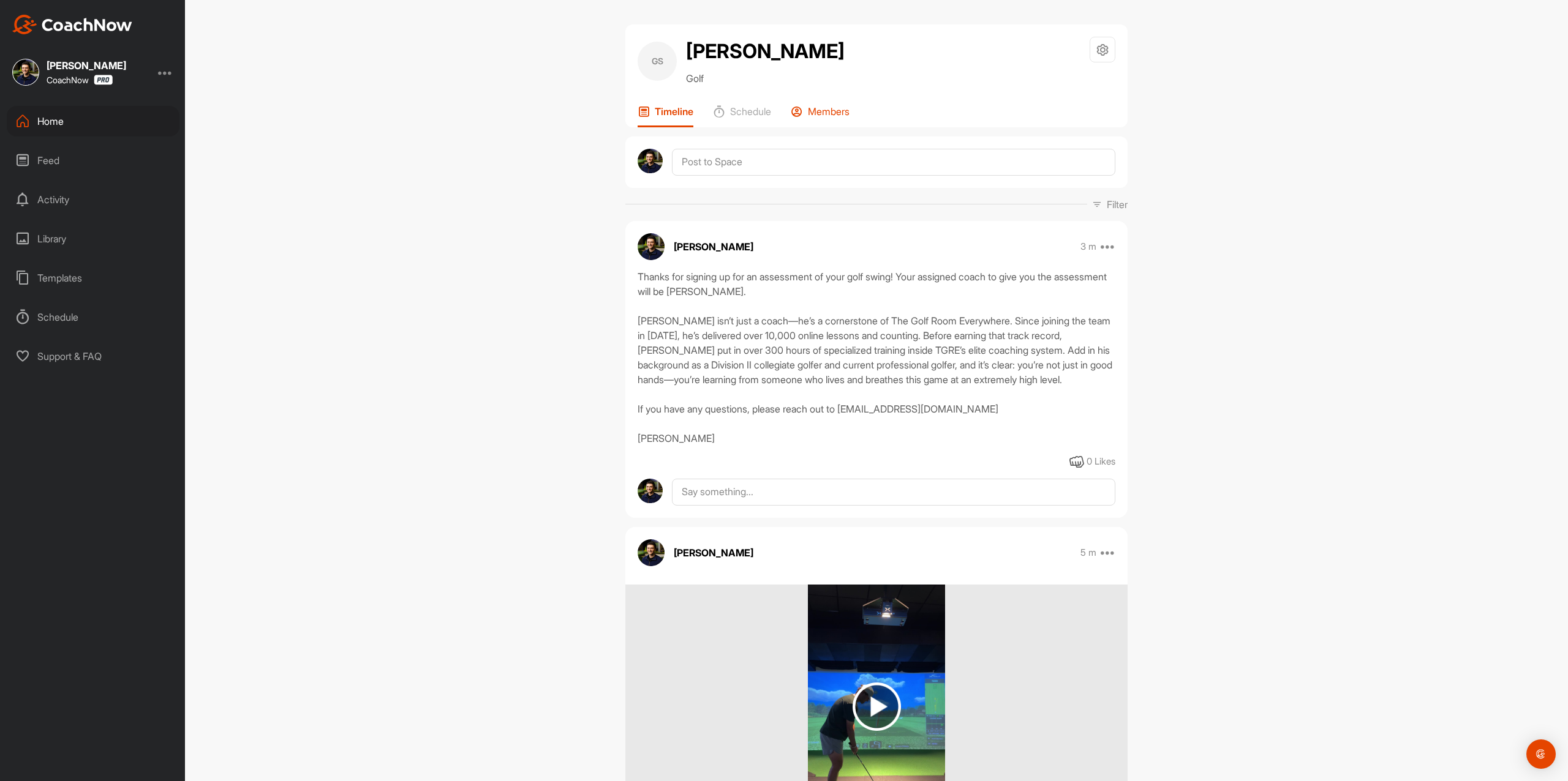
click at [824, 123] on div "Members" at bounding box center [820, 117] width 59 height 22
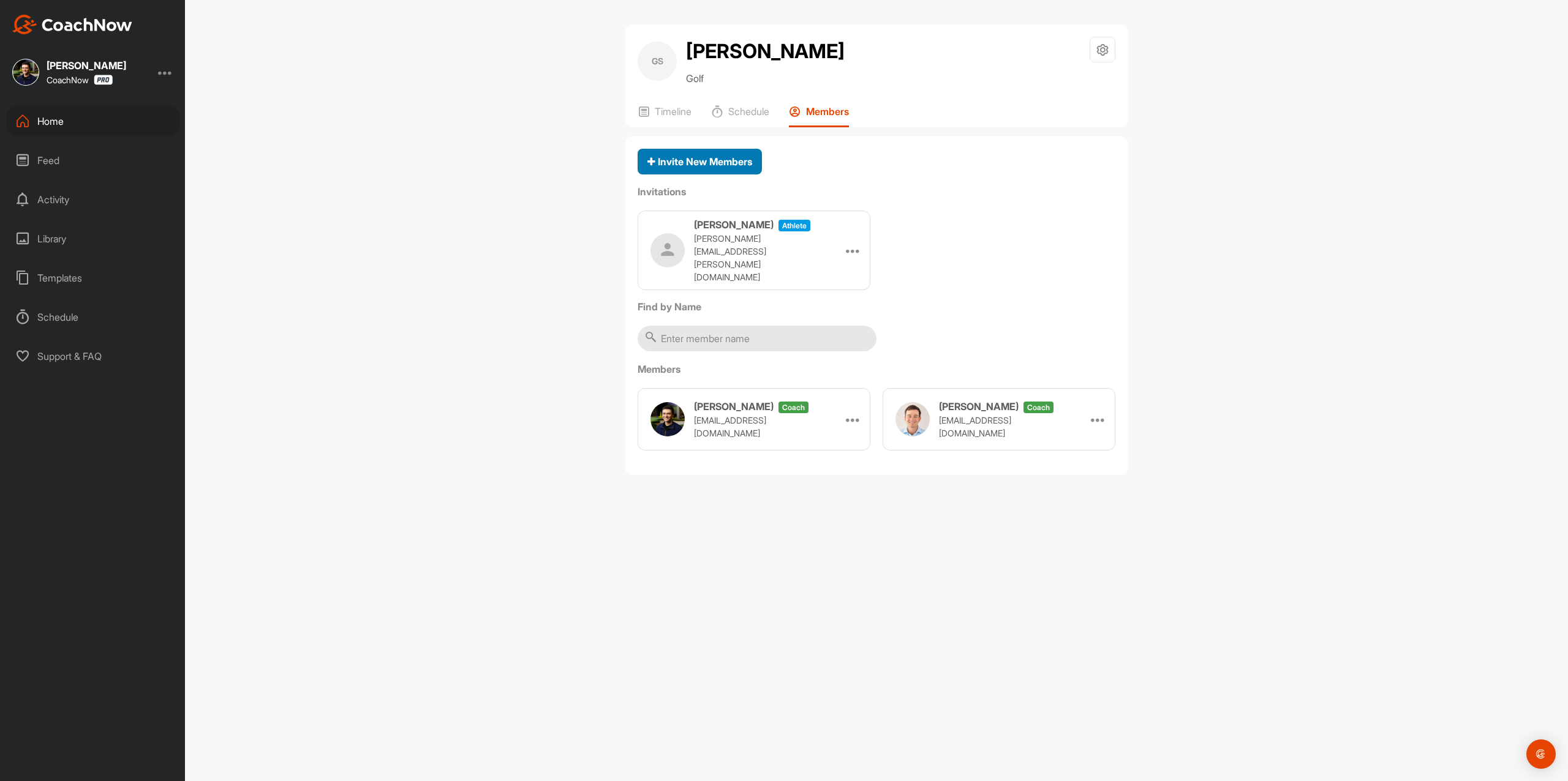
click at [724, 166] on span "Invite New Members" at bounding box center [700, 162] width 105 height 13
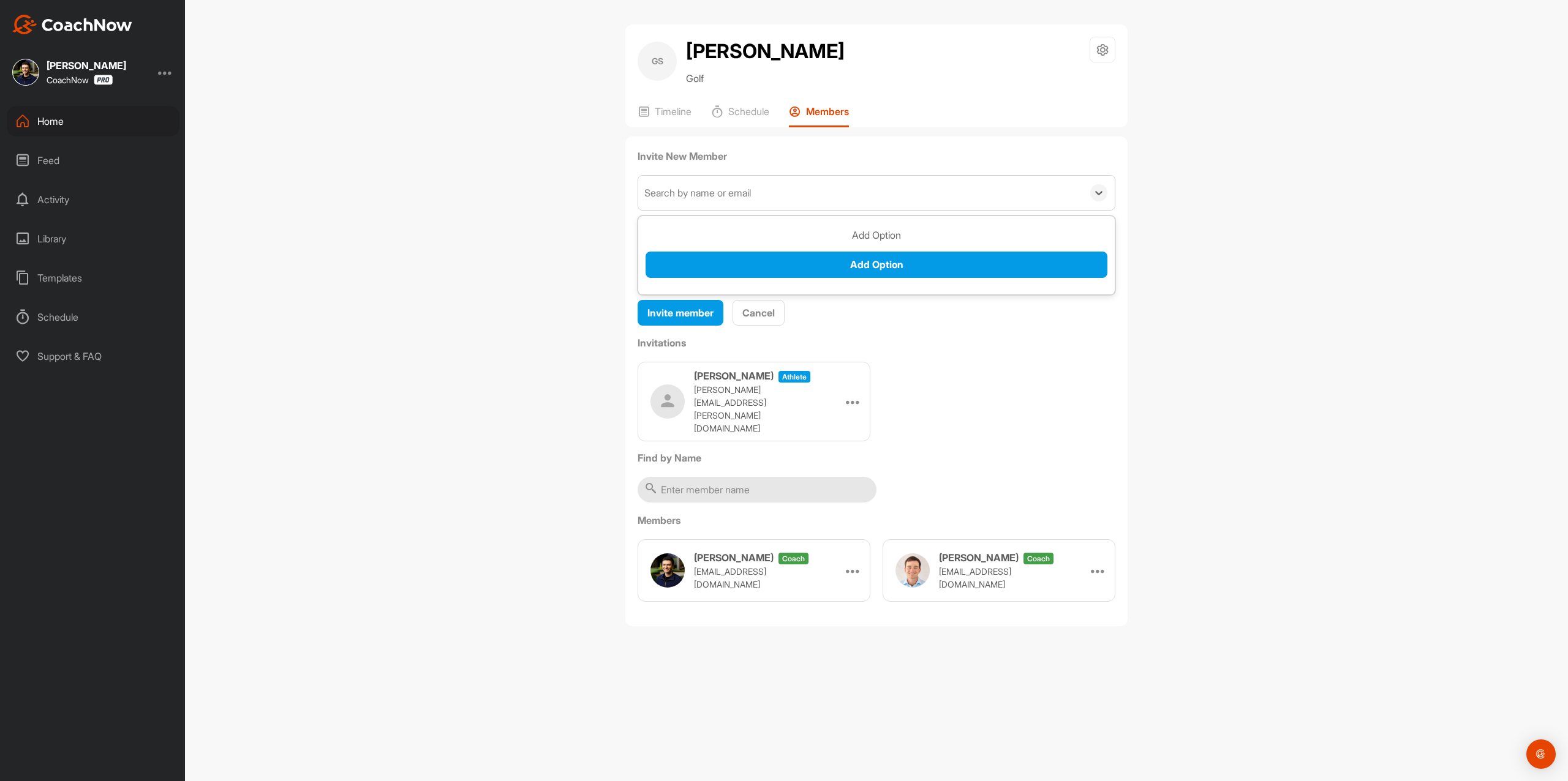
click at [730, 194] on div "Search by name or email" at bounding box center [697, 192] width 106 height 15
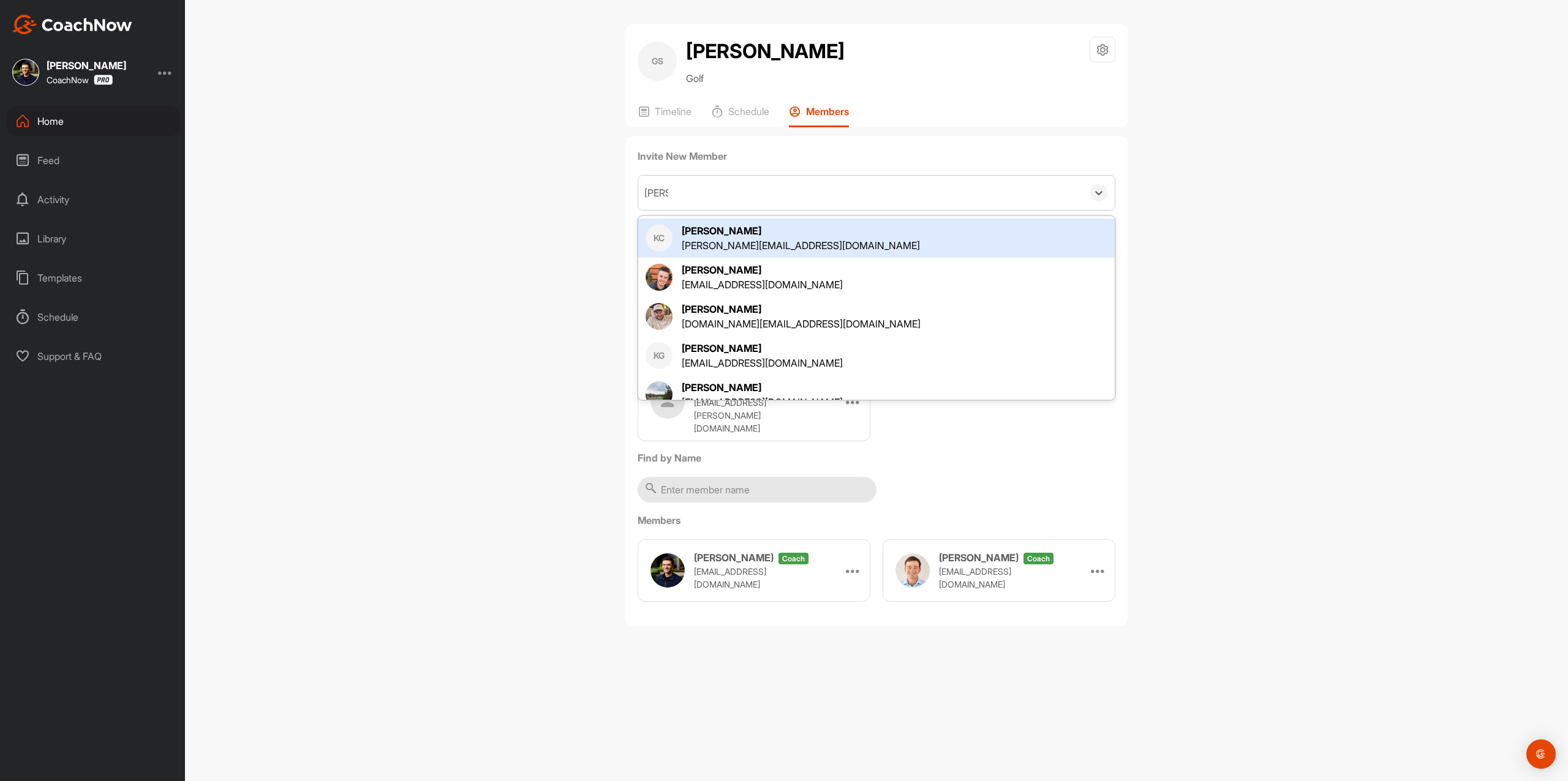
type input "Kyle m"
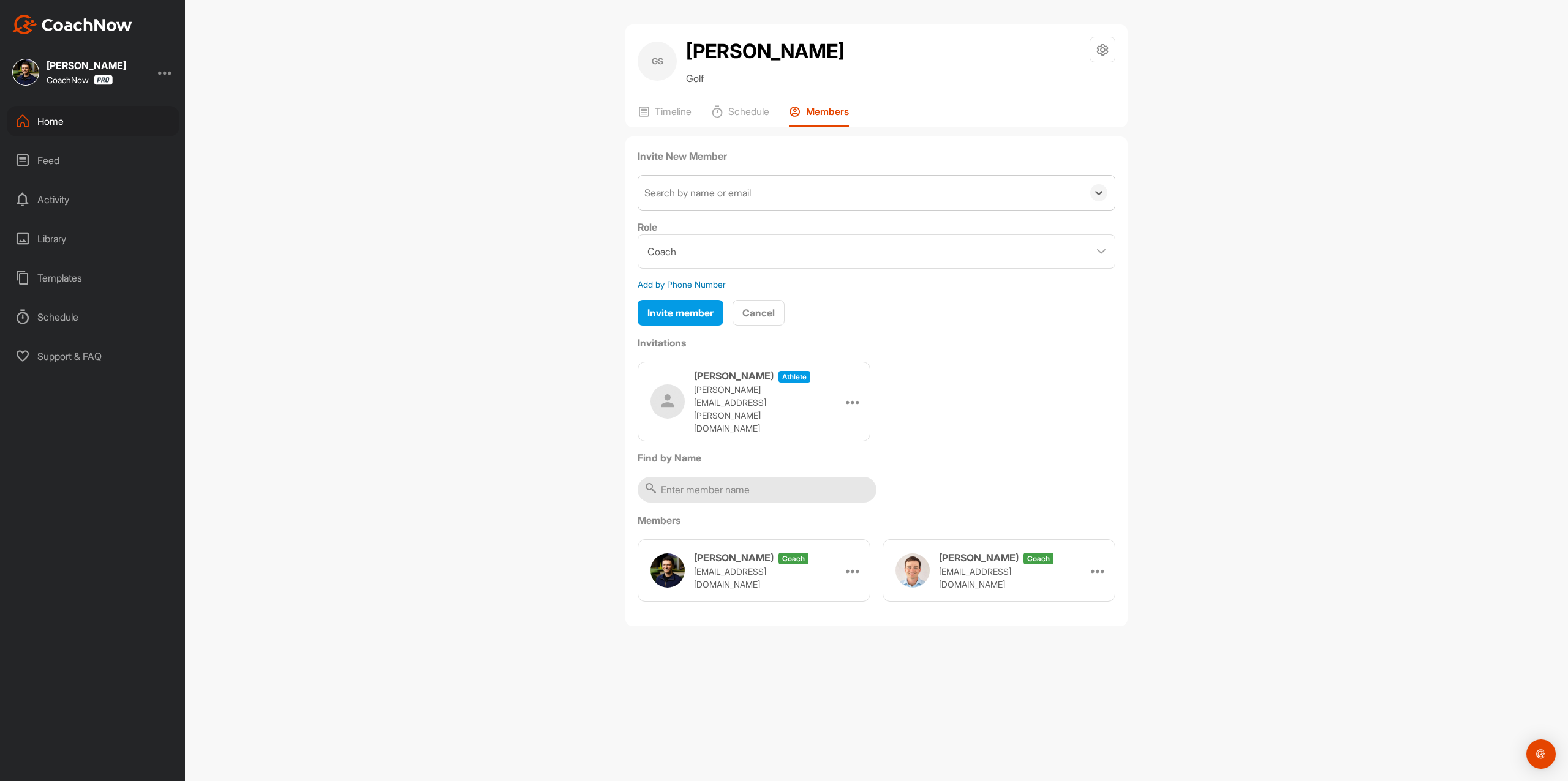
click at [730, 194] on div "Search by name or email" at bounding box center [860, 192] width 445 height 34
click at [730, 187] on div "Search by name or email" at bounding box center [697, 192] width 106 height 15
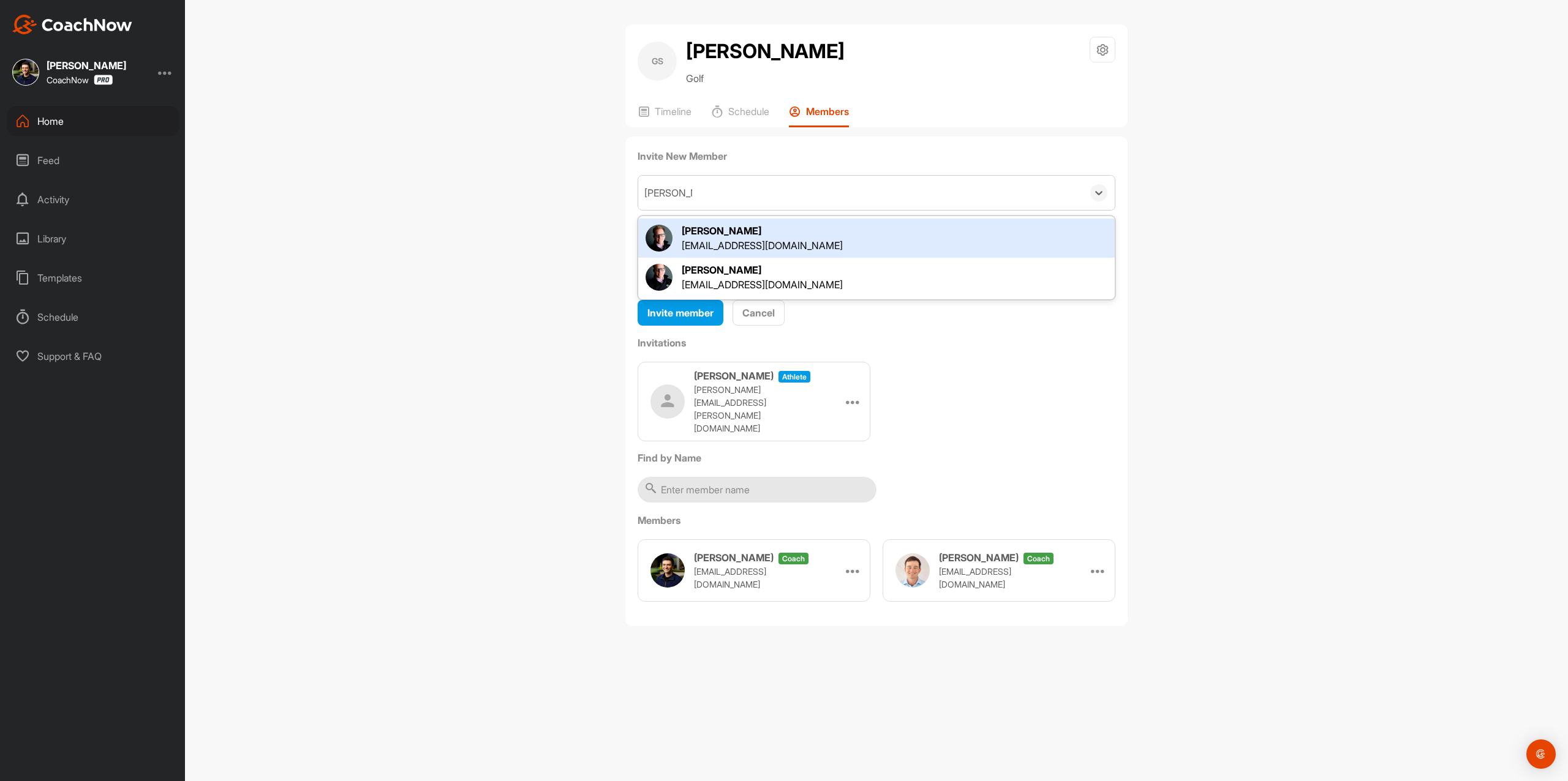
type input "Kyle morris"
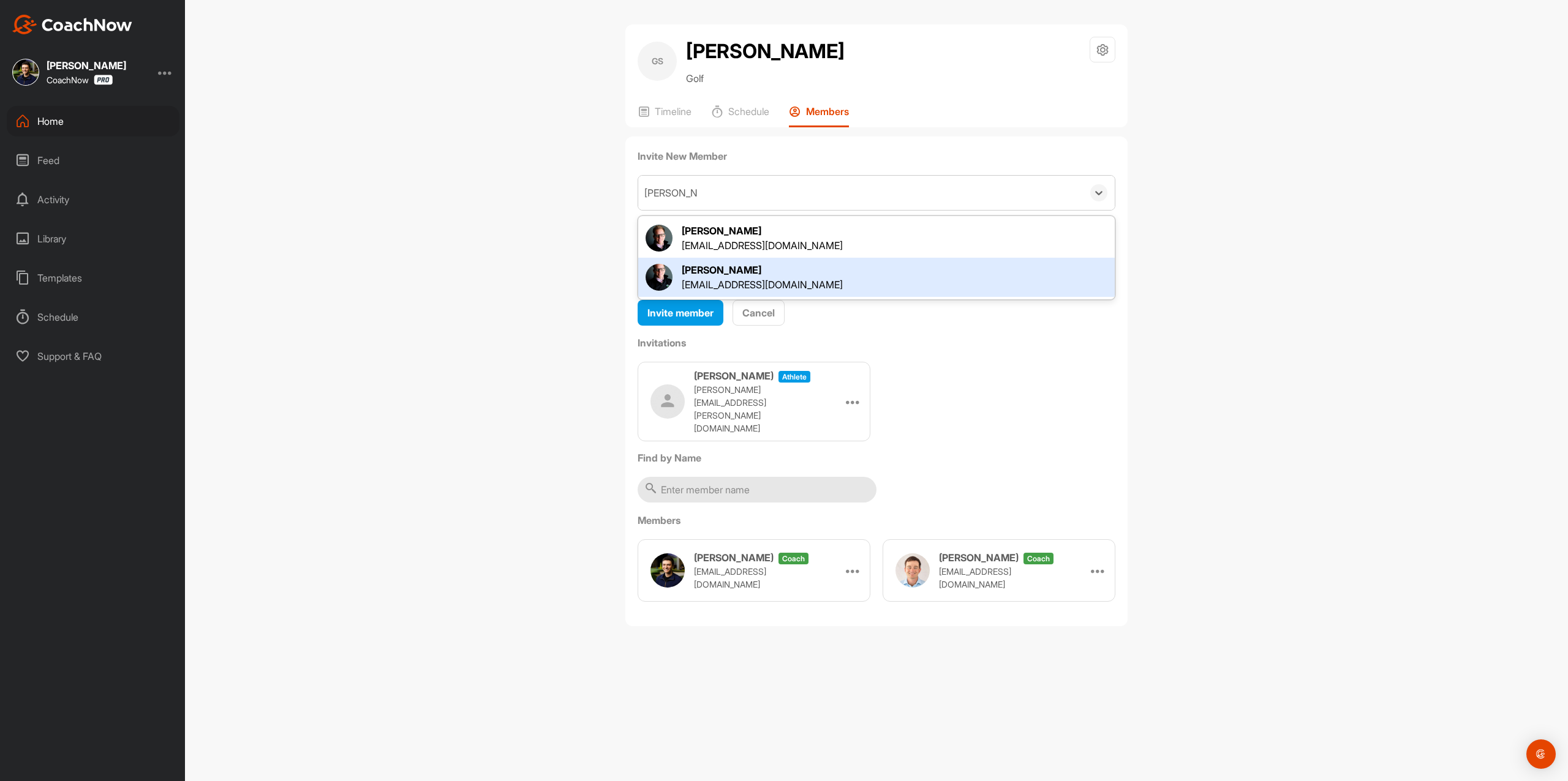
click at [768, 289] on div "team@thegolfroomeverywhere.com" at bounding box center [762, 285] width 161 height 15
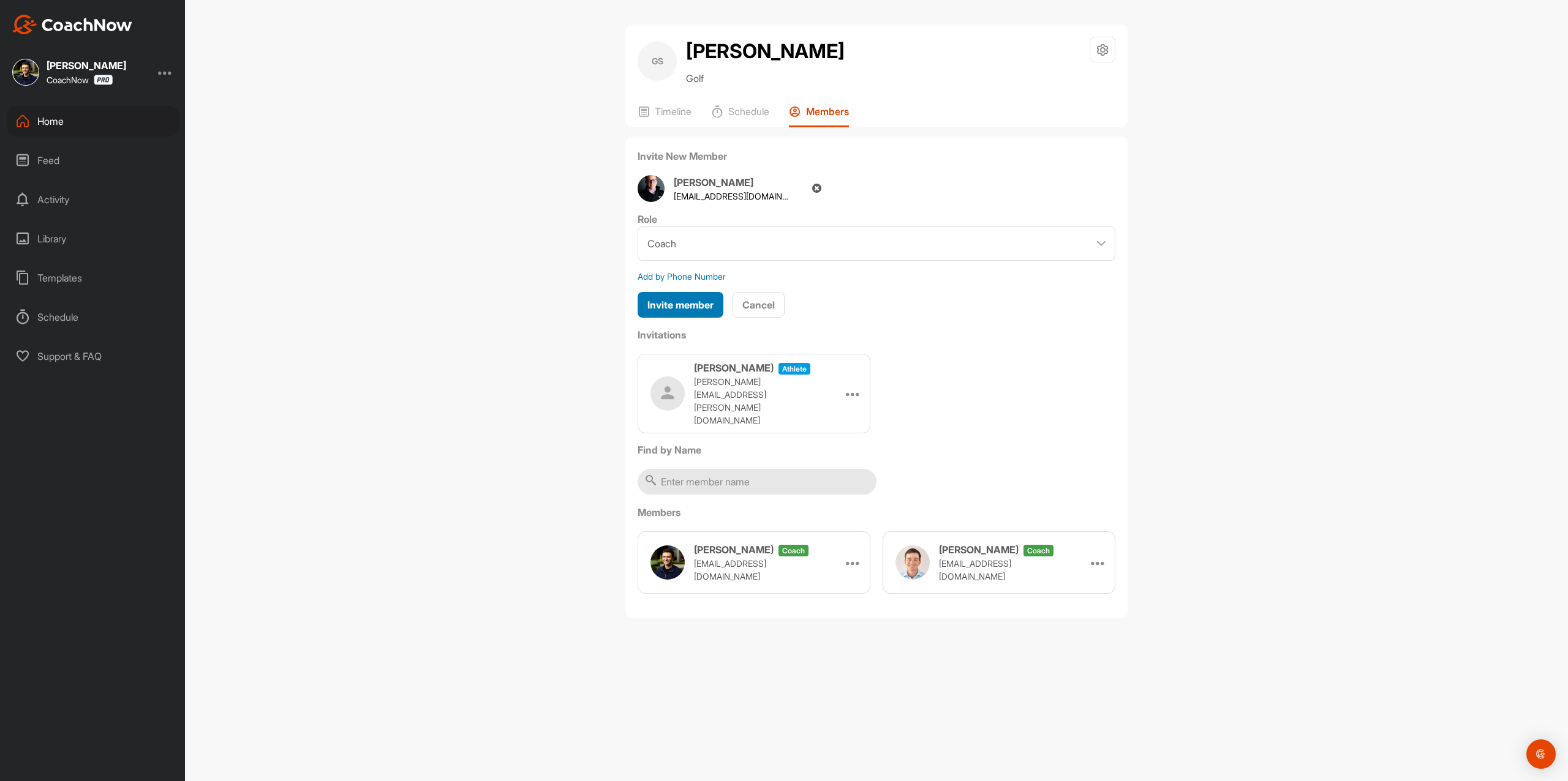
click at [701, 305] on span "Invite member" at bounding box center [680, 305] width 66 height 13
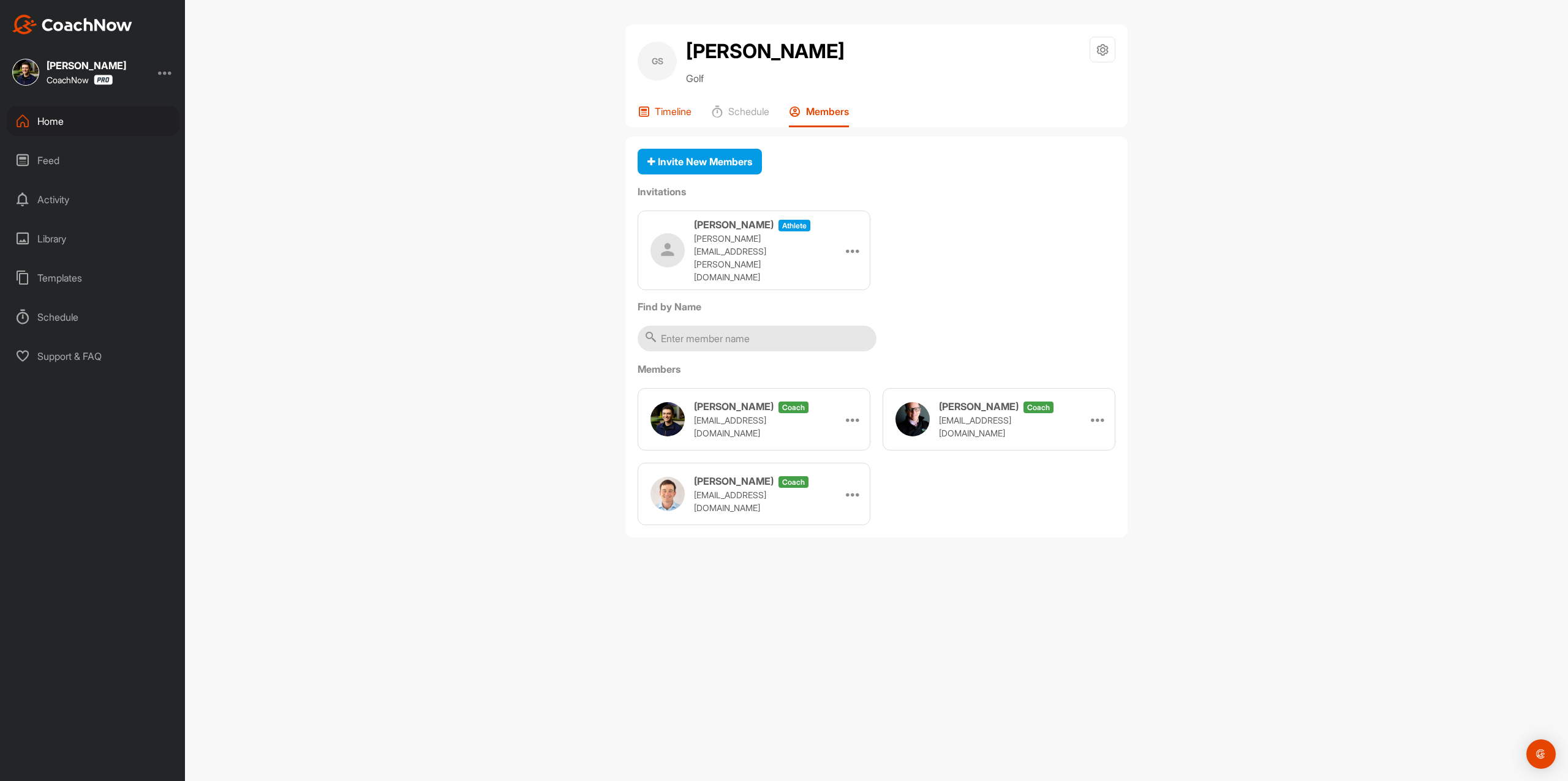
click at [657, 116] on p "Timeline" at bounding box center [673, 112] width 37 height 13
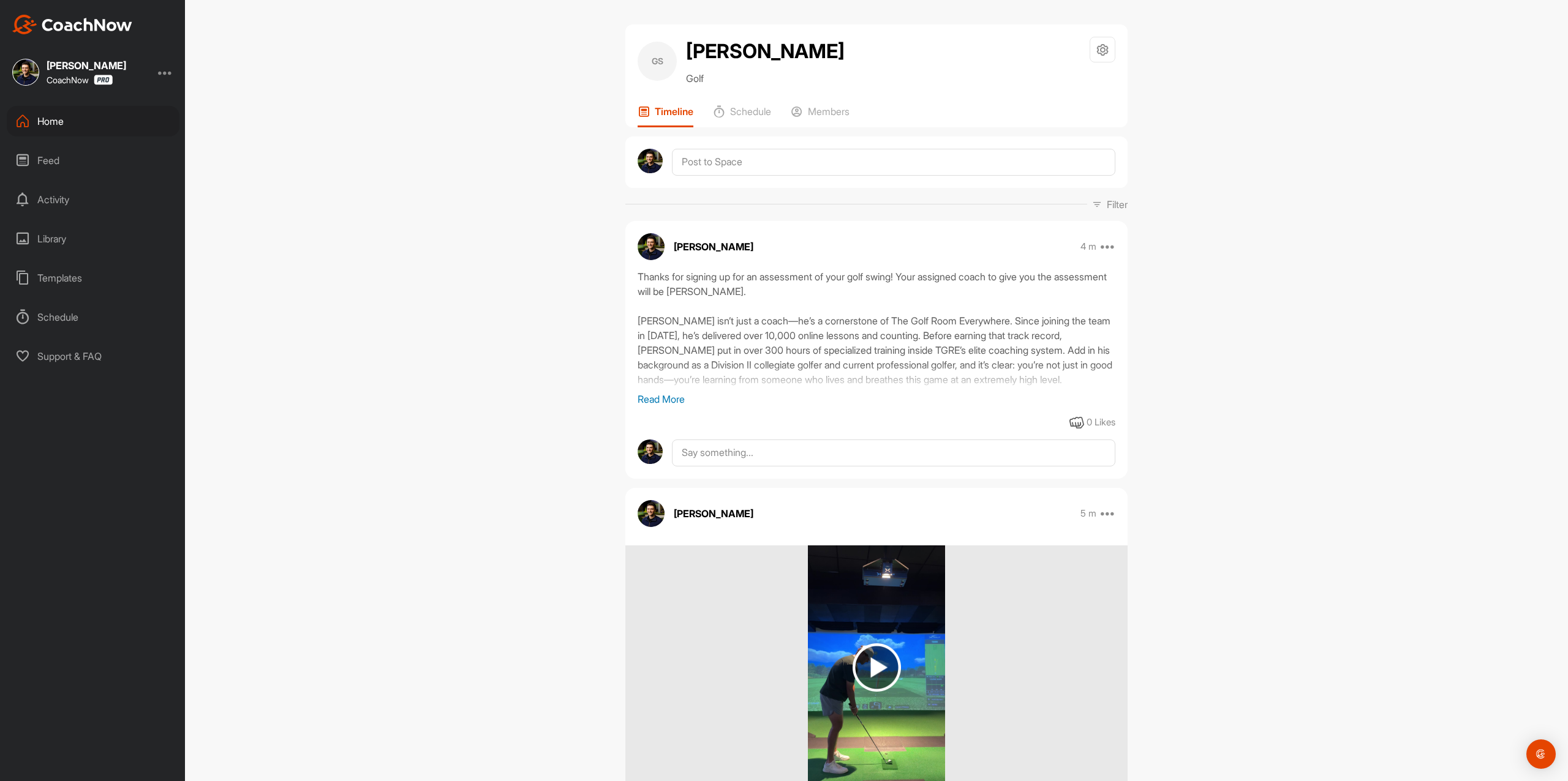
click at [826, 103] on div "GS Gavin Shamblen Golf Space Settings Your Notifications Timeline Schedule Memb…" at bounding box center [876, 76] width 502 height 103
click at [826, 106] on p "Members" at bounding box center [829, 112] width 42 height 13
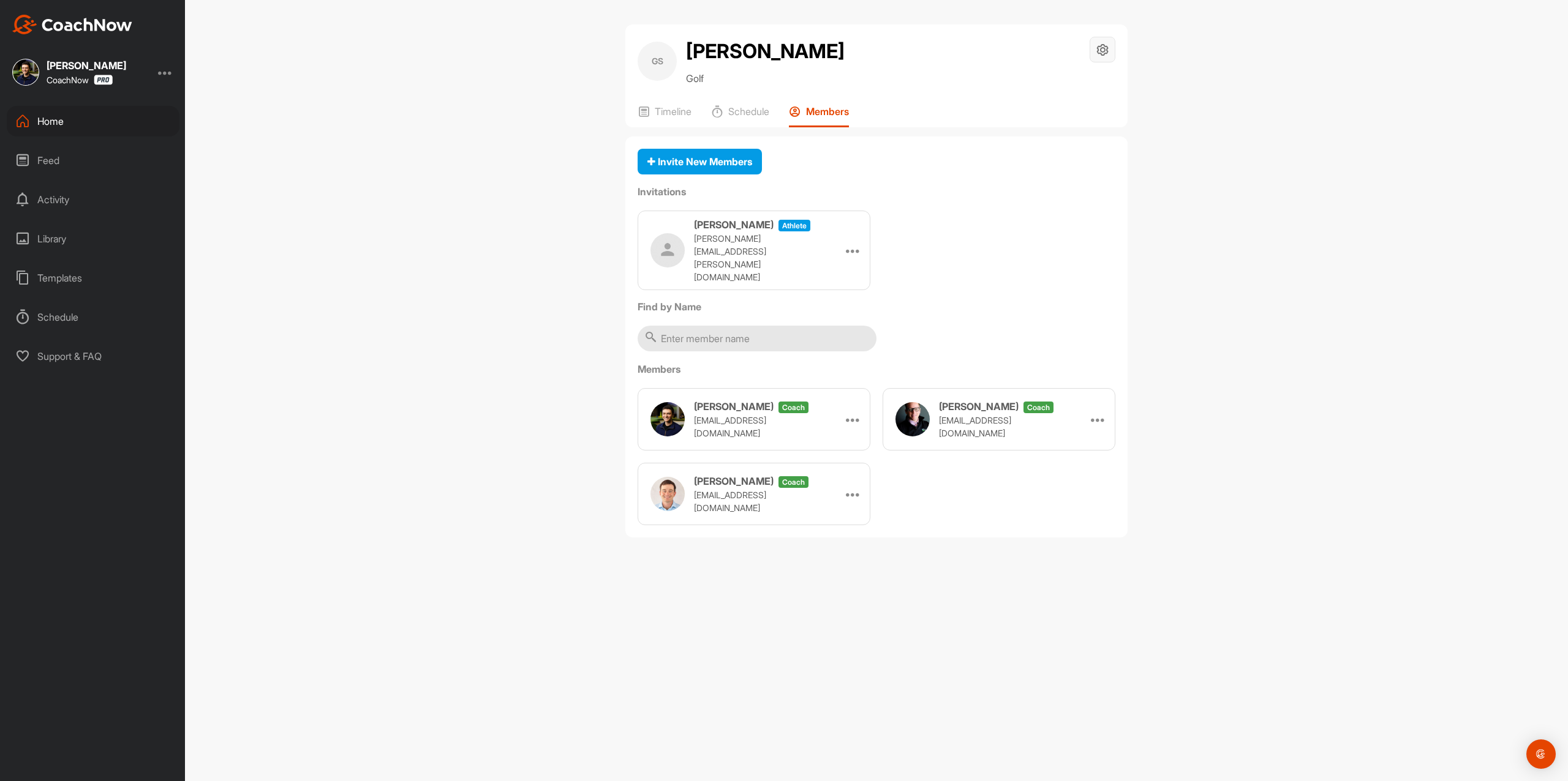
click at [1097, 50] on icon at bounding box center [1102, 50] width 14 height 14
click at [1081, 71] on li "Space Settings" at bounding box center [1066, 85] width 100 height 39
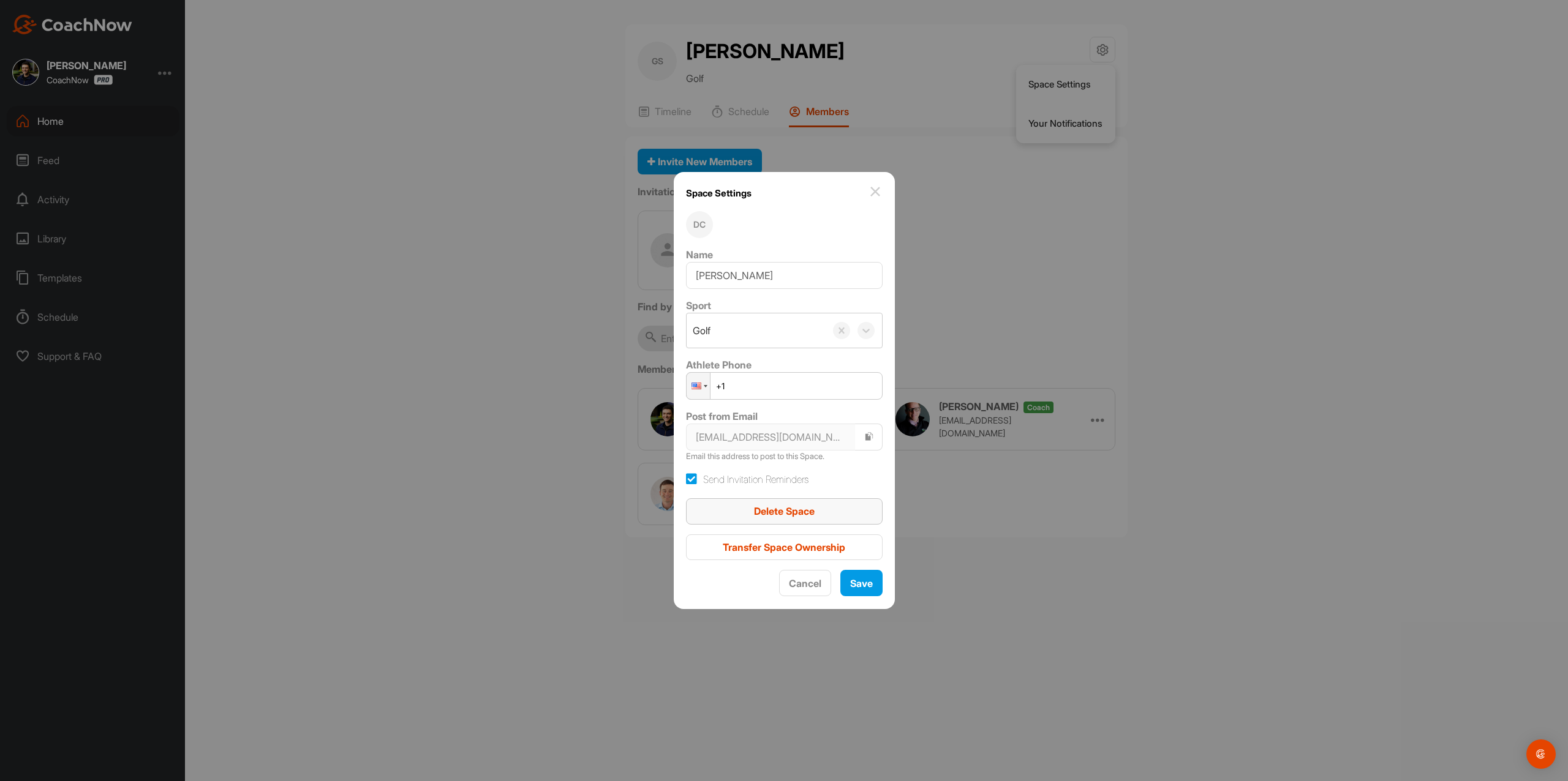
click at [789, 512] on span "Delete Space" at bounding box center [784, 511] width 61 height 13
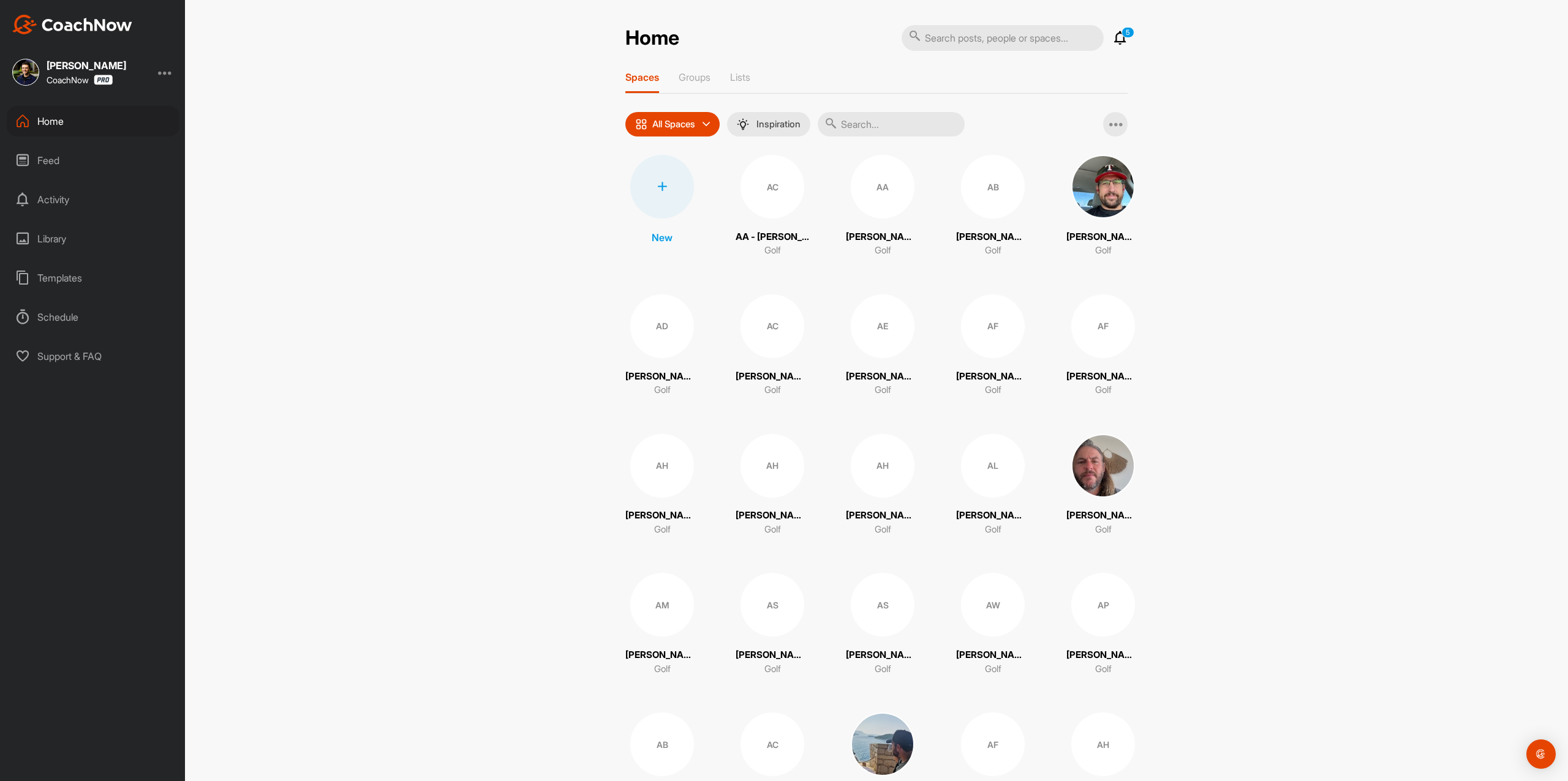
click at [855, 130] on input "text" at bounding box center [891, 124] width 147 height 24
paste input "Shannon Waldron"
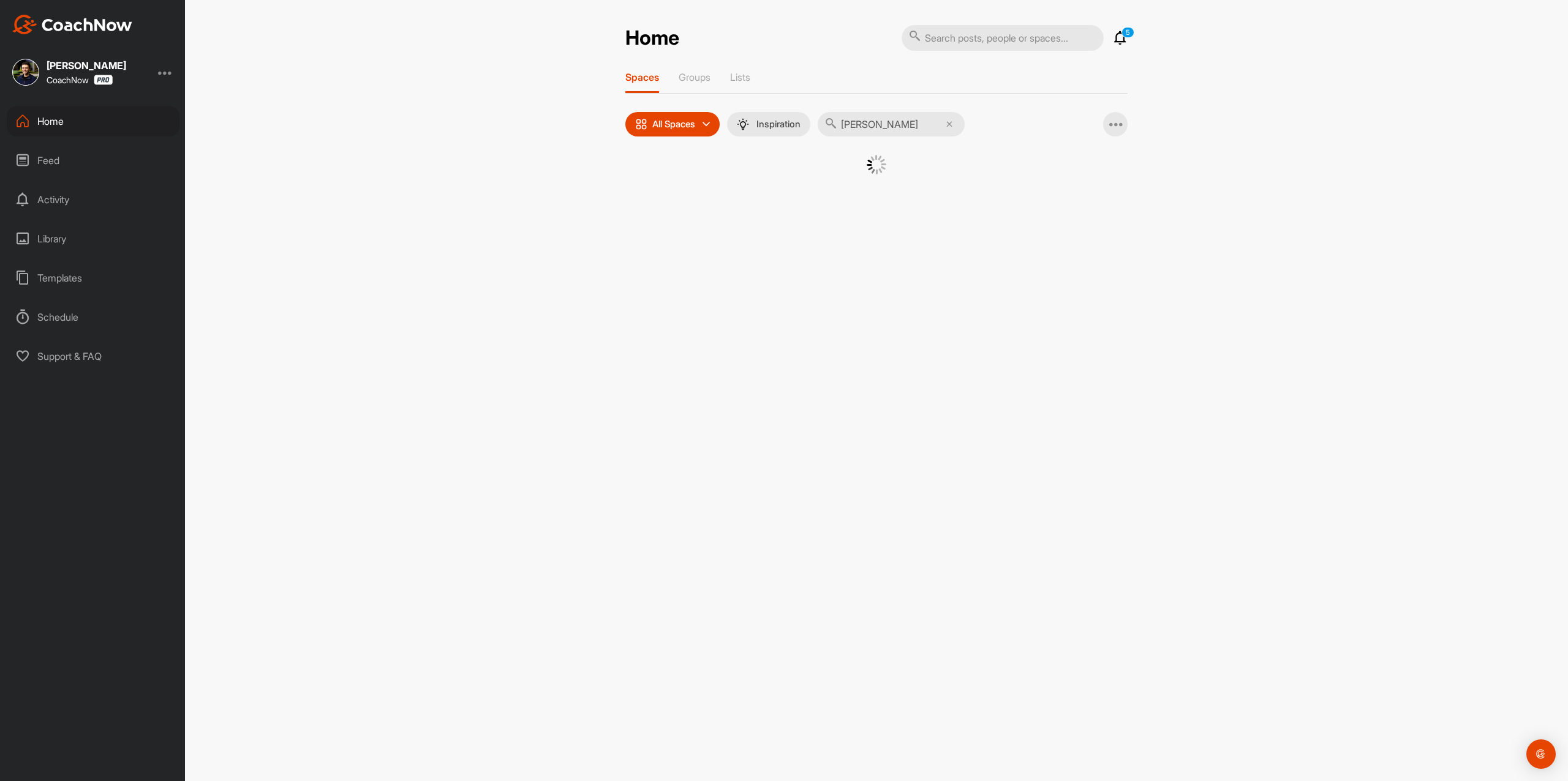
type input "Shannon Waldron"
click at [770, 187] on img at bounding box center [762, 187] width 64 height 64
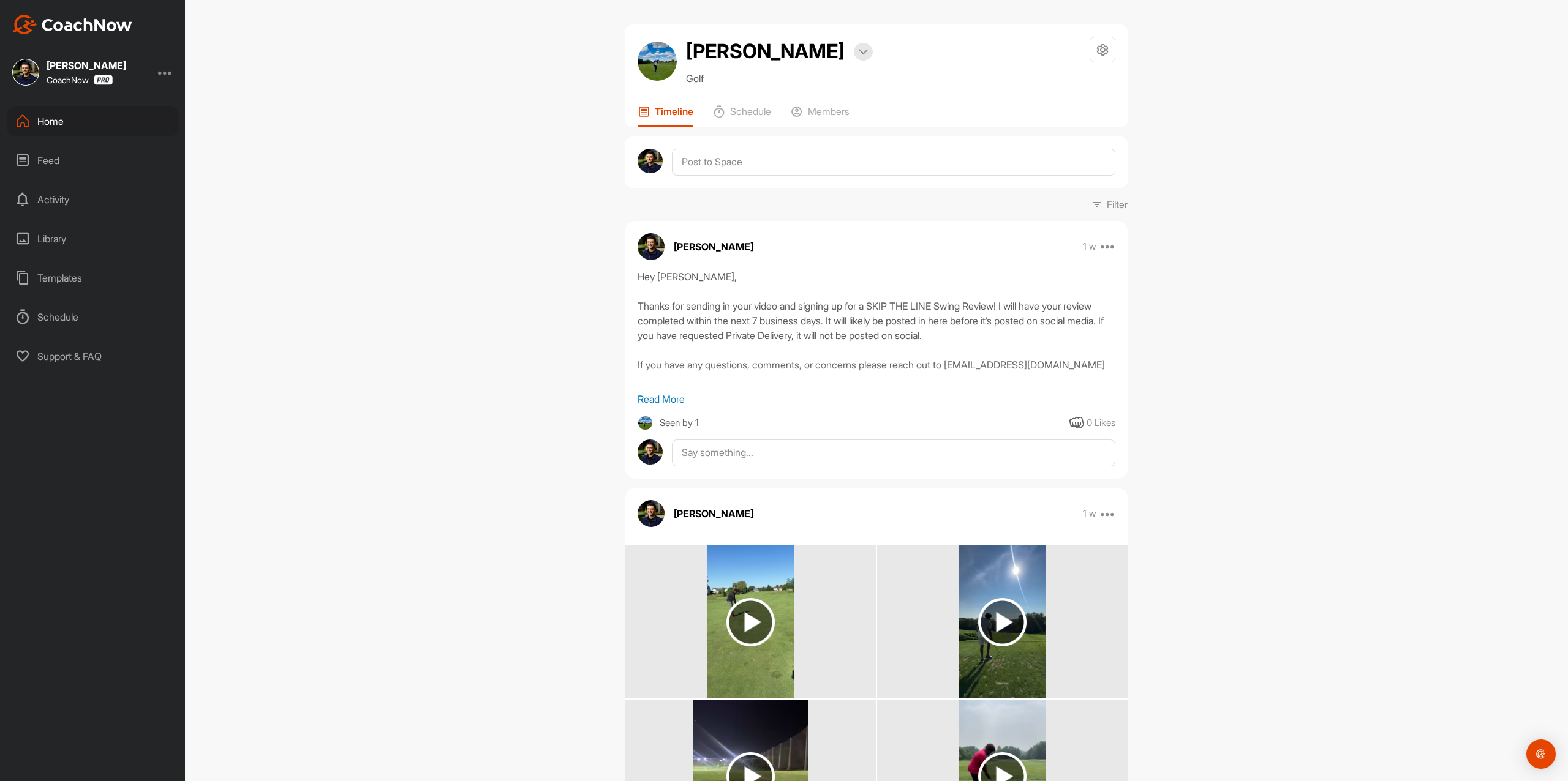
click at [106, 117] on div "Home" at bounding box center [93, 121] width 173 height 31
